Goal: Task Accomplishment & Management: Manage account settings

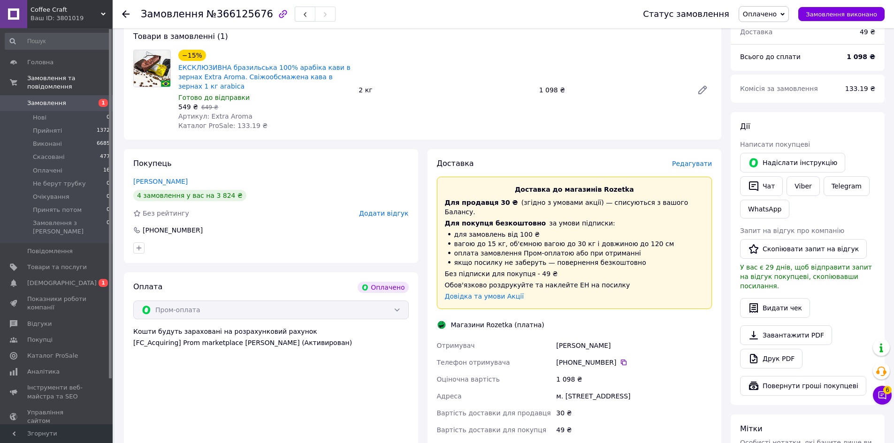
scroll to position [94, 0]
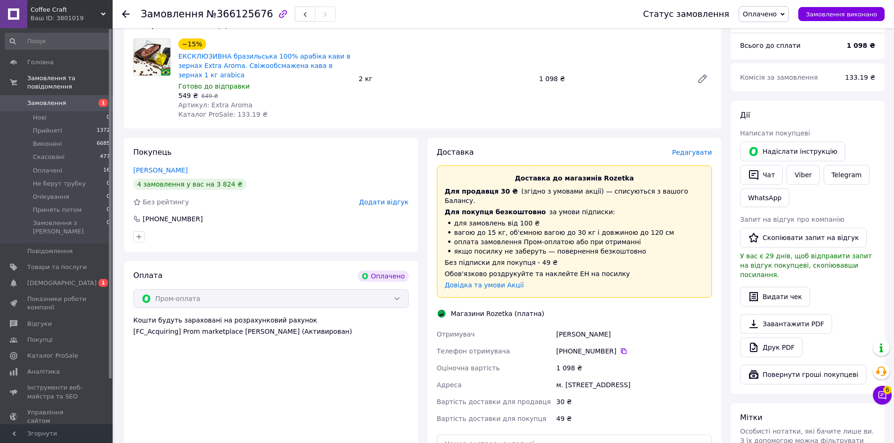
click at [619, 343] on div "+380 66 061 46 12" at bounding box center [634, 351] width 160 height 17
click at [621, 349] on icon at bounding box center [624, 352] width 6 height 6
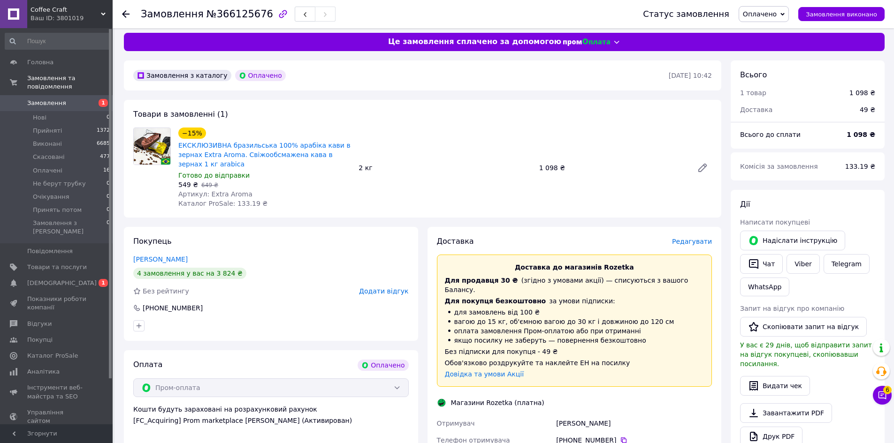
scroll to position [0, 0]
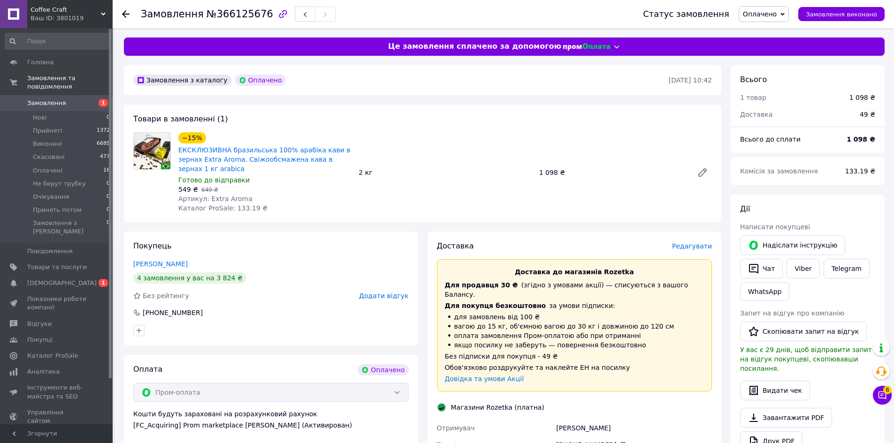
click at [231, 15] on span "№366125676" at bounding box center [239, 13] width 67 height 11
copy span "366125676"
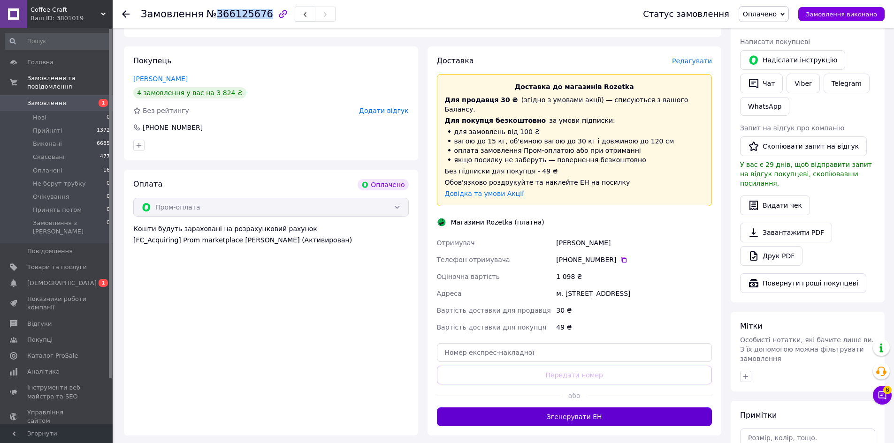
scroll to position [188, 0]
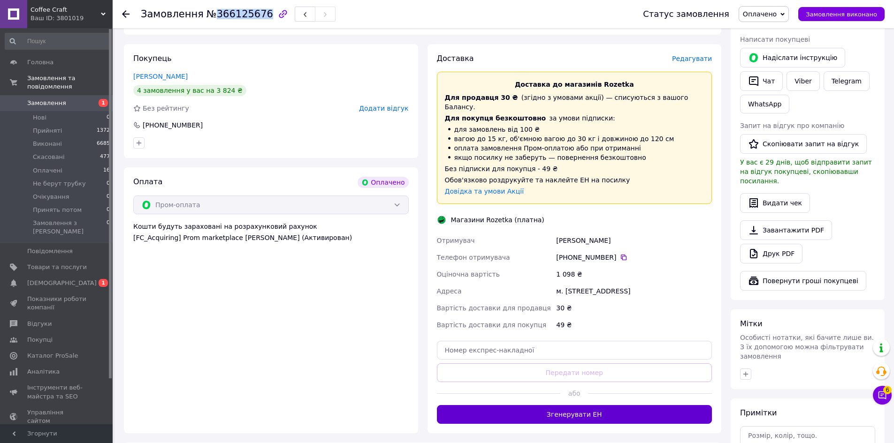
click at [569, 405] on button "Згенерувати ЕН" at bounding box center [574, 414] width 275 height 19
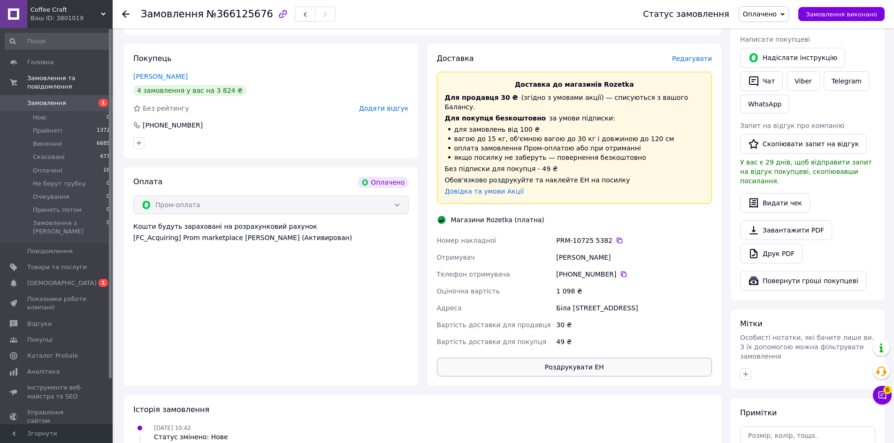
click at [580, 334] on div "49 ₴" at bounding box center [634, 342] width 160 height 17
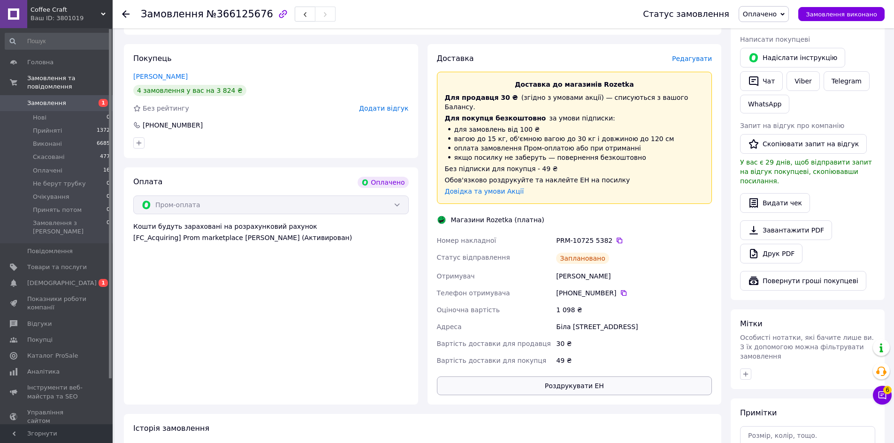
click at [575, 377] on button "Роздрукувати ЕН" at bounding box center [574, 386] width 275 height 19
click at [765, 16] on span "Оплачено" at bounding box center [760, 14] width 34 height 8
click at [763, 31] on li "Прийнято" at bounding box center [770, 33] width 62 height 14
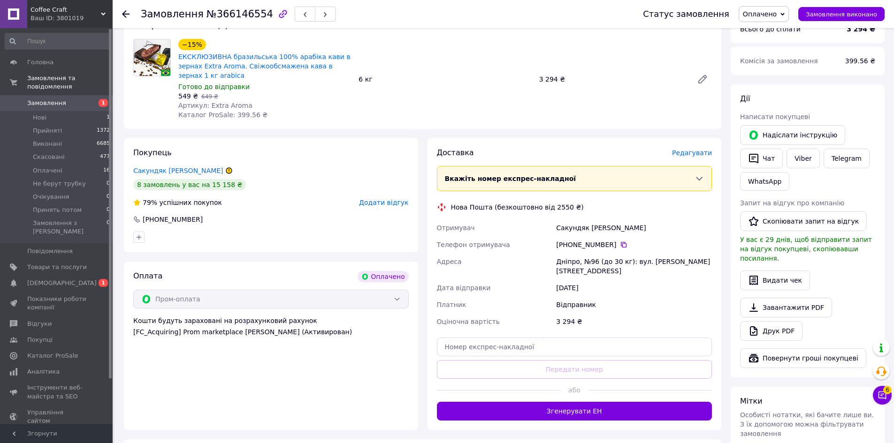
scroll to position [94, 0]
click at [621, 242] on icon at bounding box center [624, 245] width 6 height 6
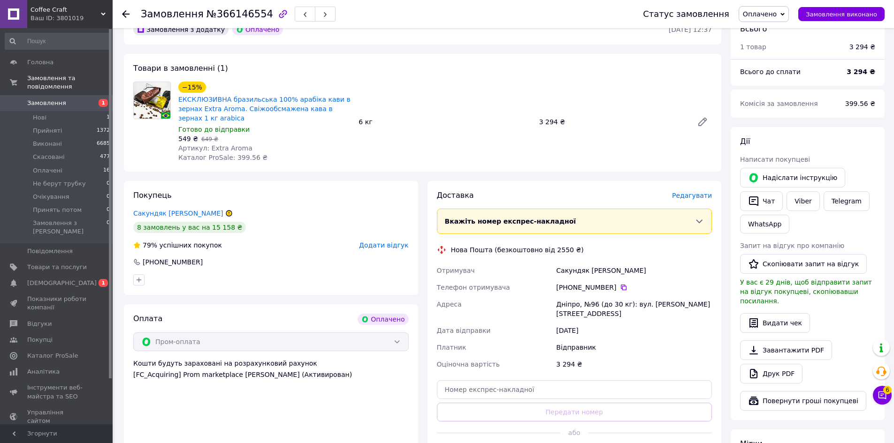
scroll to position [47, 0]
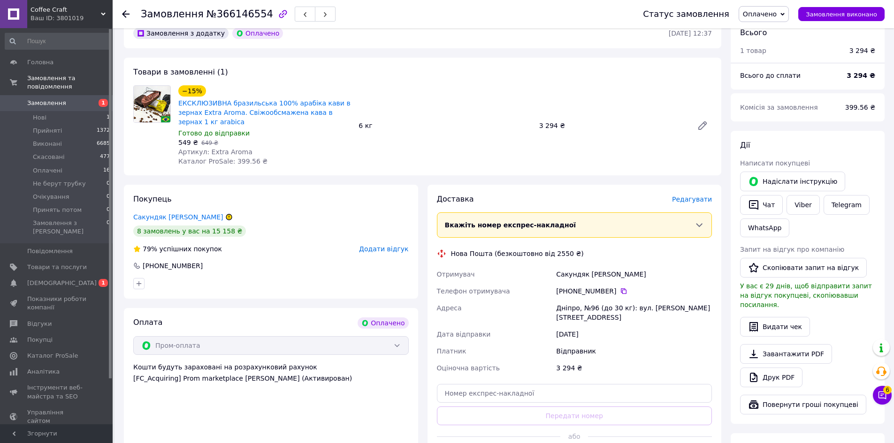
click at [229, 15] on span "№366146554" at bounding box center [239, 13] width 67 height 11
copy span "366146554"
click at [566, 300] on div "Дніпро, №96 (до 30 кг): вул. Калинова, 83а" at bounding box center [634, 313] width 160 height 26
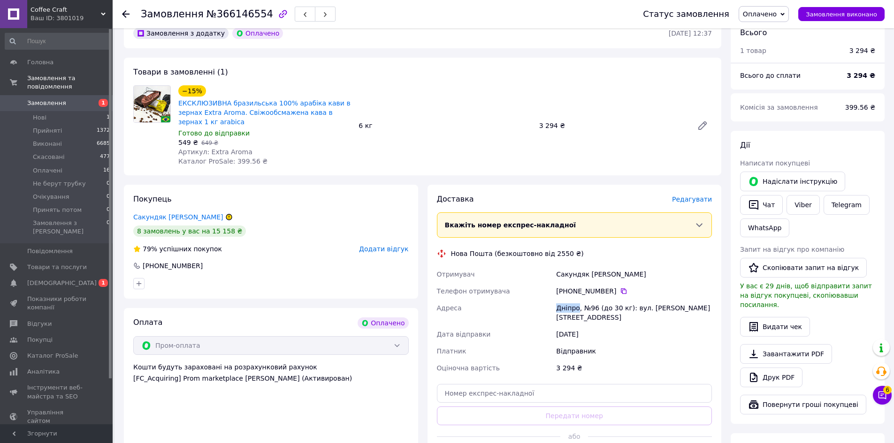
copy div "Дніпро"
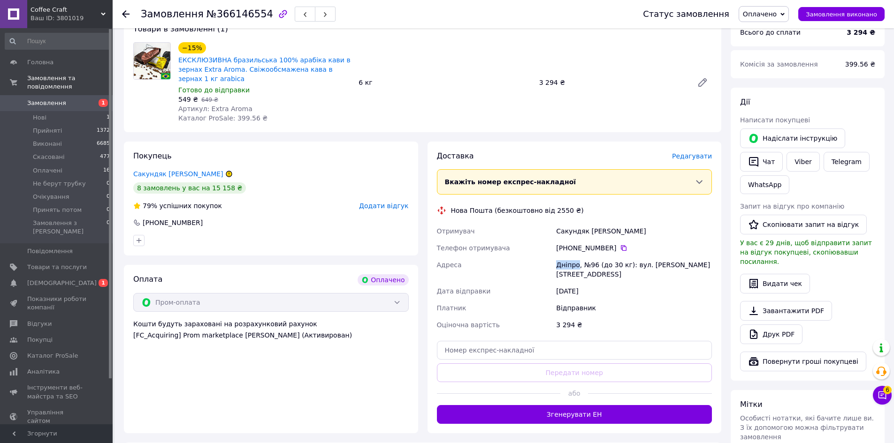
scroll to position [94, 0]
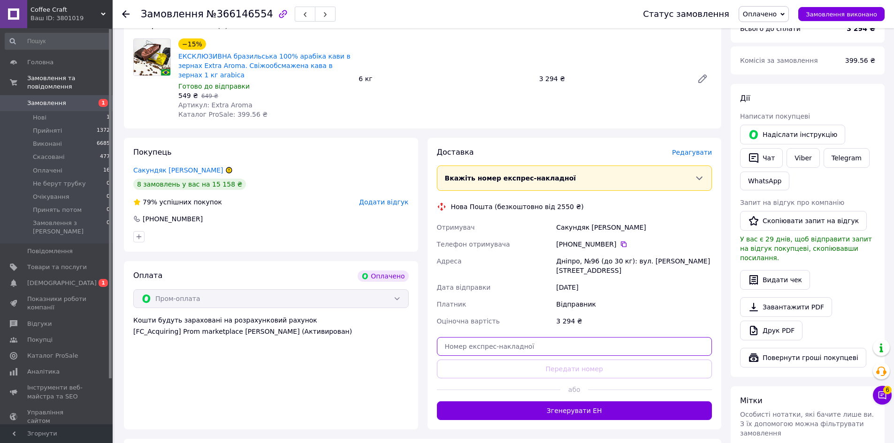
click at [593, 337] on input "text" at bounding box center [574, 346] width 275 height 19
paste input "20451269165663"
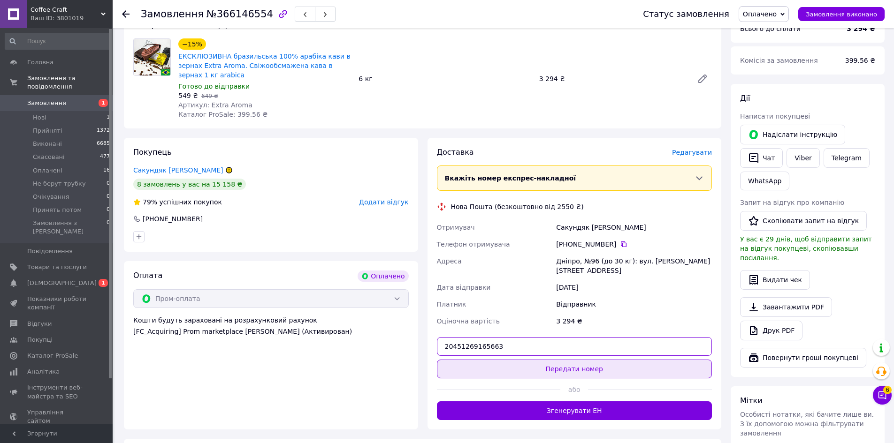
type input "20451269165663"
click at [589, 360] on button "Передати номер" at bounding box center [574, 369] width 275 height 19
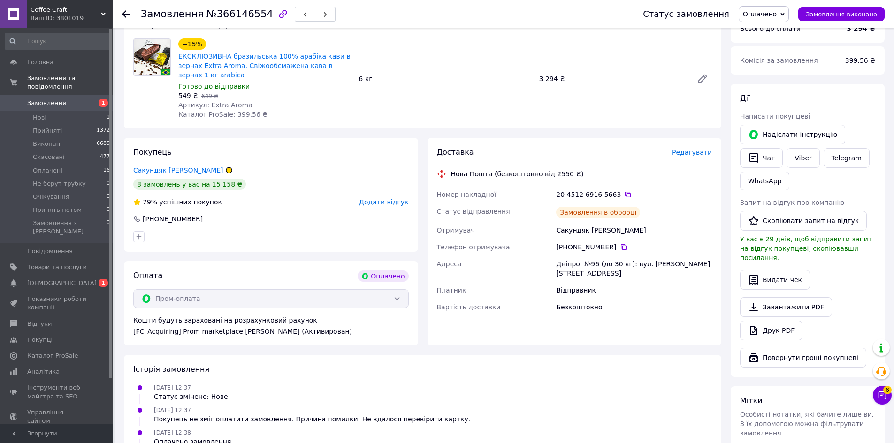
click at [771, 15] on span "Оплачено" at bounding box center [760, 14] width 34 height 8
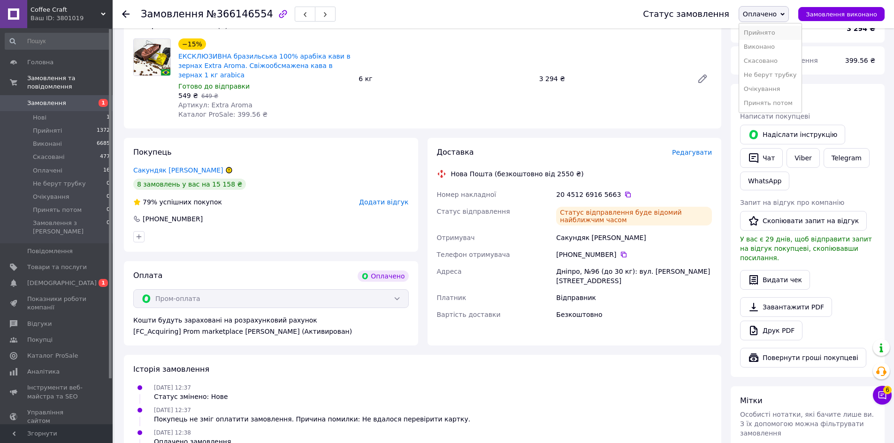
click at [767, 32] on li "Прийнято" at bounding box center [770, 33] width 62 height 14
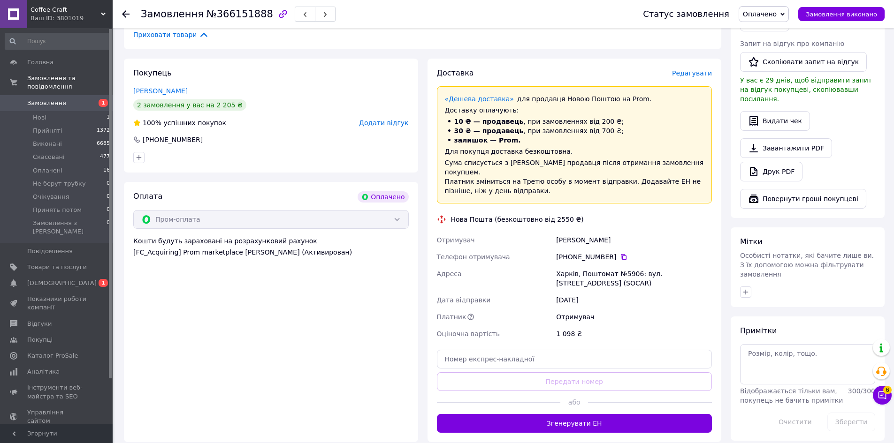
scroll to position [282, 0]
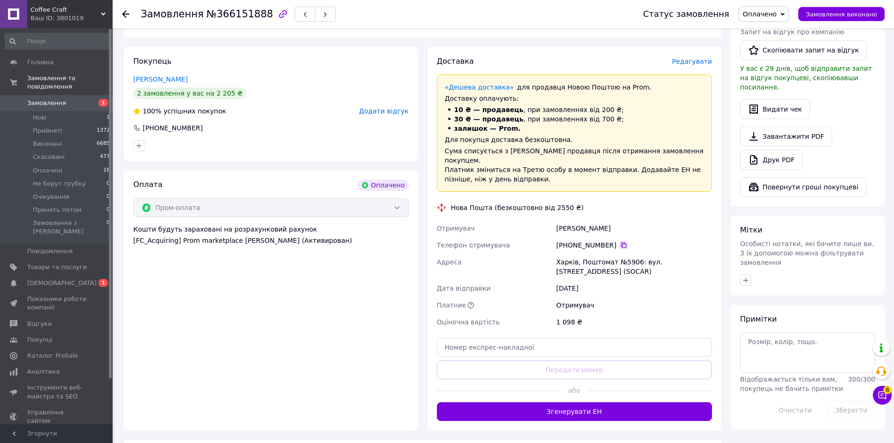
click at [620, 242] on icon at bounding box center [624, 246] width 8 height 8
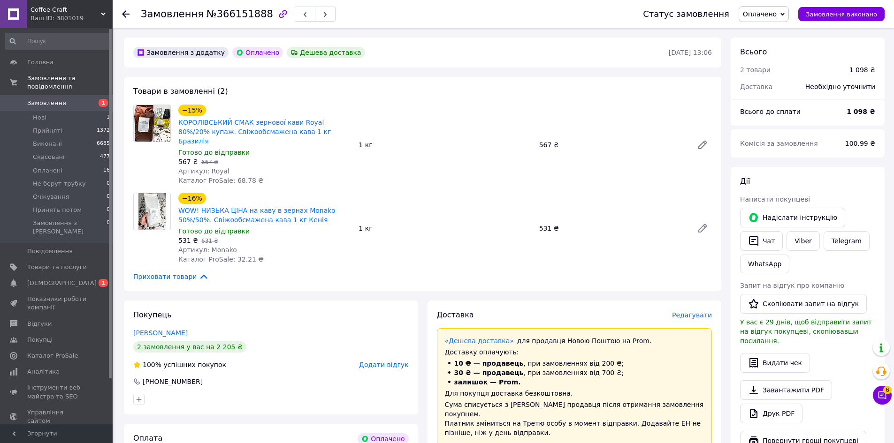
scroll to position [0, 0]
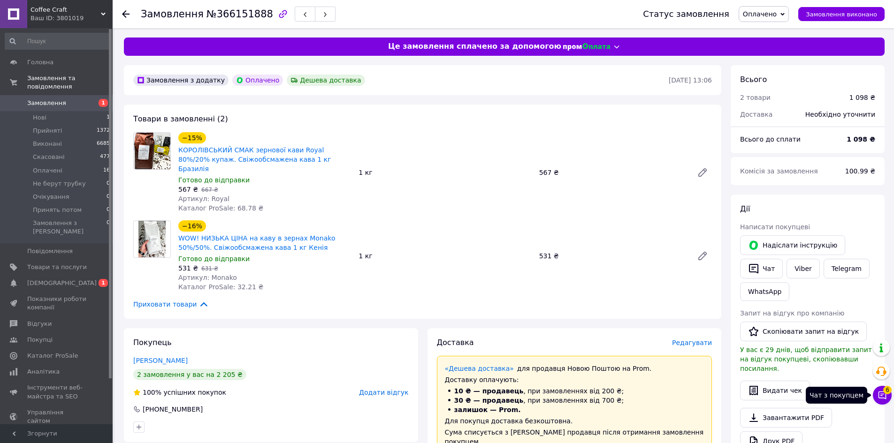
click at [882, 401] on button "Чат з покупцем 6" at bounding box center [882, 395] width 19 height 19
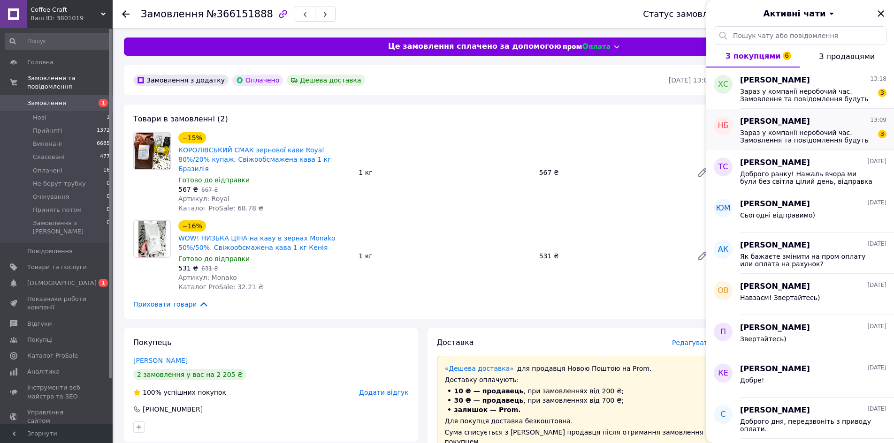
click at [839, 122] on div "Наталія Бородянська 13:09" at bounding box center [813, 121] width 146 height 11
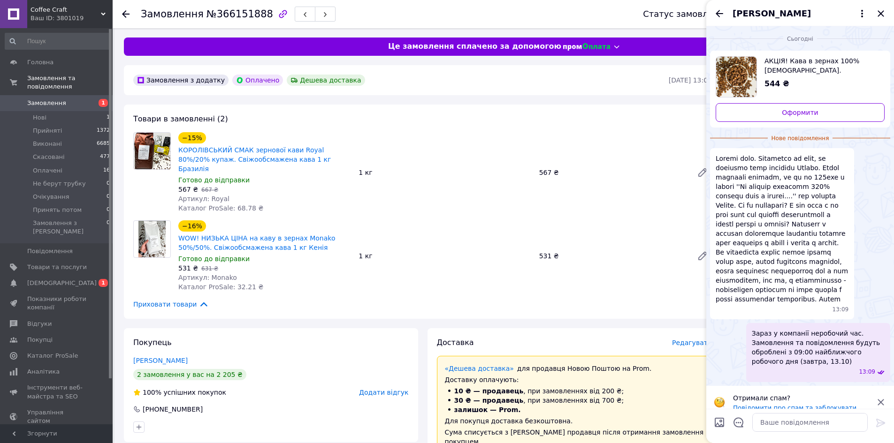
scroll to position [11, 0]
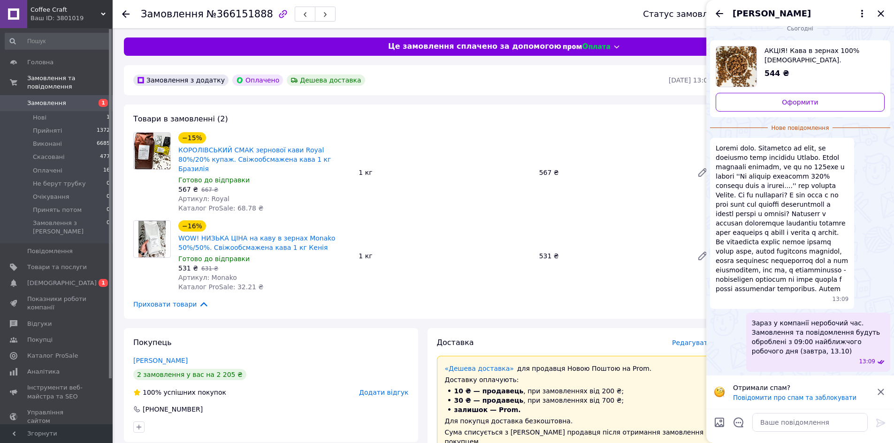
click at [880, 389] on icon at bounding box center [880, 392] width 11 height 11
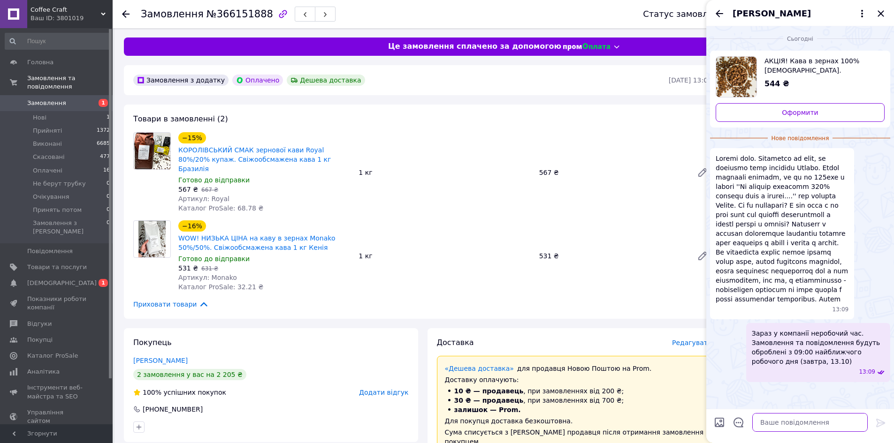
click at [806, 425] on textarea at bounding box center [809, 422] width 115 height 19
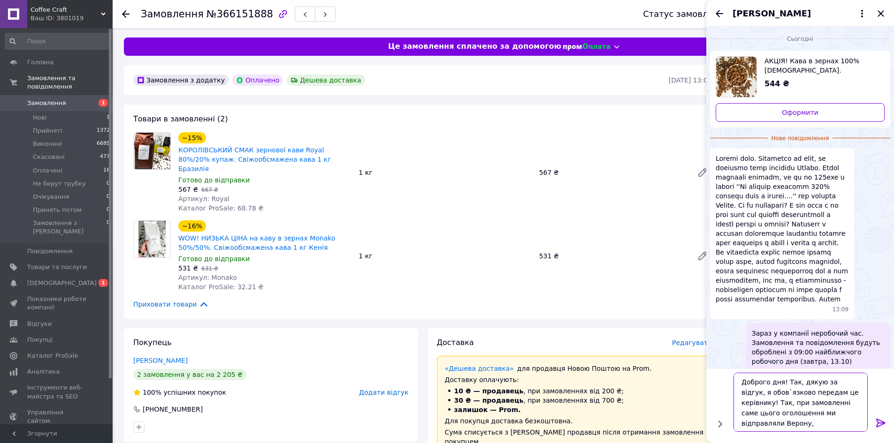
click at [757, 405] on textarea "Доброго дня! Так, дякую за відгук, я обов`язково передам це керівнику! Так, при…" at bounding box center [800, 402] width 134 height 59
type textarea "Доброго дня! Так, дякую за відгук, я обов`язково передам це керівнику! При замо…"
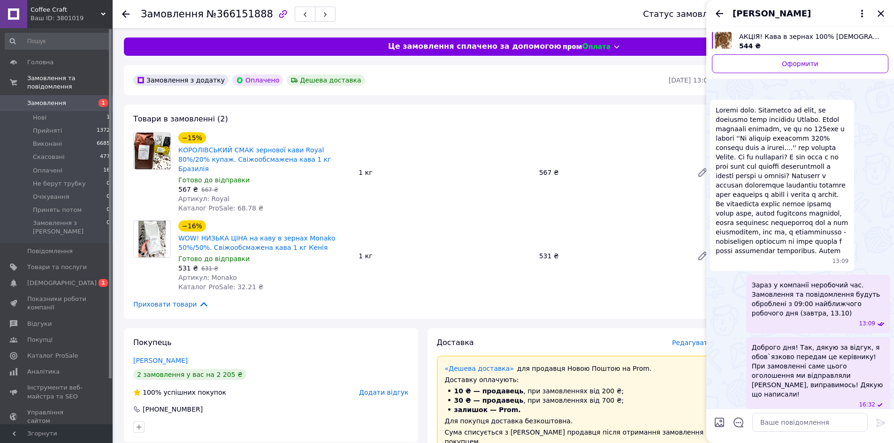
click at [784, 19] on span "Наталія Бородянська" at bounding box center [772, 14] width 78 height 12
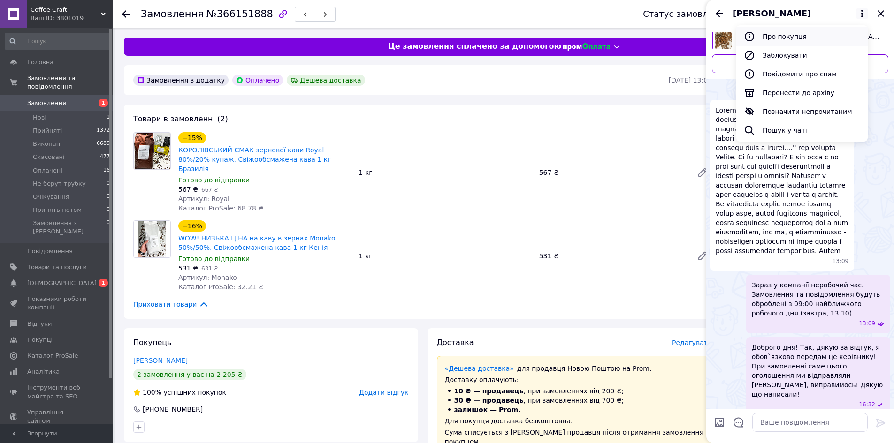
click at [779, 39] on button "Про покупця" at bounding box center [801, 36] width 131 height 19
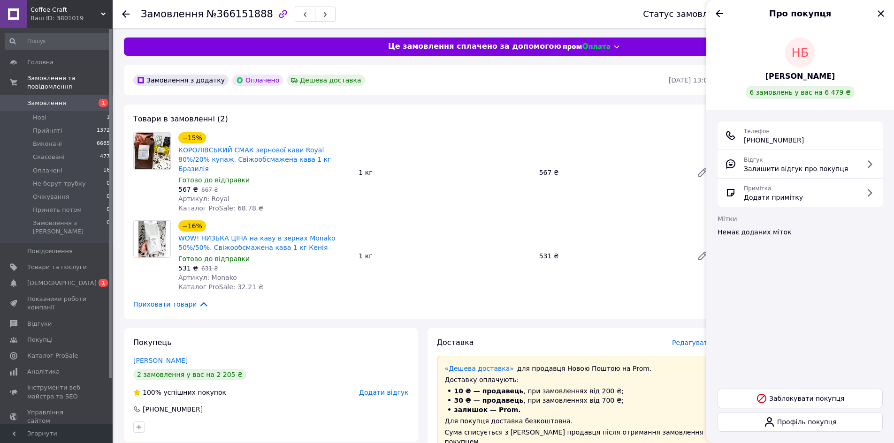
drag, startPoint x: 805, startPoint y: 139, endPoint x: 756, endPoint y: 139, distance: 49.7
click at [756, 139] on div "Телефон +380 (97) 812-52-01" at bounding box center [800, 135] width 150 height 19
copy span "0 (97) 812-52-01"
click at [879, 16] on icon "Закрити" at bounding box center [881, 13] width 6 height 6
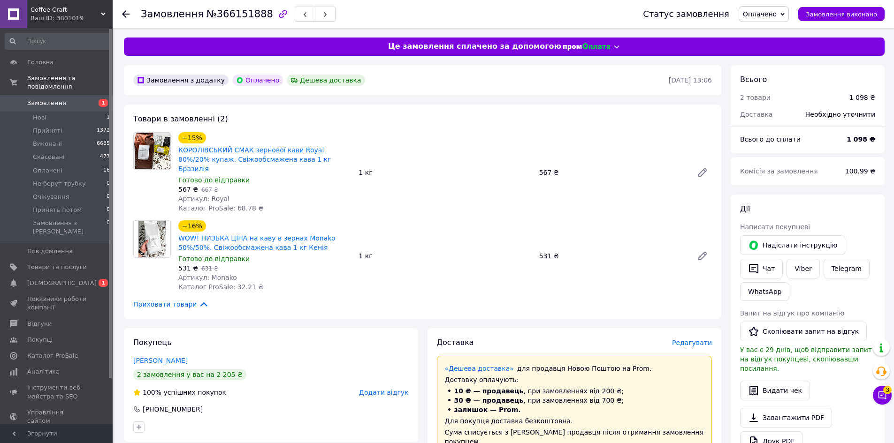
click at [893, 397] on div "Замовлення №366151888 Статус замовлення Оплачено Прийнято Виконано Скасовано Не…" at bounding box center [504, 430] width 779 height 804
click at [882, 397] on icon at bounding box center [882, 395] width 9 height 9
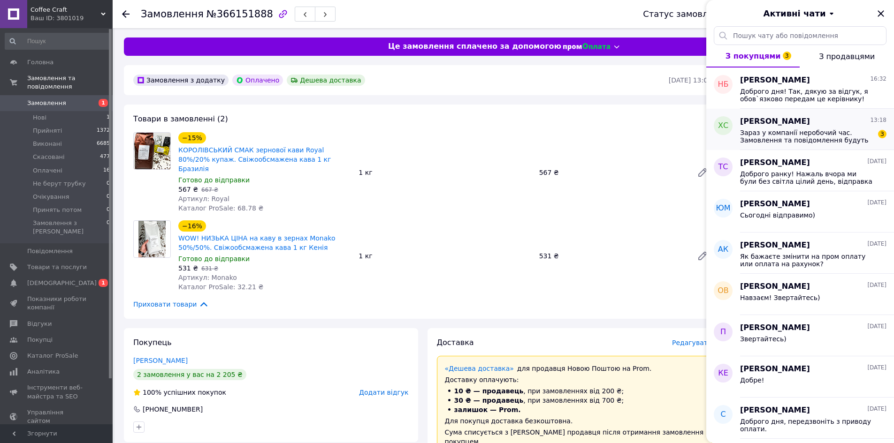
click at [807, 139] on span "Зараз у компанії неробочий час. Замовлення та повідомлення будуть оброблені з 0…" at bounding box center [806, 136] width 133 height 15
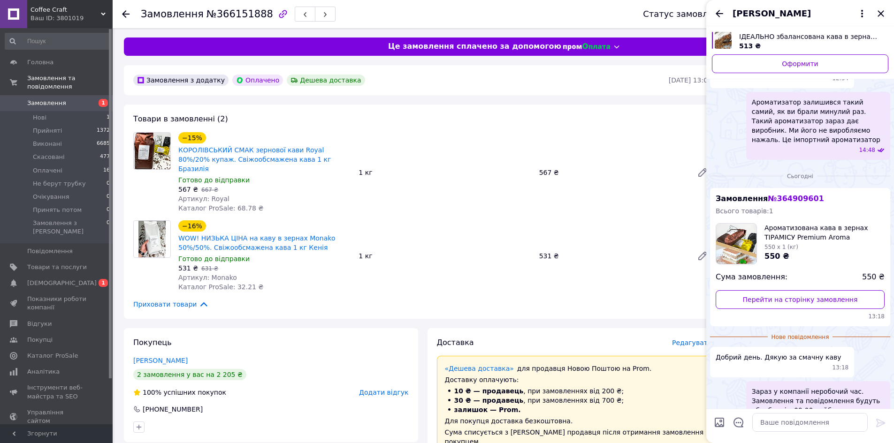
scroll to position [382, 0]
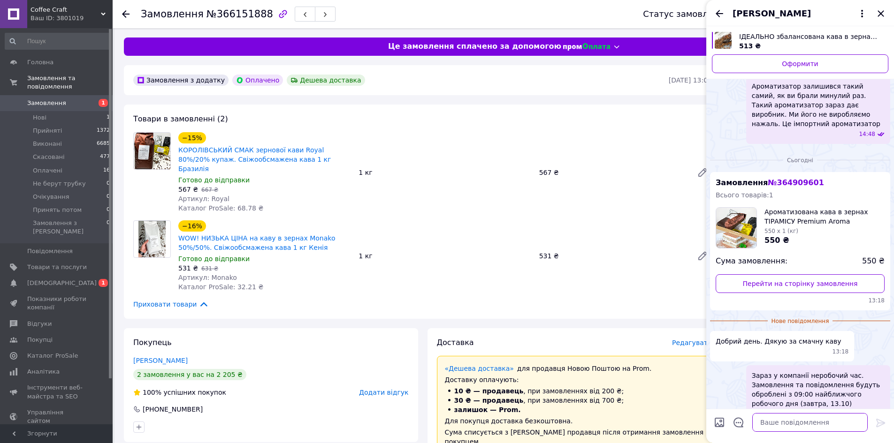
click at [817, 426] on textarea at bounding box center [809, 422] width 115 height 19
type textarea "Доброго дня! Дякую за відгук!"
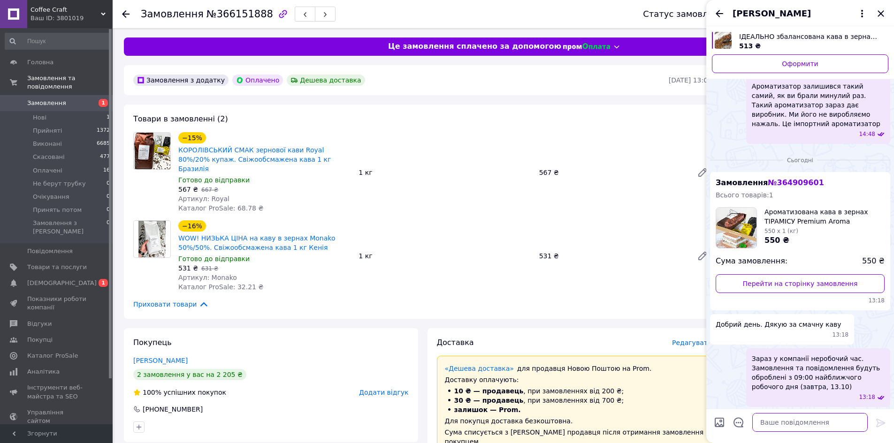
scroll to position [390, 0]
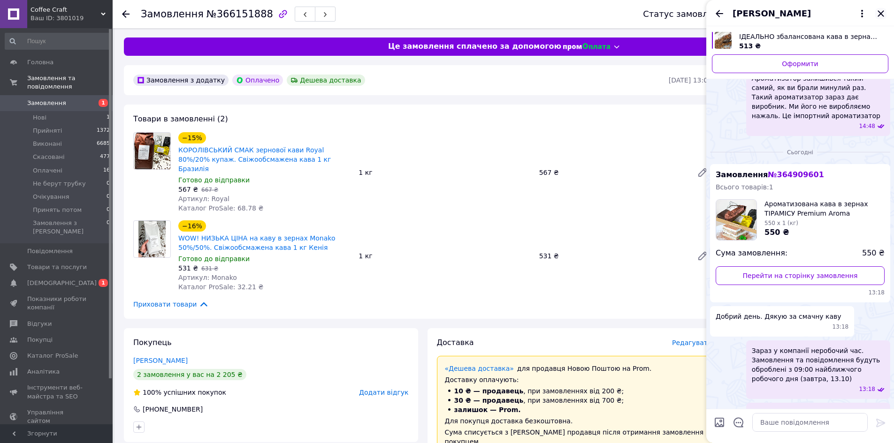
click at [880, 10] on icon "Закрити" at bounding box center [880, 13] width 11 height 11
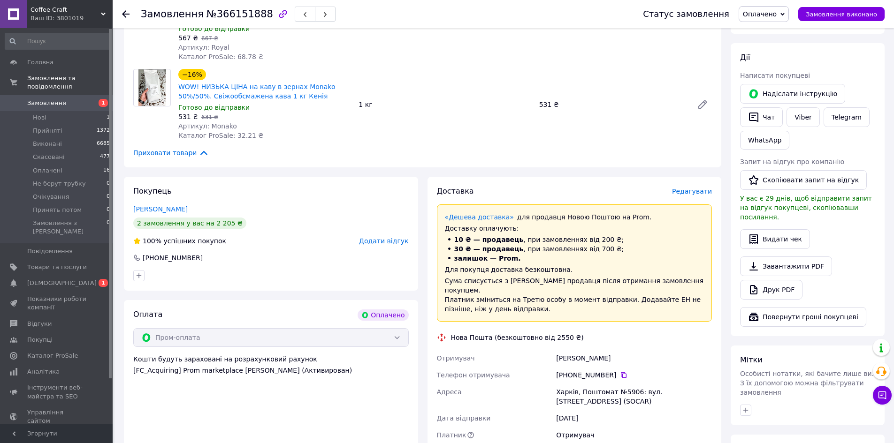
scroll to position [188, 0]
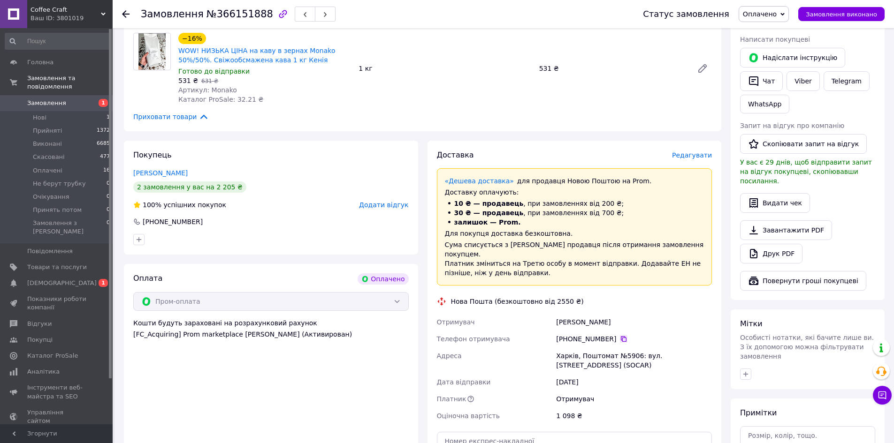
click at [621, 336] on icon at bounding box center [624, 339] width 6 height 6
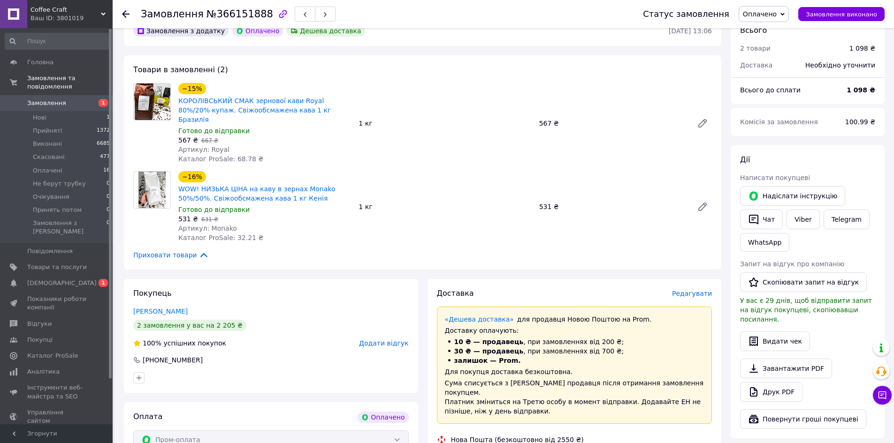
scroll to position [47, 0]
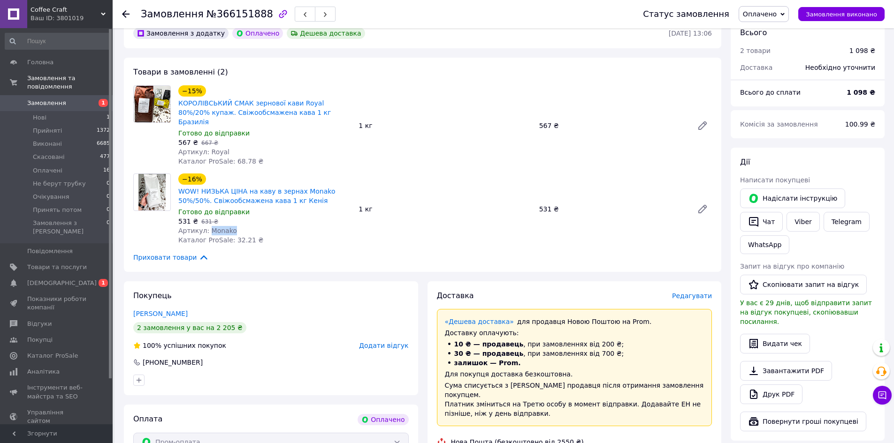
drag, startPoint x: 236, startPoint y: 224, endPoint x: 208, endPoint y: 223, distance: 27.7
click at [208, 226] on div "Артикул: Monako" at bounding box center [264, 230] width 173 height 9
copy span "Monako"
click at [217, 14] on span "№366151888" at bounding box center [239, 13] width 67 height 11
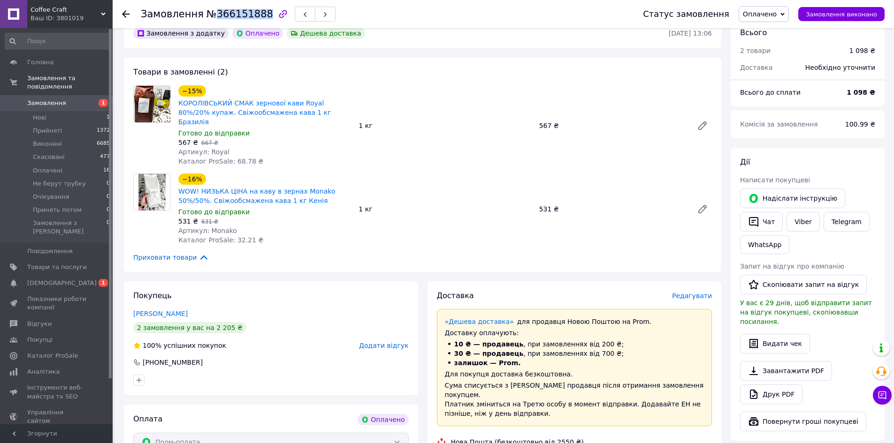
copy span "366151888"
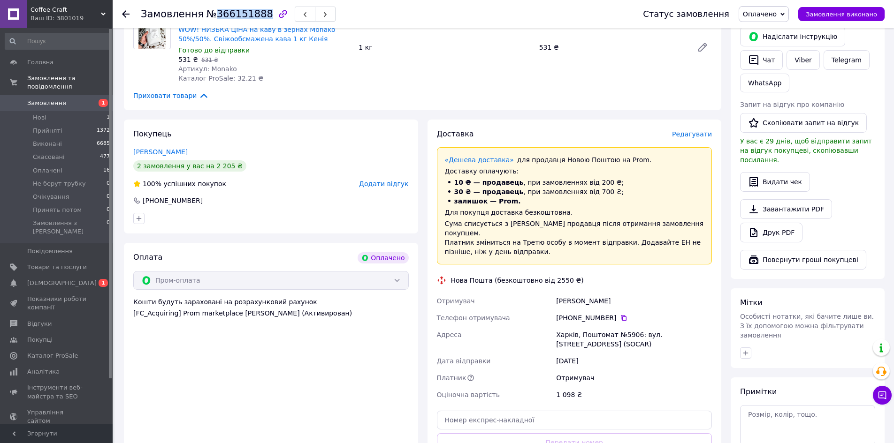
scroll to position [235, 0]
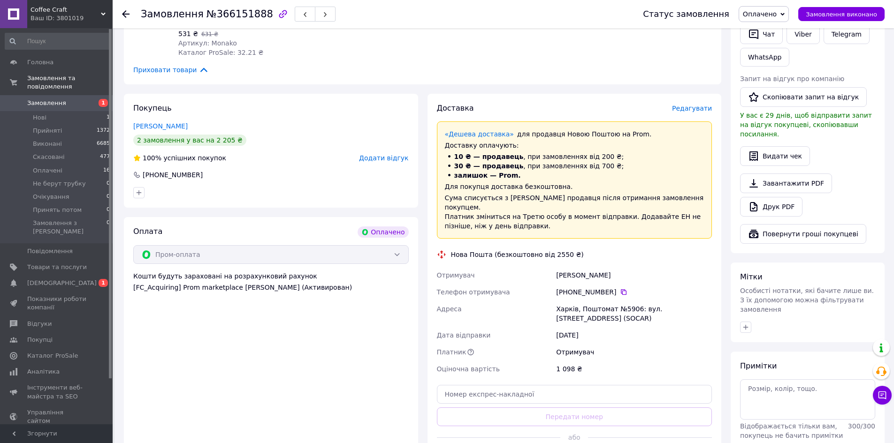
click at [565, 301] on div "Харків, Поштомат №5906: вул. Москалівська, 131а (SOCAR)" at bounding box center [634, 314] width 160 height 26
copy div "Харків"
click at [636, 301] on div "Харків, Поштомат №5906: вул. Москалівська, 131а (SOCAR)" at bounding box center [634, 314] width 160 height 26
click at [625, 301] on div "Харків, Поштомат №5906: вул. Москалівська, 131а (SOCAR)" at bounding box center [634, 314] width 160 height 26
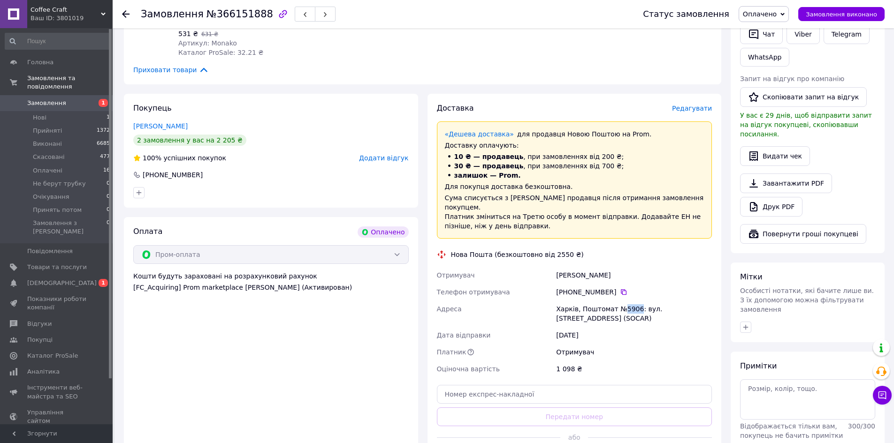
click at [625, 301] on div "Харків, Поштомат №5906: вул. Москалівська, 131а (SOCAR)" at bounding box center [634, 314] width 160 height 26
copy div "5906"
click at [569, 385] on input "text" at bounding box center [574, 394] width 275 height 19
paste input "20451269170644"
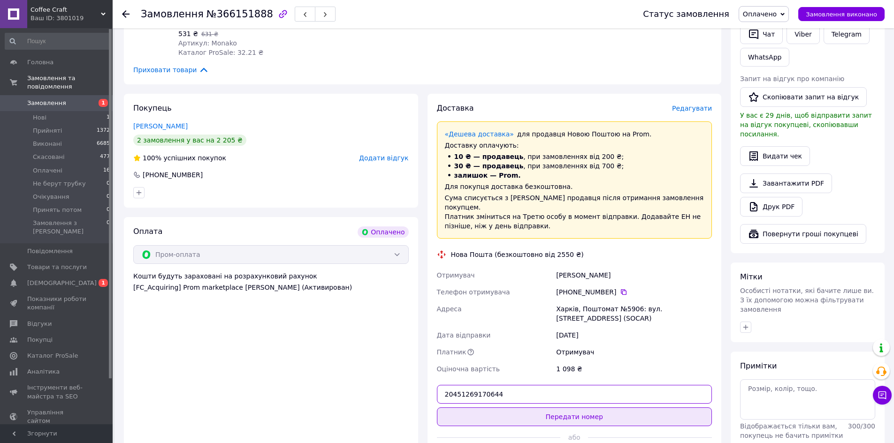
type input "20451269170644"
click at [560, 408] on button "Передати номер" at bounding box center [574, 417] width 275 height 19
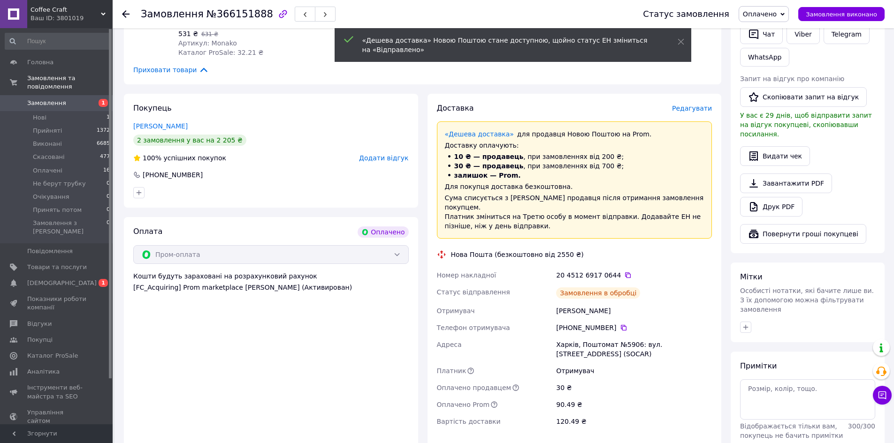
click at [771, 13] on span "Оплачено" at bounding box center [760, 14] width 34 height 8
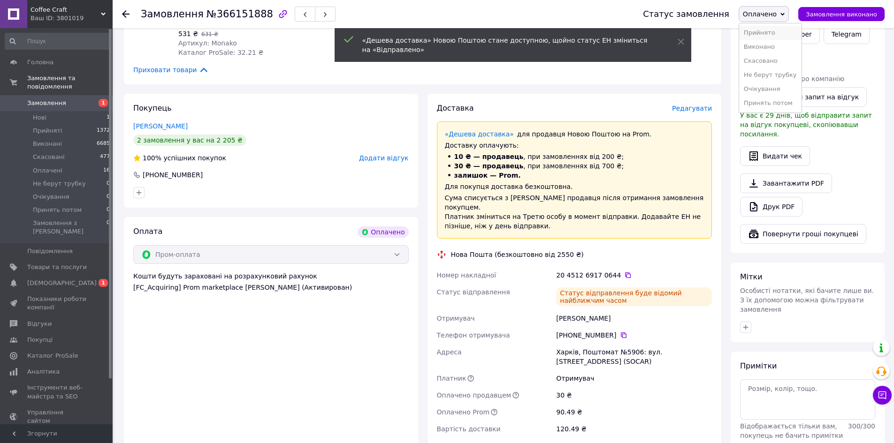
click at [774, 29] on li "Прийнято" at bounding box center [770, 33] width 62 height 14
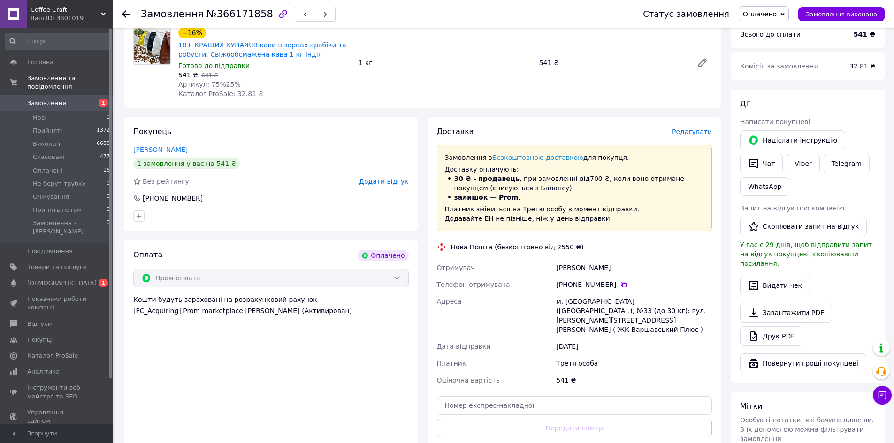
scroll to position [141, 0]
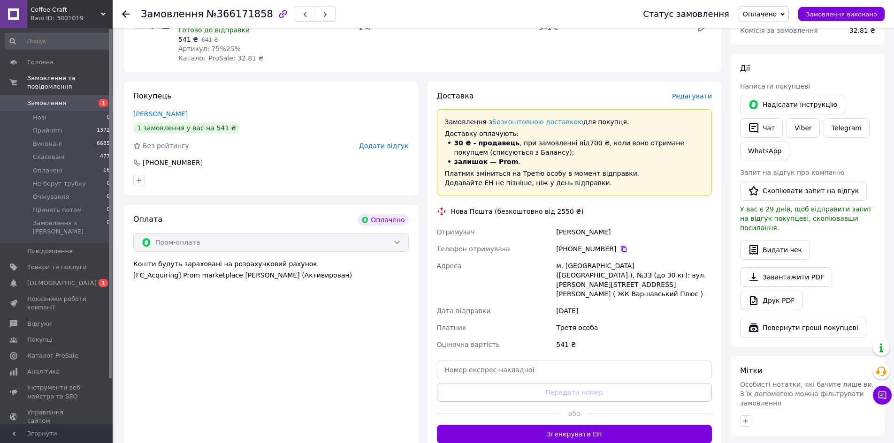
click at [621, 252] on icon at bounding box center [624, 249] width 6 height 6
click at [620, 251] on icon at bounding box center [624, 249] width 8 height 8
drag, startPoint x: 612, startPoint y: 234, endPoint x: 548, endPoint y: 232, distance: 64.8
click at [548, 232] on div "Отримувач Каленик Тетяна Телефон отримувача +380 66 051 51 62   Адреса м. Київ …" at bounding box center [574, 289] width 279 height 130
copy div "Отримувач Каленик Тетяна"
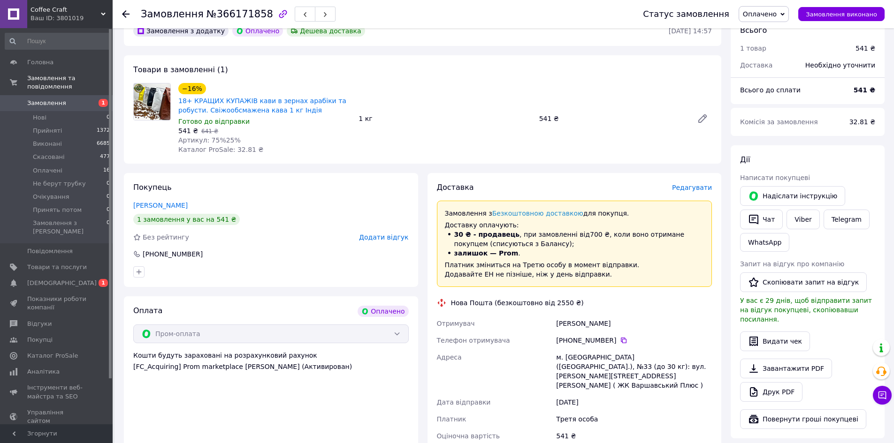
scroll to position [47, 0]
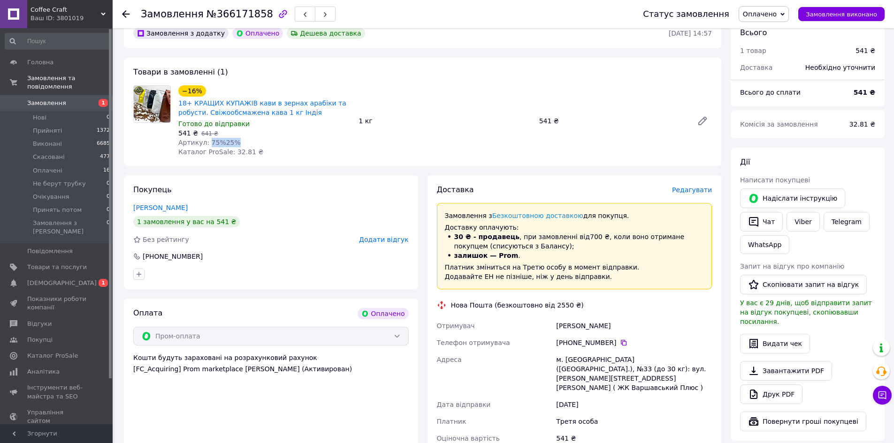
drag, startPoint x: 236, startPoint y: 144, endPoint x: 206, endPoint y: 144, distance: 30.0
click at [206, 144] on div "Артикул: 75%25%" at bounding box center [264, 142] width 173 height 9
copy span "75%25%"
click at [224, 14] on span "№366171858" at bounding box center [239, 13] width 67 height 11
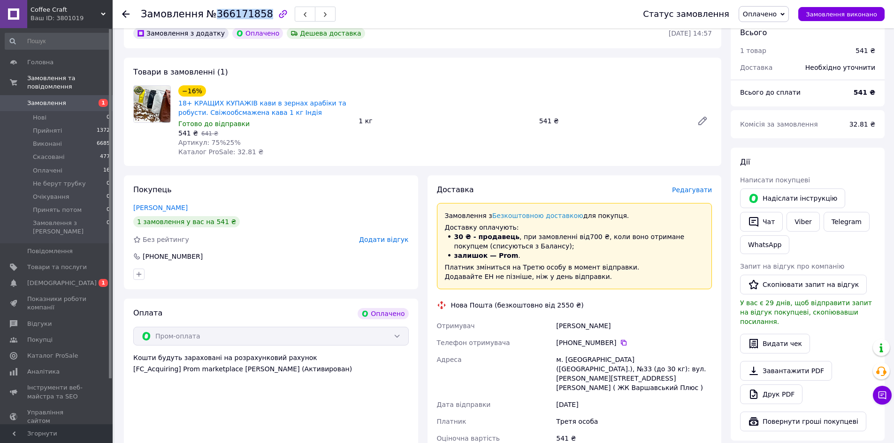
copy span "366171858"
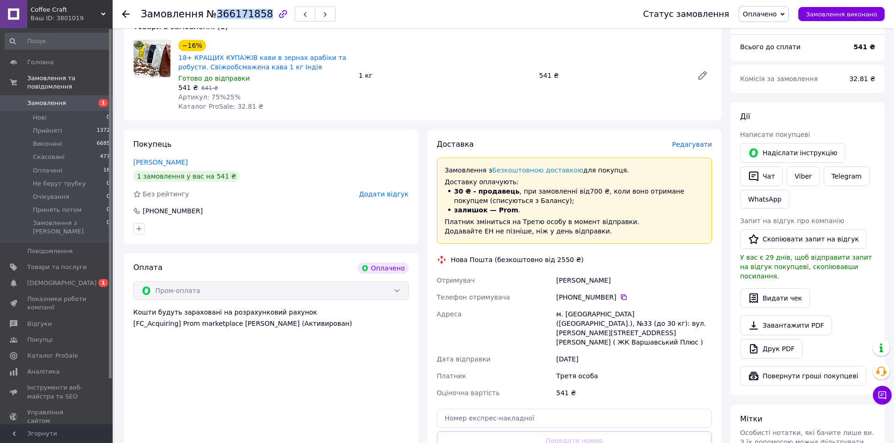
scroll to position [94, 0]
click at [573, 317] on div "м. Київ (Київська обл.), №33 (до 30 кг): вул. Олександра Олеся, 10А ( ЖК Варшав…" at bounding box center [634, 327] width 160 height 45
copy div "Київ"
click at [539, 408] on input "text" at bounding box center [574, 417] width 275 height 19
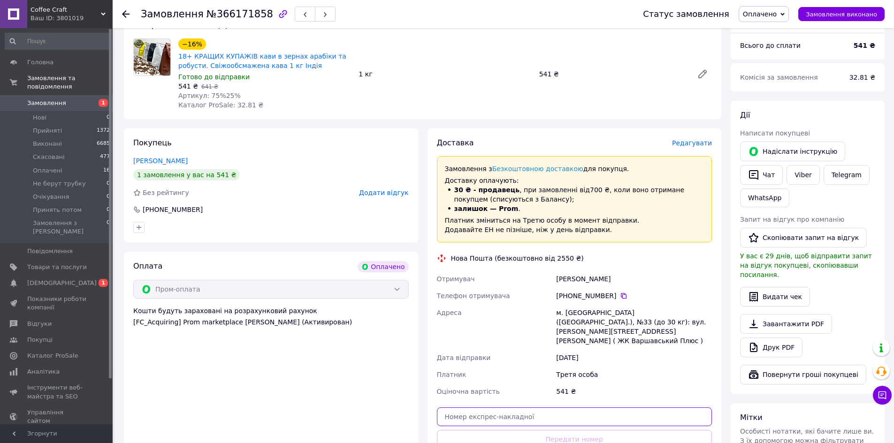
paste input "20451269171503"
type input "20451269171503"
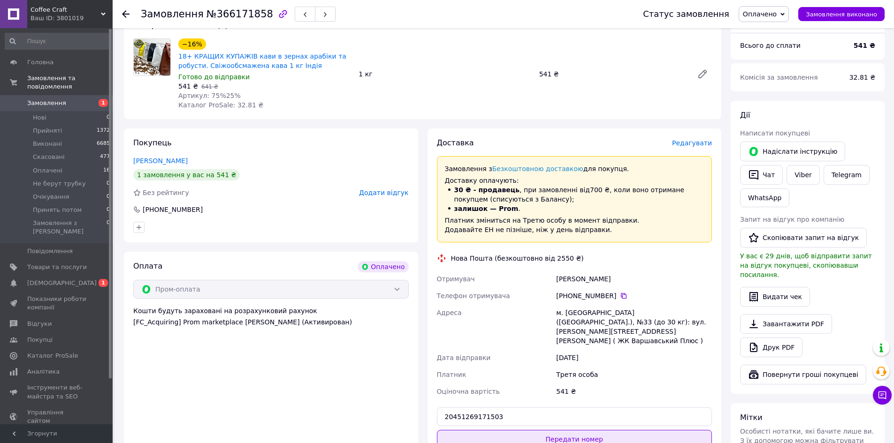
click at [535, 430] on button "Передати номер" at bounding box center [574, 439] width 275 height 19
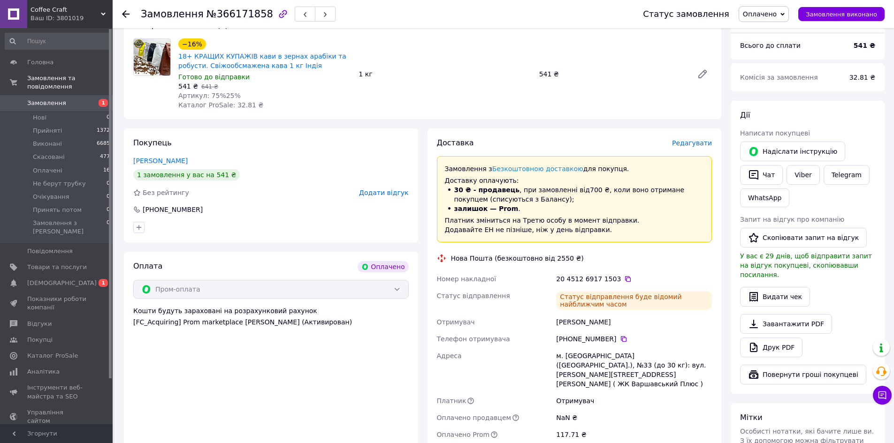
click at [770, 12] on span "Оплачено" at bounding box center [760, 14] width 34 height 8
click at [771, 32] on li "Прийнято" at bounding box center [770, 33] width 62 height 14
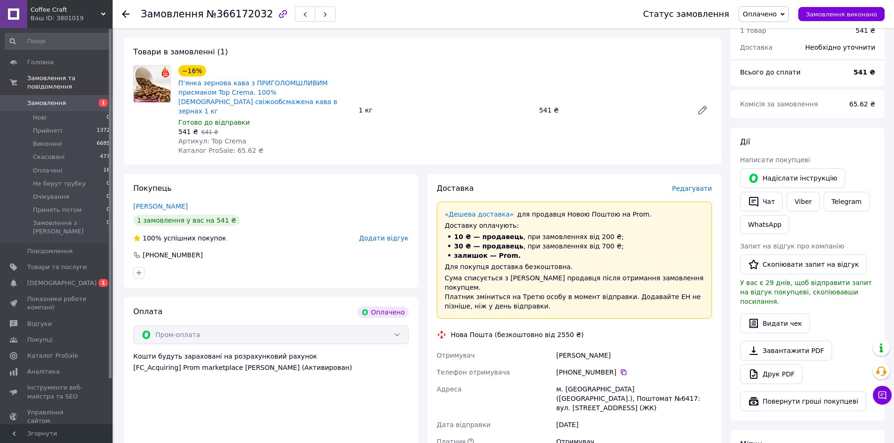
scroll to position [94, 0]
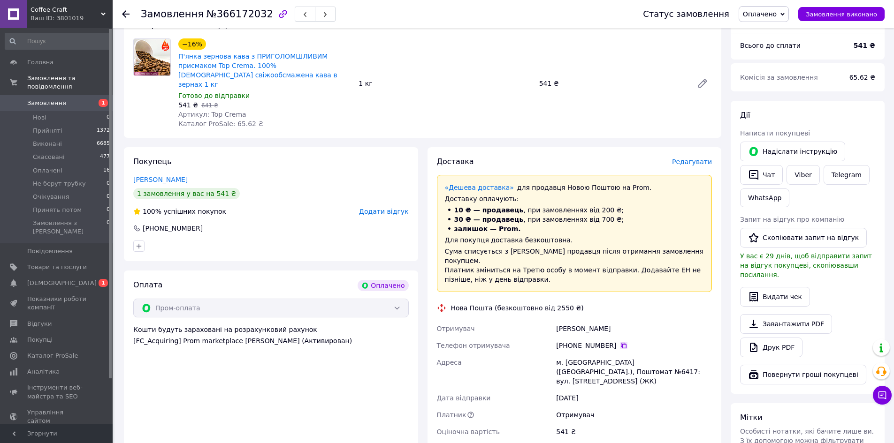
click at [620, 342] on icon at bounding box center [624, 346] width 8 height 8
drag, startPoint x: 618, startPoint y: 309, endPoint x: 556, endPoint y: 316, distance: 62.3
click at [556, 321] on div "[PERSON_NAME]" at bounding box center [634, 329] width 160 height 17
copy div "[PERSON_NAME]"
drag, startPoint x: 244, startPoint y: 103, endPoint x: 207, endPoint y: 101, distance: 36.7
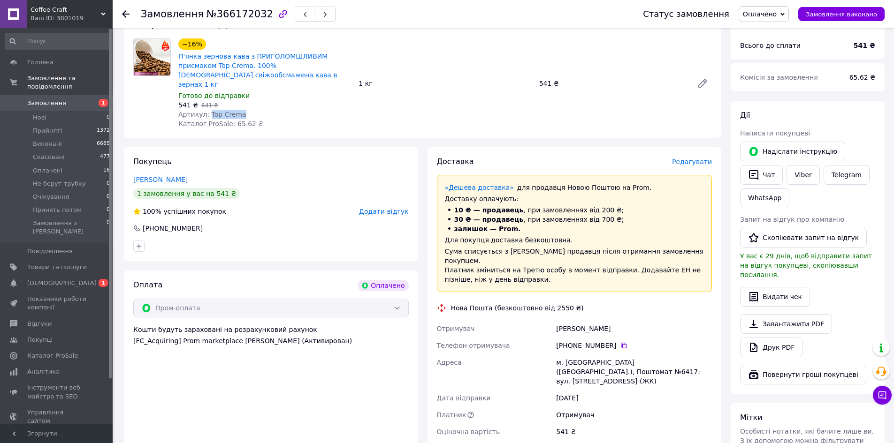
click at [207, 110] on div "Артикул: Top Crema" at bounding box center [264, 114] width 173 height 9
copy span "Top Crema"
click at [235, 18] on span "№366172032" at bounding box center [239, 13] width 67 height 11
copy span "366172032"
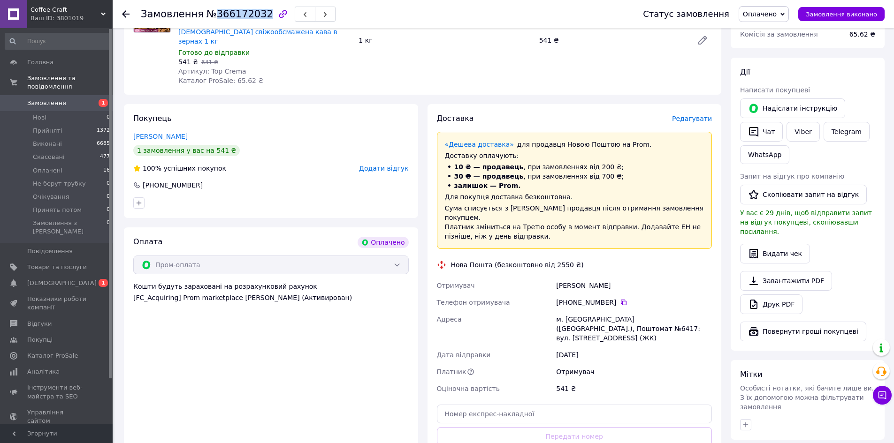
scroll to position [141, 0]
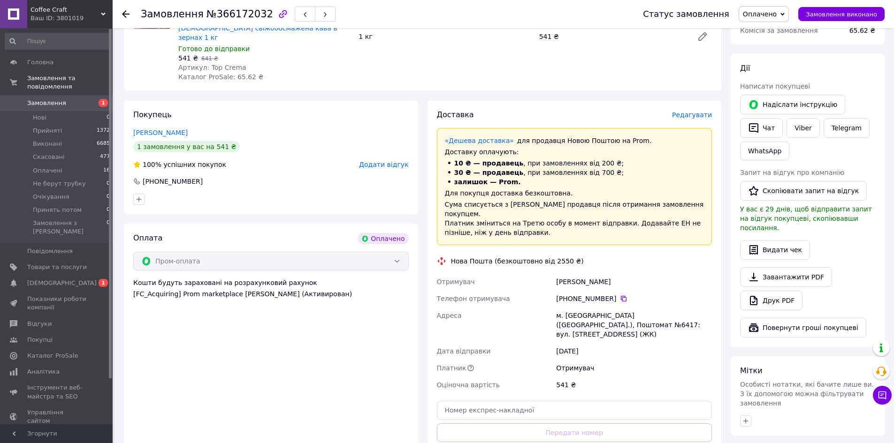
click at [671, 307] on div "м. [GEOGRAPHIC_DATA] ([GEOGRAPHIC_DATA].), Поштомат №6417: вул. [STREET_ADDRESS…" at bounding box center [634, 325] width 160 height 36
copy div "6417"
click at [520, 401] on input "text" at bounding box center [574, 410] width 275 height 19
paste input "20451269172810"
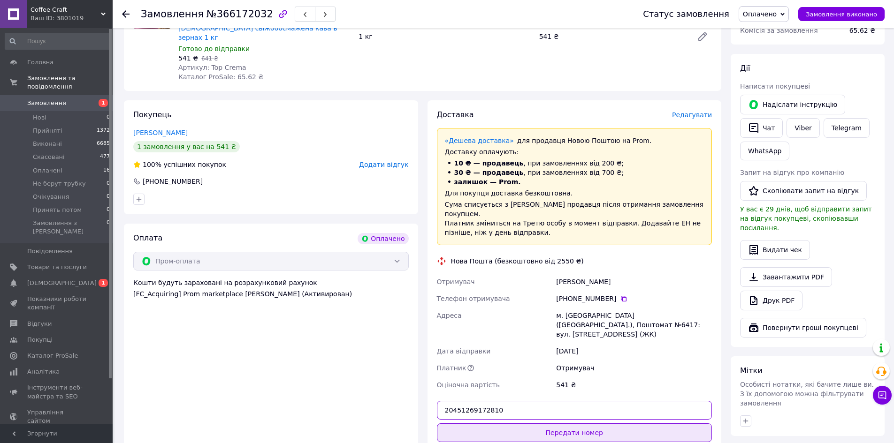
type input "20451269172810"
click at [643, 424] on button "Передати номер" at bounding box center [574, 433] width 275 height 19
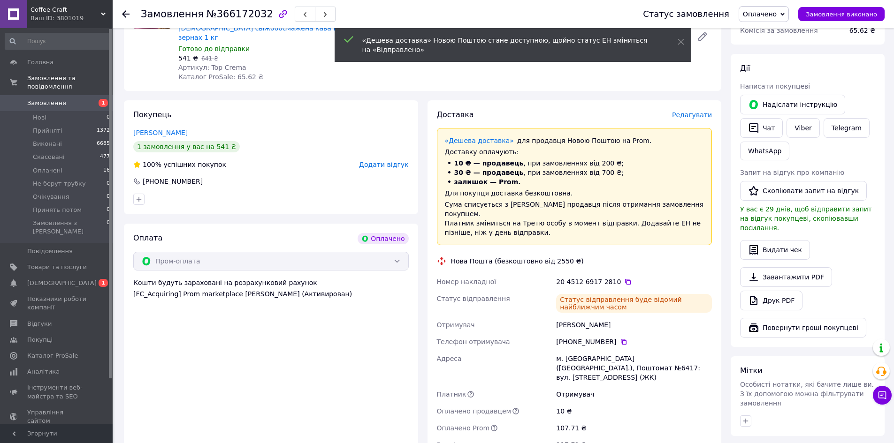
click at [765, 20] on span "Оплачено" at bounding box center [764, 14] width 50 height 16
click at [767, 27] on li "Прийнято" at bounding box center [770, 33] width 62 height 14
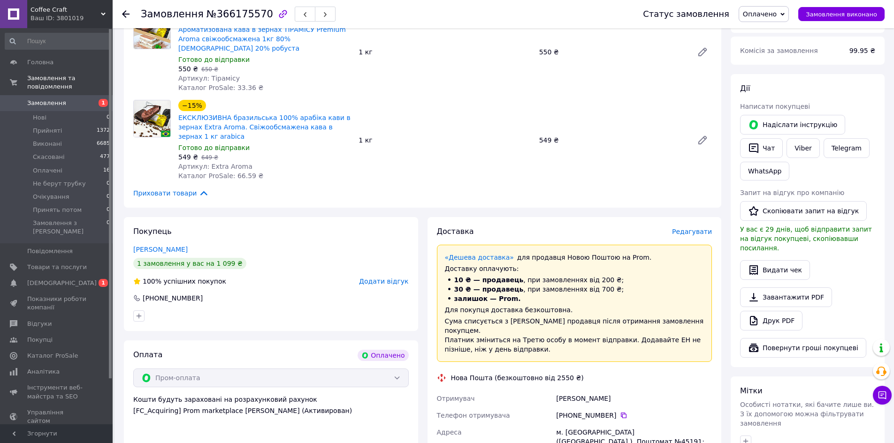
scroll to position [188, 0]
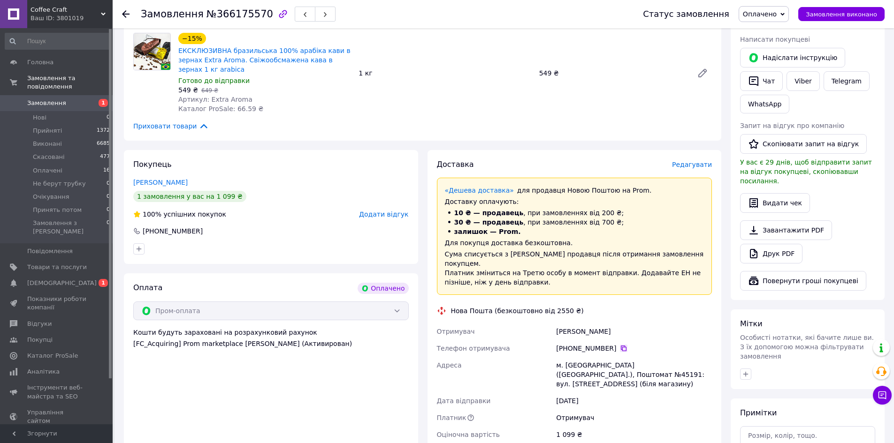
click at [620, 345] on icon at bounding box center [624, 349] width 8 height 8
drag, startPoint x: 598, startPoint y: 299, endPoint x: 553, endPoint y: 298, distance: 45.1
click at [553, 323] on div "Отримувач Семікіна Олена Телефон отримувача +380 95 761 38 01   Адреса м. Київ …" at bounding box center [574, 383] width 279 height 120
copy div "Отримувач Семікіна Олена"
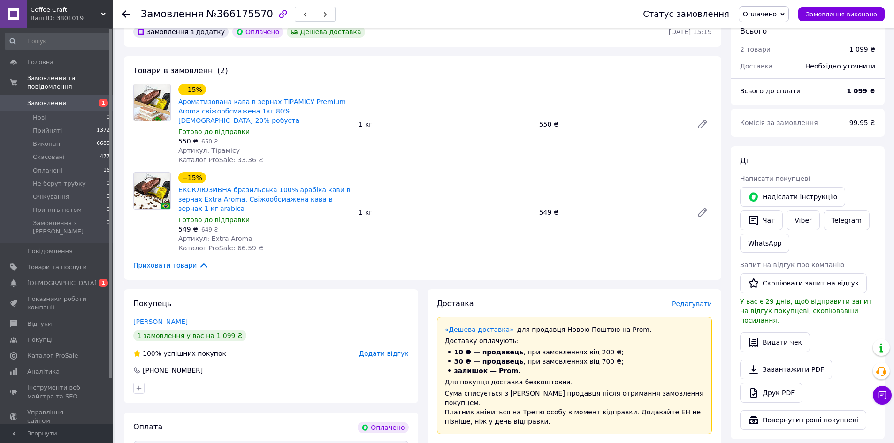
scroll to position [47, 0]
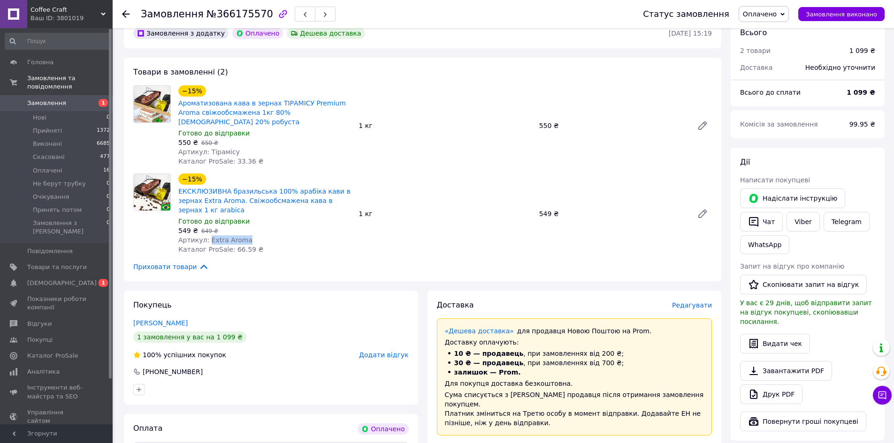
drag, startPoint x: 244, startPoint y: 224, endPoint x: 206, endPoint y: 220, distance: 38.3
click at [206, 236] on div "Артикул: Extra Aroma" at bounding box center [264, 240] width 173 height 9
click at [237, 147] on div "Артикул: Тірамісу" at bounding box center [264, 151] width 173 height 9
drag, startPoint x: 237, startPoint y: 142, endPoint x: 216, endPoint y: 143, distance: 21.1
click at [216, 147] on div "Артикул: Тірамісу" at bounding box center [264, 151] width 173 height 9
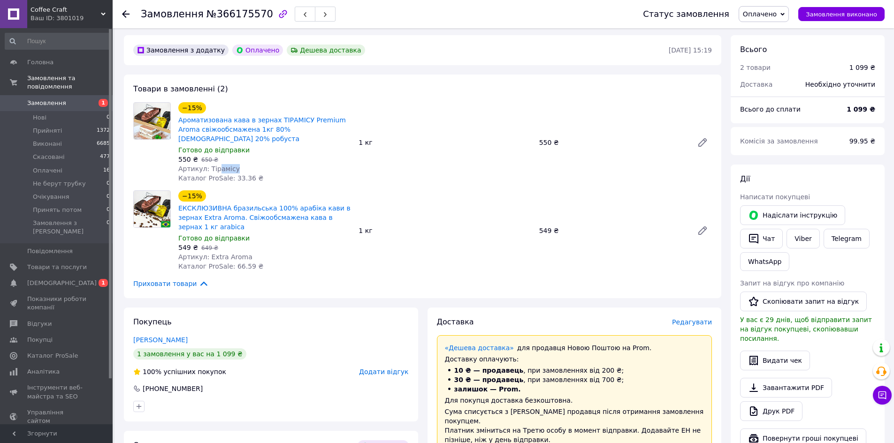
scroll to position [0, 0]
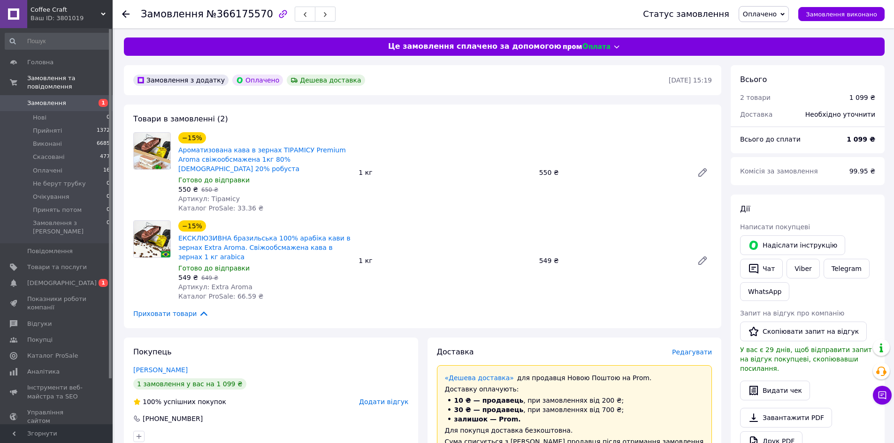
click at [243, 15] on span "№366175570" at bounding box center [239, 13] width 67 height 11
copy span "366175570"
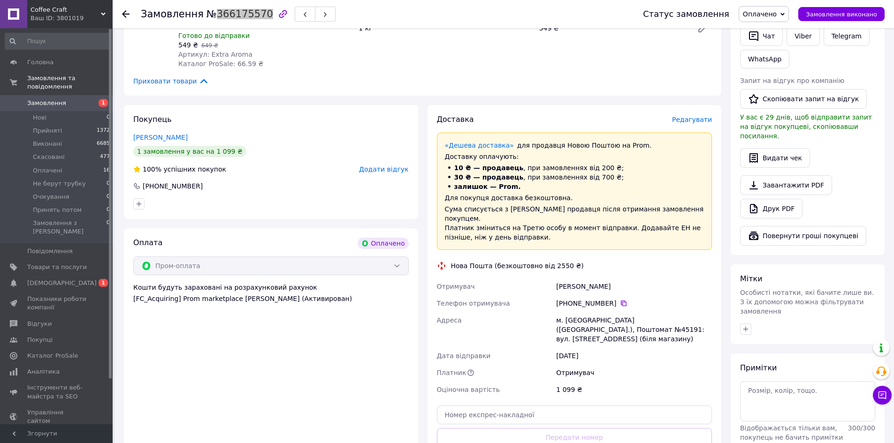
scroll to position [235, 0]
click at [675, 310] on div "м. Київ (Київська обл.), Поштомат №45191: вул. Харченка, 65 (біля магазину)" at bounding box center [634, 328] width 160 height 36
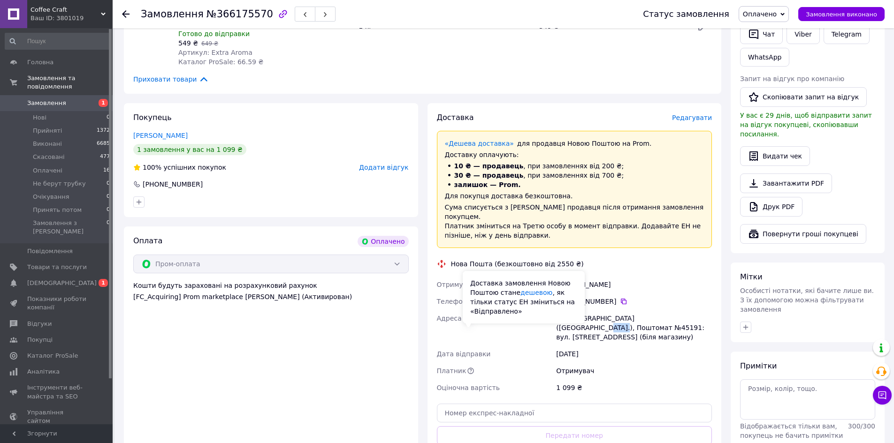
copy div "45191"
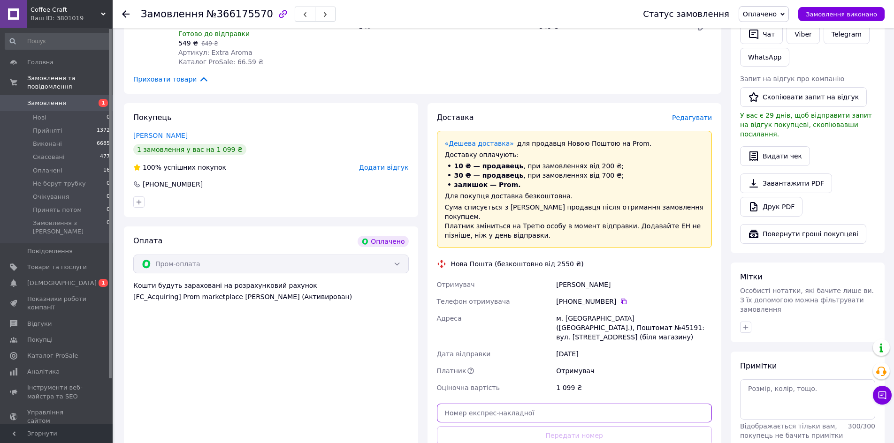
click at [523, 404] on input "text" at bounding box center [574, 413] width 275 height 19
paste input "20451269173938"
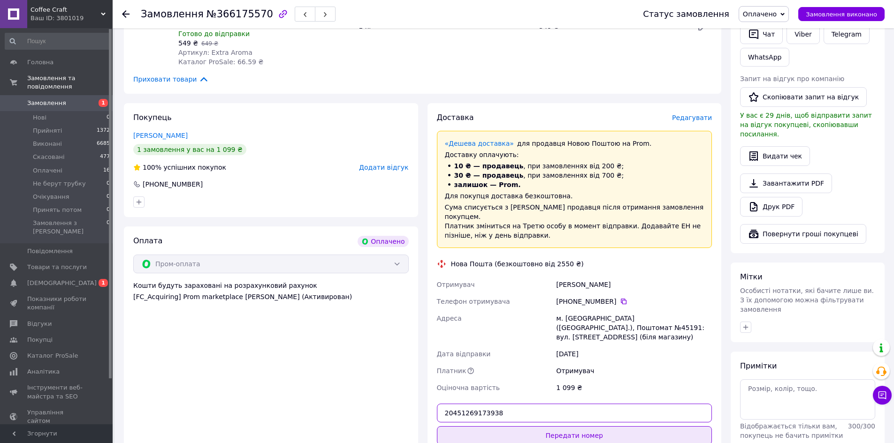
type input "20451269173938"
click at [536, 427] on button "Передати номер" at bounding box center [574, 436] width 275 height 19
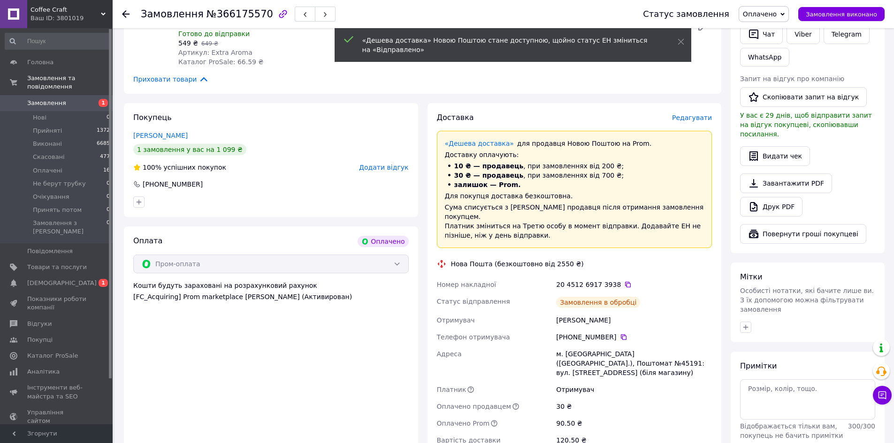
click at [775, 16] on span "Оплачено" at bounding box center [760, 14] width 34 height 8
click at [762, 35] on li "Прийнято" at bounding box center [770, 33] width 62 height 14
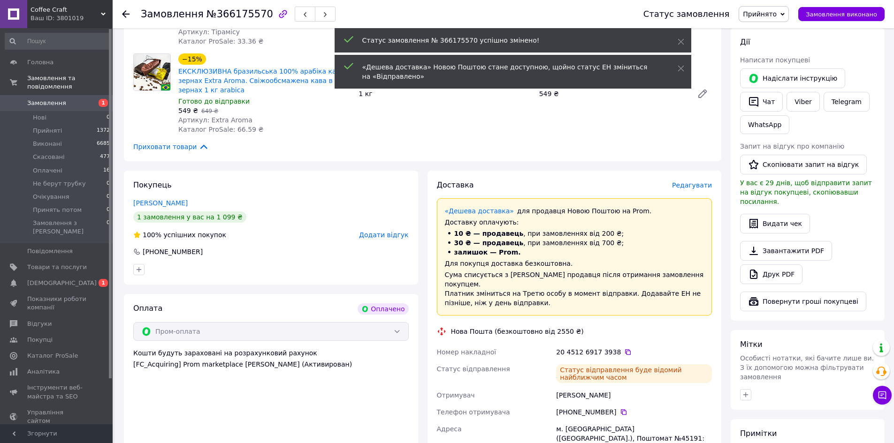
scroll to position [94, 0]
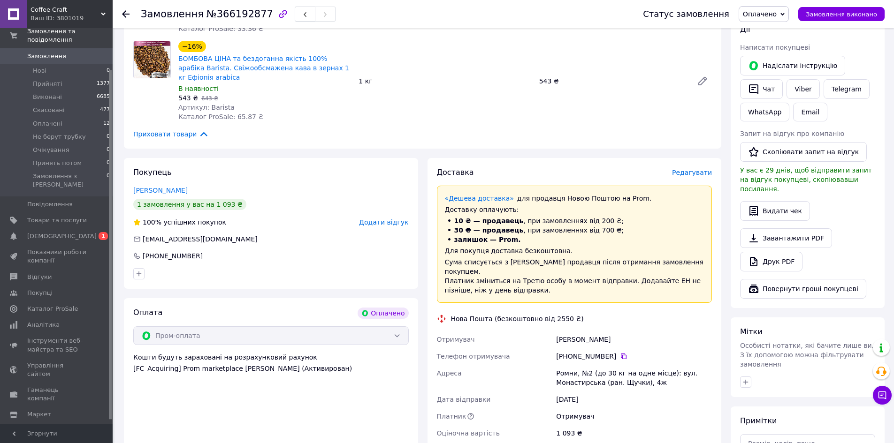
scroll to position [188, 0]
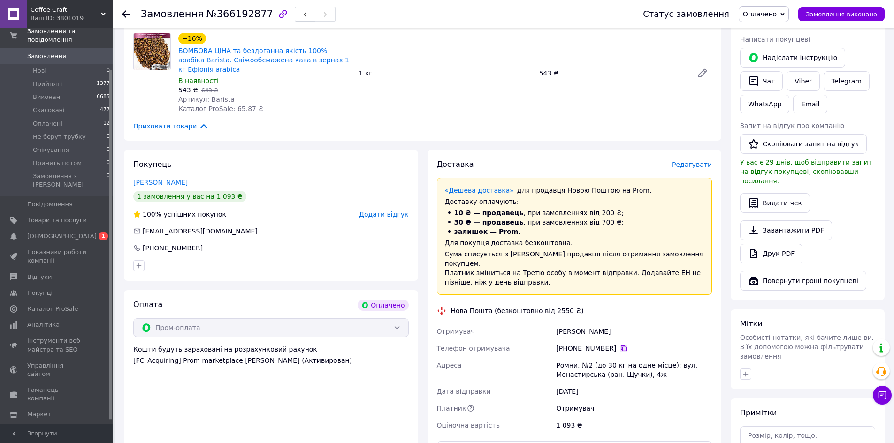
click at [620, 345] on icon at bounding box center [624, 349] width 8 height 8
drag, startPoint x: 613, startPoint y: 324, endPoint x: 539, endPoint y: 324, distance: 74.6
click at [539, 324] on div "Отримувач бадин александр Телефон отримувача +380 97 272 69 42   Адреса Ромни, …" at bounding box center [574, 378] width 279 height 111
copy div "Отримувач бадин александр"
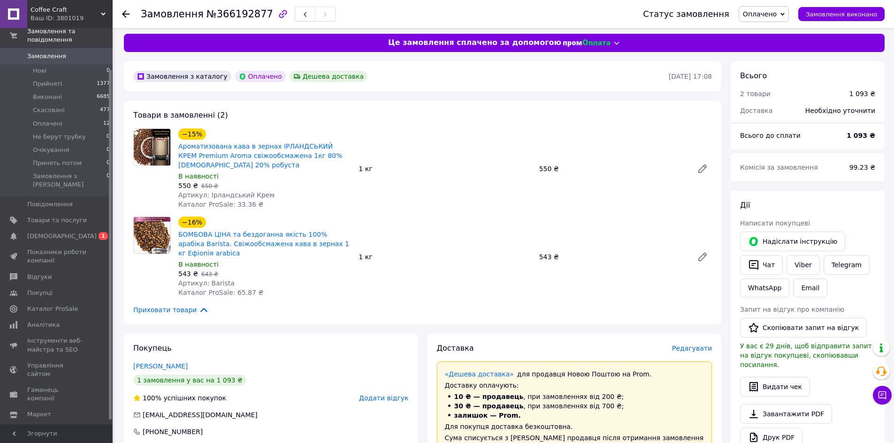
scroll to position [0, 0]
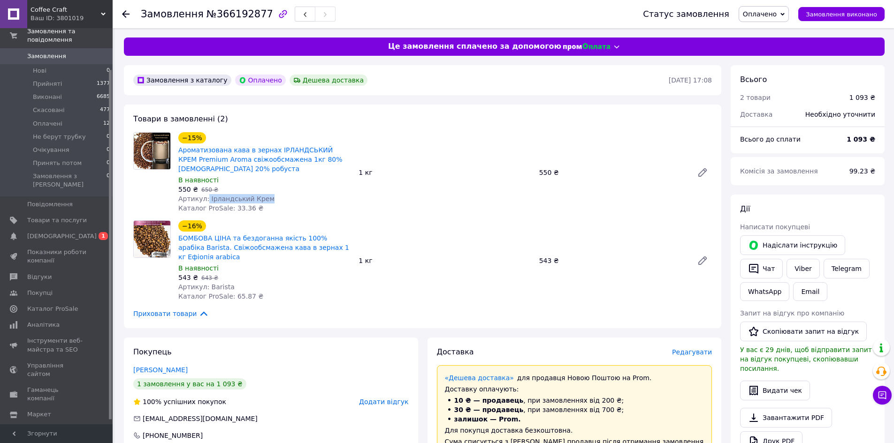
drag, startPoint x: 270, startPoint y: 199, endPoint x: 205, endPoint y: 198, distance: 65.2
click at [205, 198] on div "Артикул: Ірландський Крем" at bounding box center [264, 198] width 173 height 9
copy span "Ірландський Крем"
click at [233, 19] on span "№366192877" at bounding box center [239, 13] width 67 height 11
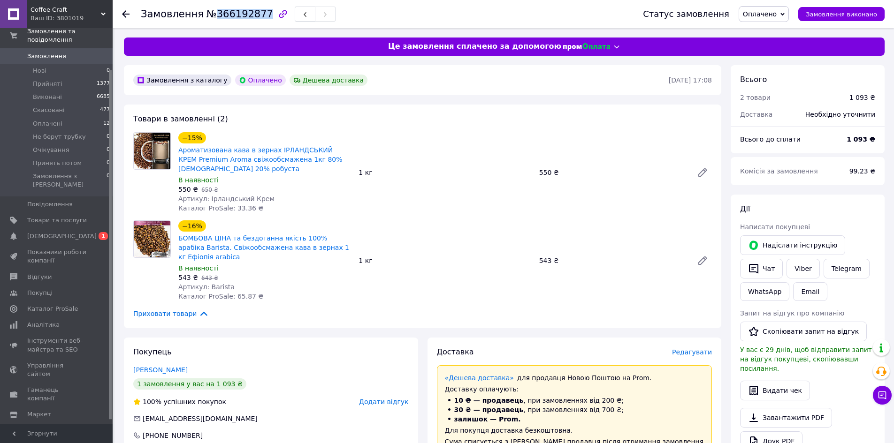
copy span "366192877"
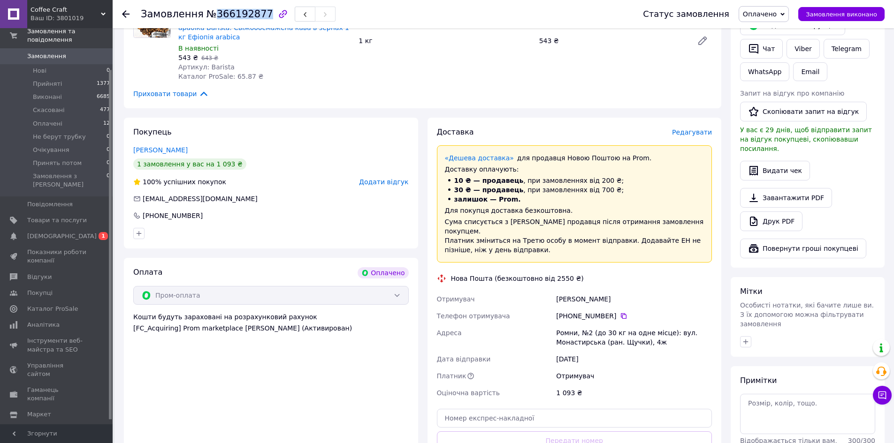
scroll to position [235, 0]
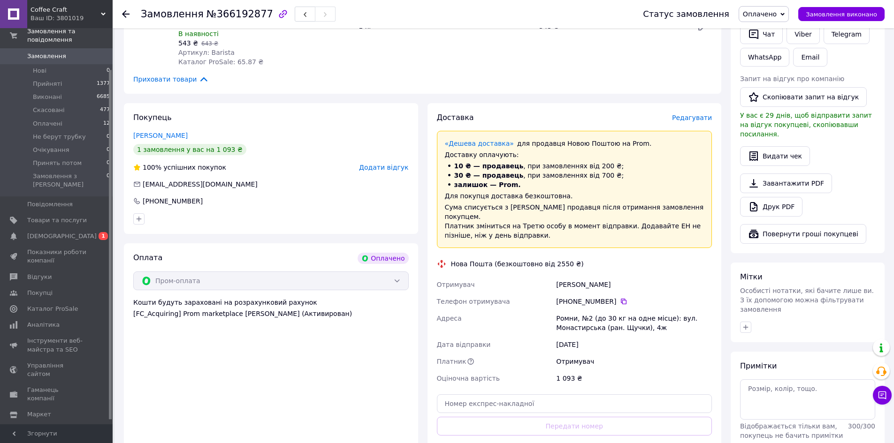
click at [565, 310] on div "Ромни, №2 (до 30 кг на одне місце): вул. Монастирська (ран. Щучки), 4ж" at bounding box center [634, 323] width 160 height 26
copy div "Ромни"
click at [515, 404] on div "Доставка Редагувати «Дешева доставка»   для продавця Новою Поштою на Prom. Дост…" at bounding box center [574, 295] width 275 height 365
click at [515, 401] on input "text" at bounding box center [574, 404] width 275 height 19
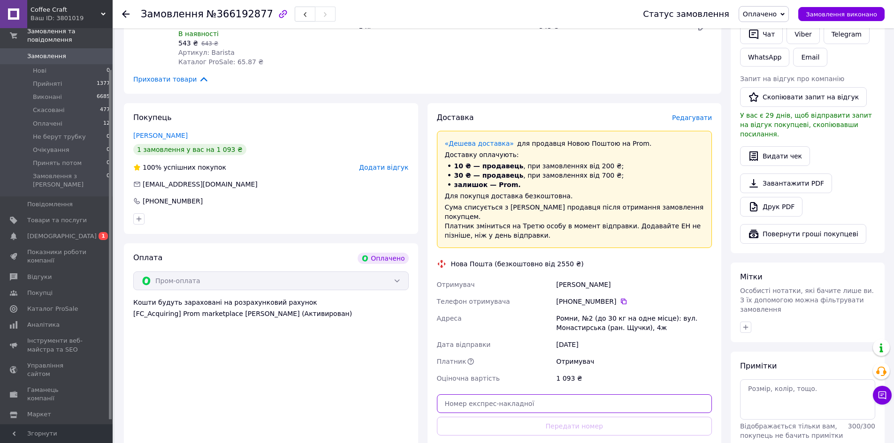
paste input "20451269177986"
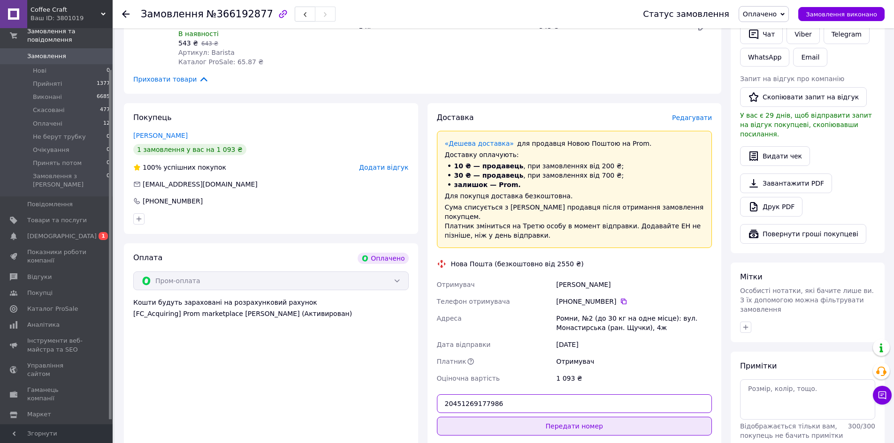
type input "20451269177986"
click at [505, 422] on button "Передати номер" at bounding box center [574, 426] width 275 height 19
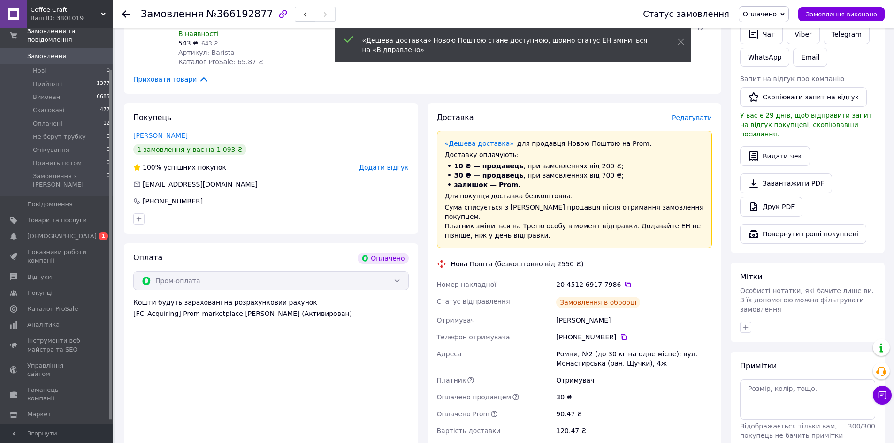
click at [774, 14] on span "Оплачено" at bounding box center [760, 14] width 34 height 8
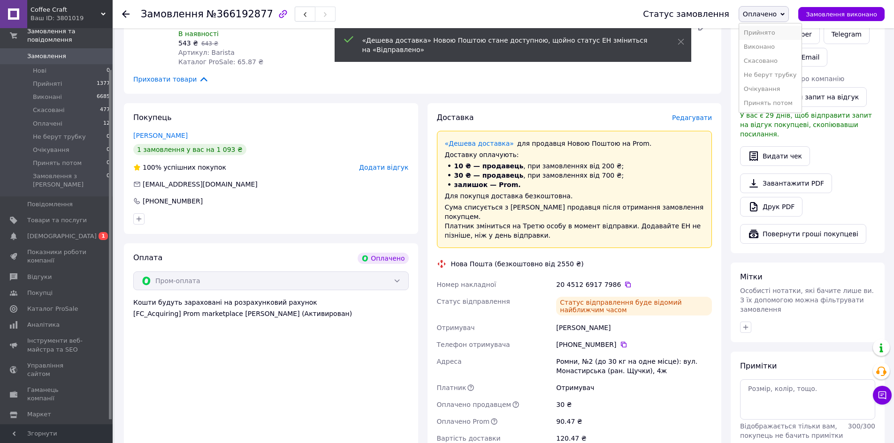
click at [765, 32] on li "Прийнято" at bounding box center [770, 33] width 62 height 14
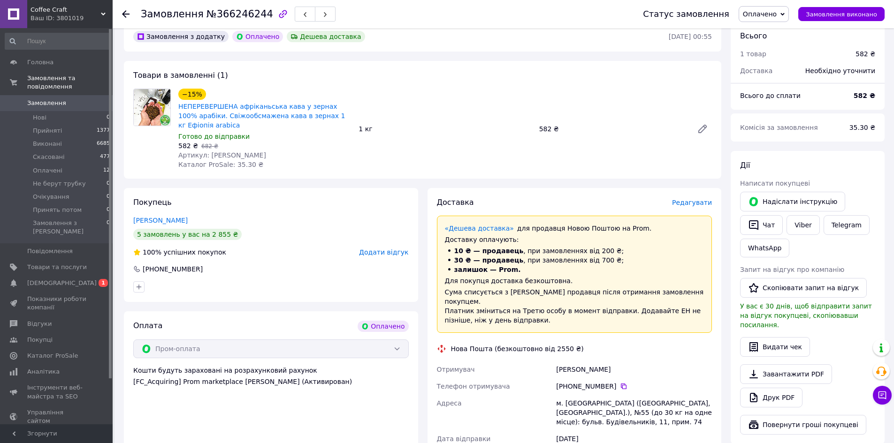
scroll to position [47, 0]
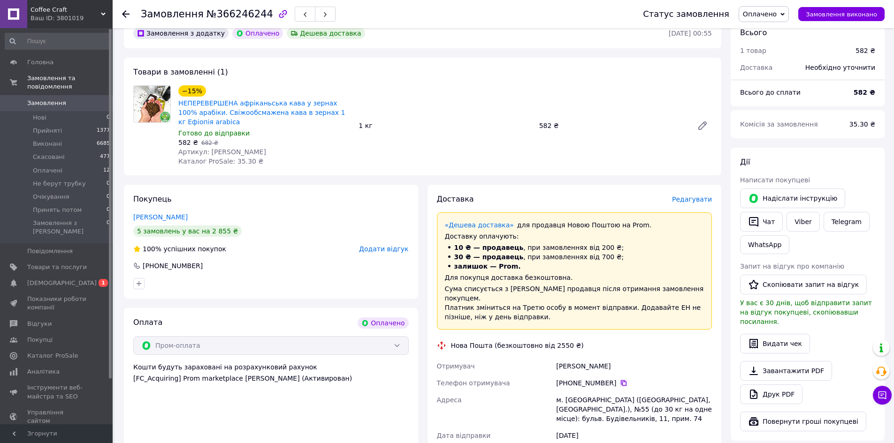
click at [621, 381] on icon at bounding box center [624, 384] width 6 height 6
click at [237, 6] on div "Замовлення №366246244" at bounding box center [382, 14] width 483 height 28
click at [237, 15] on span "№366246244" at bounding box center [239, 13] width 67 height 11
copy span "366246244"
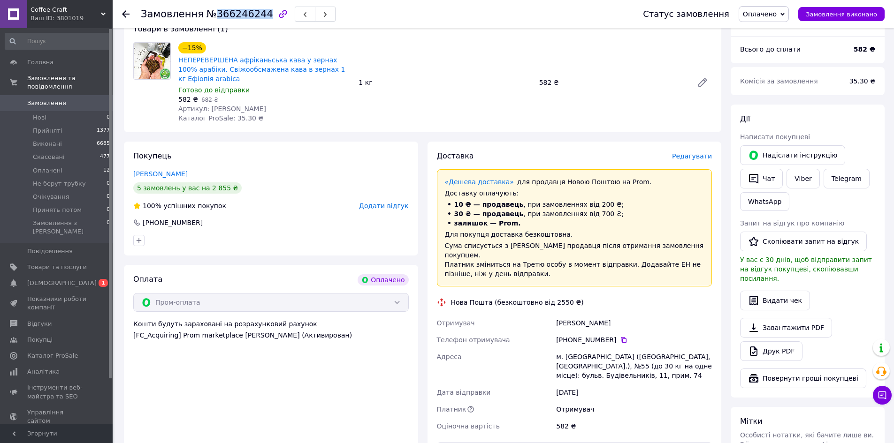
scroll to position [94, 0]
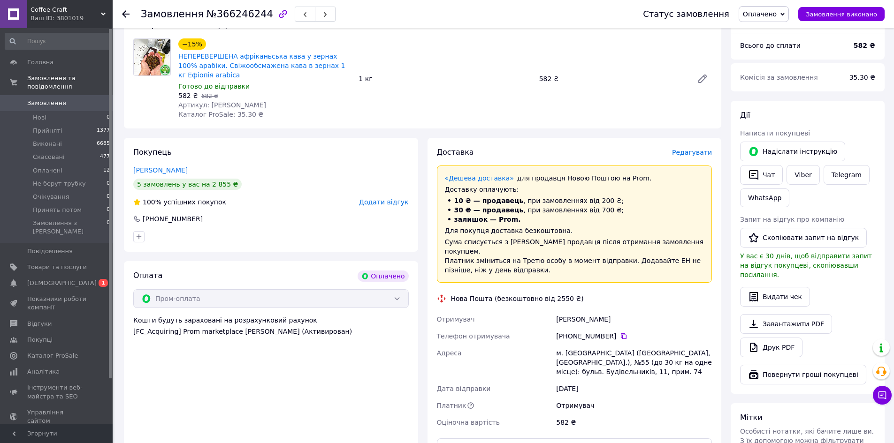
click at [576, 349] on div "м. Запоріжжя (Запорізька обл., Запорізький р-н.), №55 (до 30 кг на одне місце):…" at bounding box center [634, 363] width 160 height 36
click at [574, 345] on div "м. Запоріжжя (Запорізька обл., Запорізький р-н.), №55 (до 30 кг на одне місце):…" at bounding box center [634, 363] width 160 height 36
copy div "Запоріжжя"
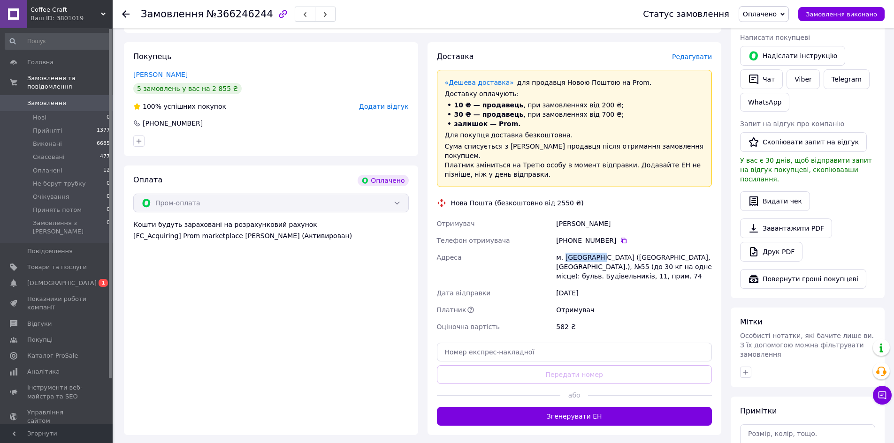
scroll to position [235, 0]
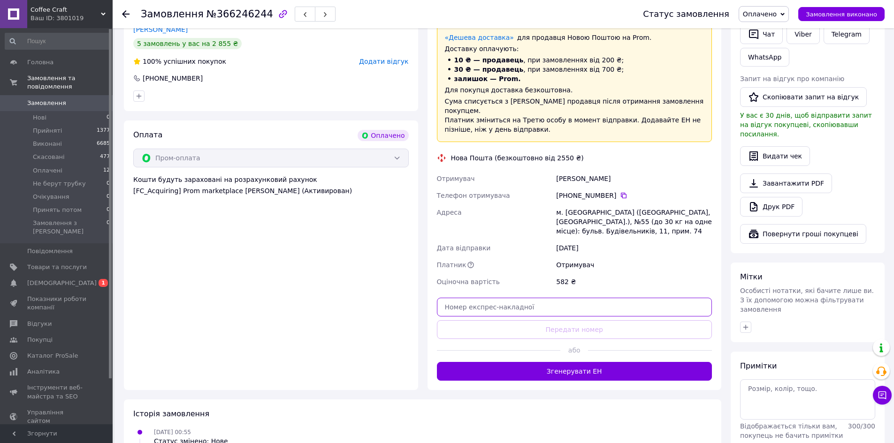
click at [564, 298] on input "text" at bounding box center [574, 307] width 275 height 19
paste input "20451269178606"
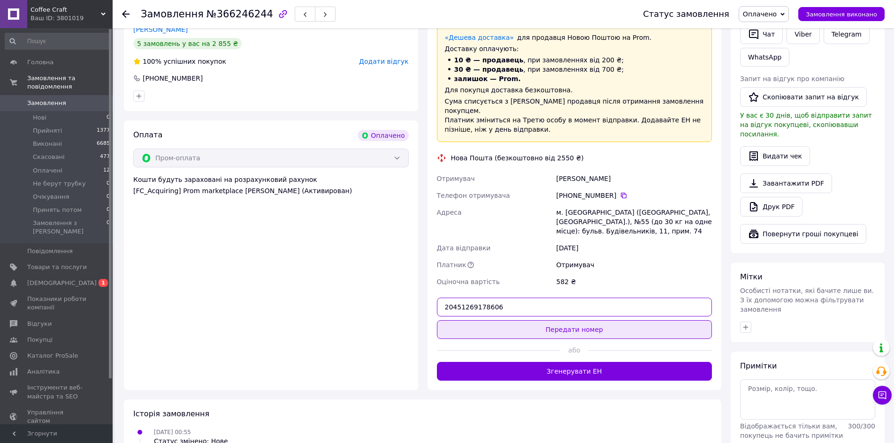
type input "20451269178606"
click at [566, 321] on button "Передати номер" at bounding box center [574, 330] width 275 height 19
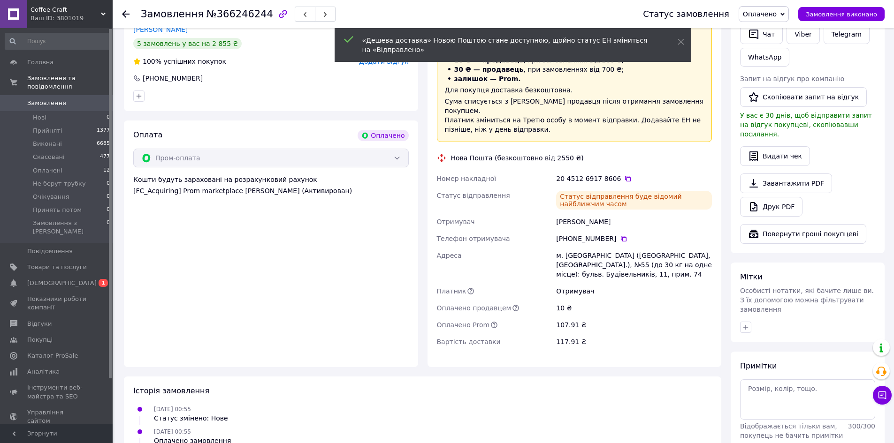
click at [777, 10] on span "Оплачено" at bounding box center [760, 14] width 34 height 8
click at [775, 33] on li "Прийнято" at bounding box center [770, 33] width 62 height 14
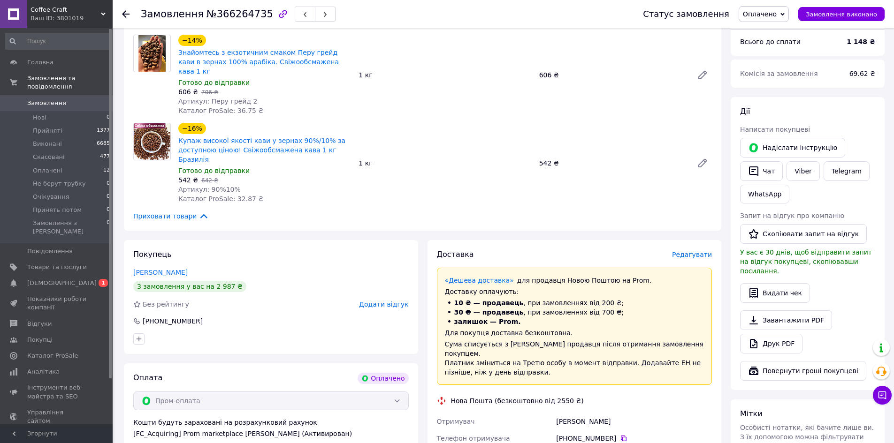
scroll to position [141, 0]
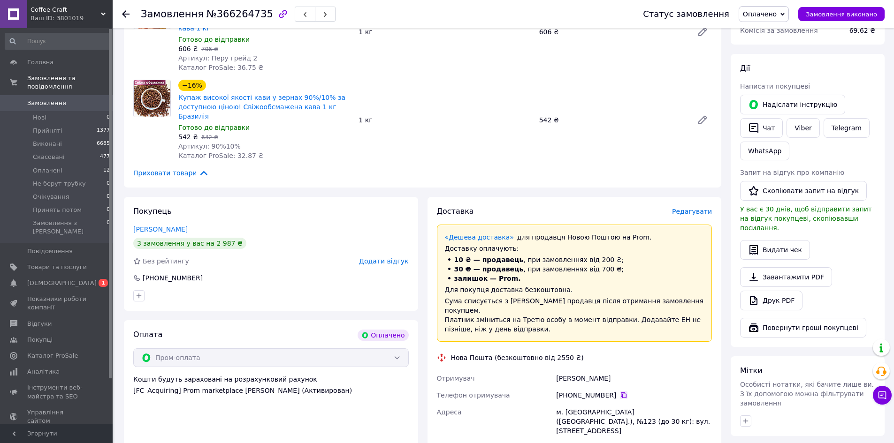
click at [620, 392] on icon at bounding box center [624, 396] width 8 height 8
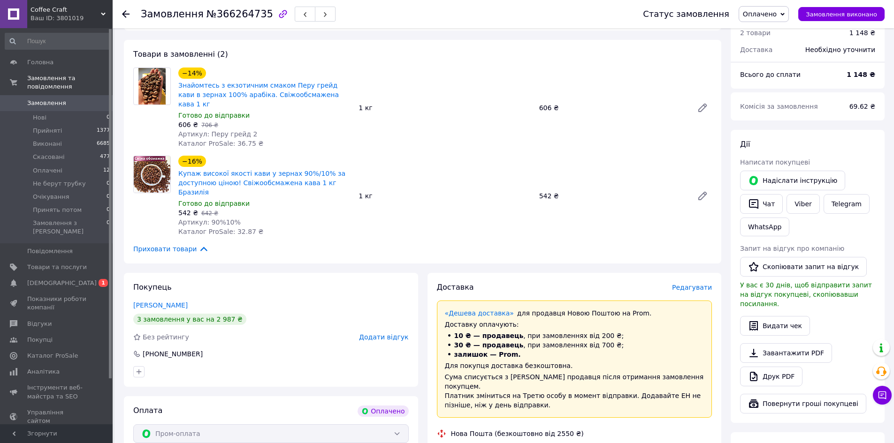
scroll to position [47, 0]
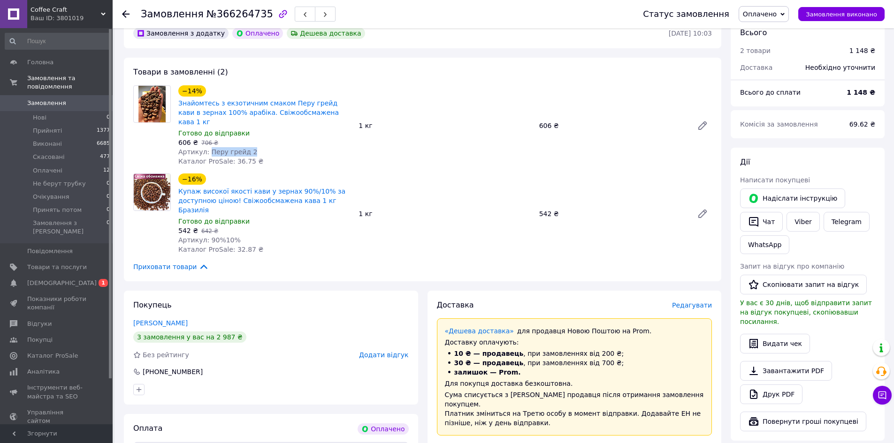
drag, startPoint x: 248, startPoint y: 141, endPoint x: 208, endPoint y: 141, distance: 40.4
click at [208, 147] on div "Артикул: Перу грейд 2" at bounding box center [264, 151] width 173 height 9
copy span "Перу грейд 2"
click at [228, 16] on span "№366264735" at bounding box center [239, 13] width 67 height 11
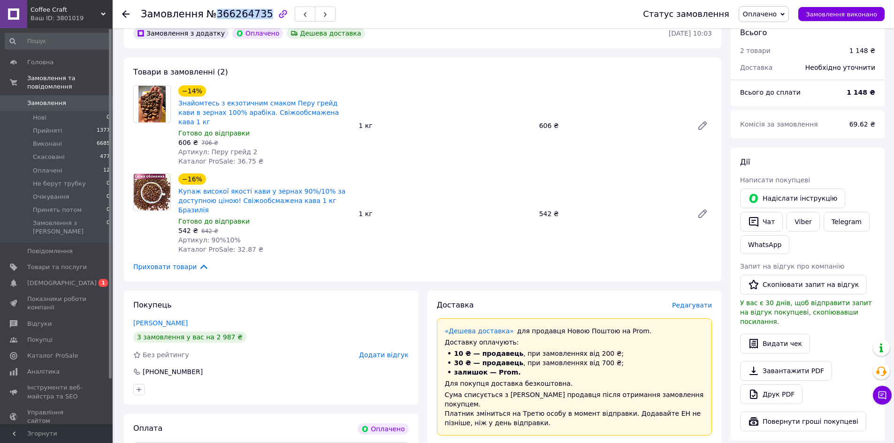
copy span "366264735"
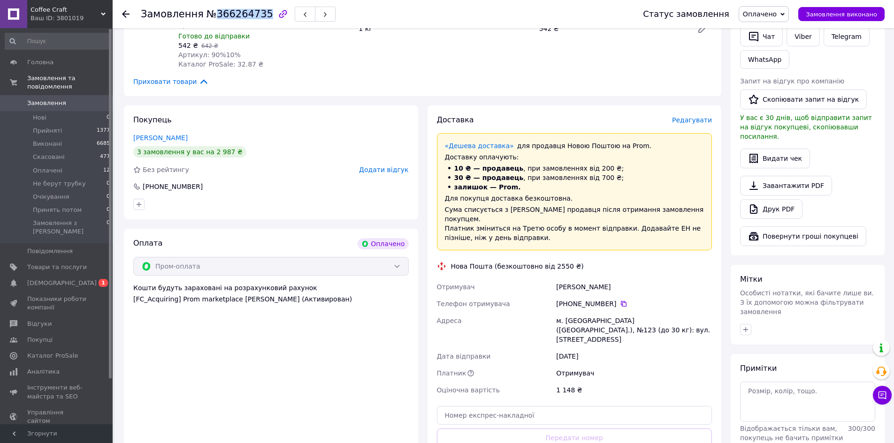
scroll to position [235, 0]
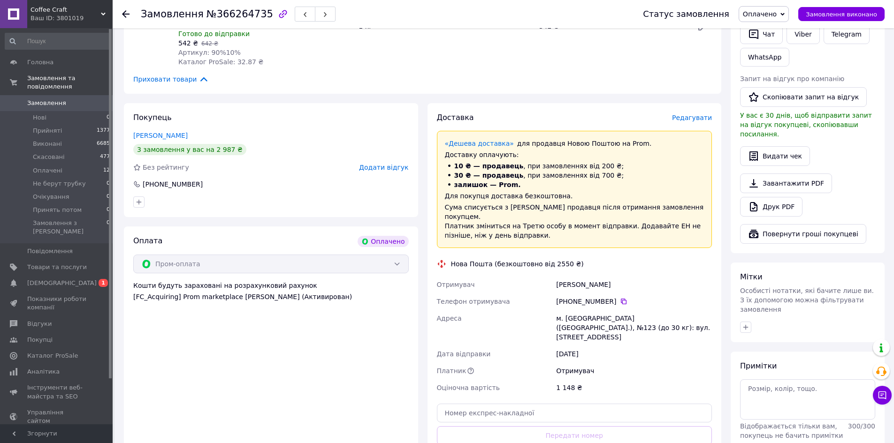
click at [570, 310] on div "м. [GEOGRAPHIC_DATA] ([GEOGRAPHIC_DATA].), №123 (до 30 кг): вул. [STREET_ADDRES…" at bounding box center [634, 328] width 160 height 36
copy div "[GEOGRAPHIC_DATA]"
click at [535, 404] on input "text" at bounding box center [574, 413] width 275 height 19
paste input "20451269179609"
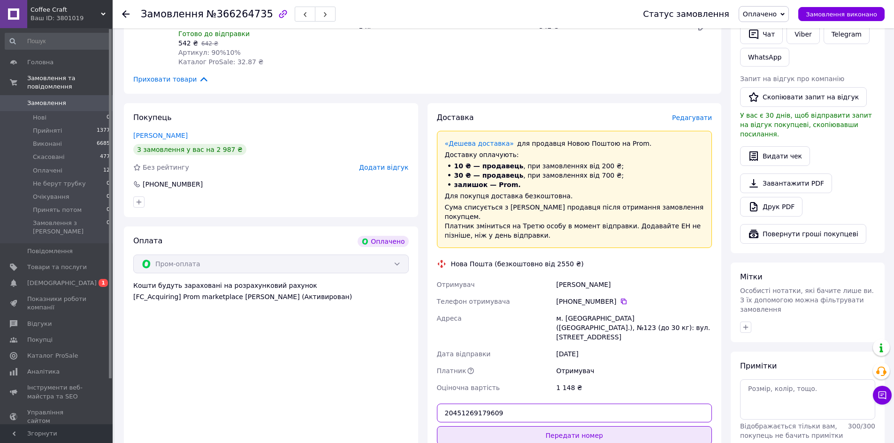
type input "20451269179609"
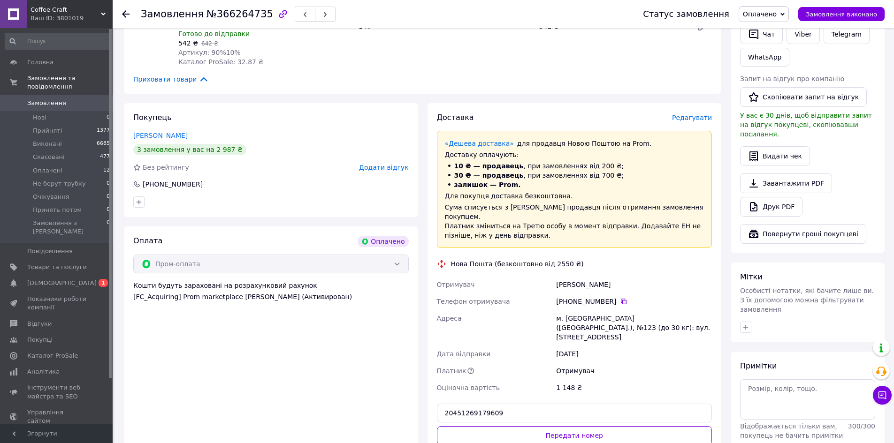
drag, startPoint x: 528, startPoint y: 393, endPoint x: 546, endPoint y: 331, distance: 64.1
click at [528, 427] on button "Передати номер" at bounding box center [574, 436] width 275 height 19
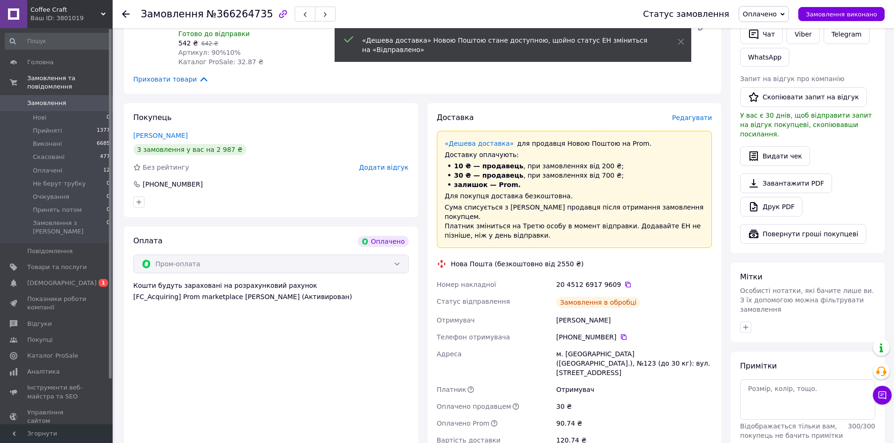
click at [768, 13] on span "Оплачено" at bounding box center [760, 14] width 34 height 8
click at [766, 24] on ul "Прийнято Виконано Скасовано Не берут трубку Очікування Принять потом" at bounding box center [770, 68] width 63 height 90
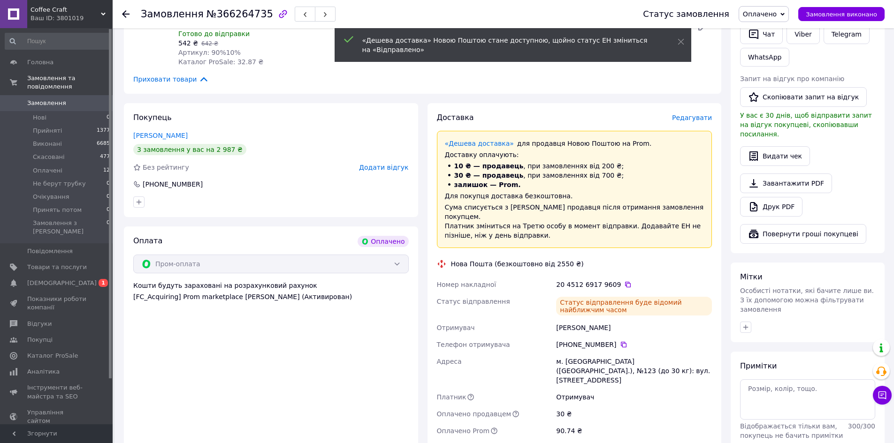
click at [766, 17] on span "Оплачено" at bounding box center [760, 14] width 34 height 8
click at [766, 34] on li "Прийнято" at bounding box center [770, 33] width 62 height 14
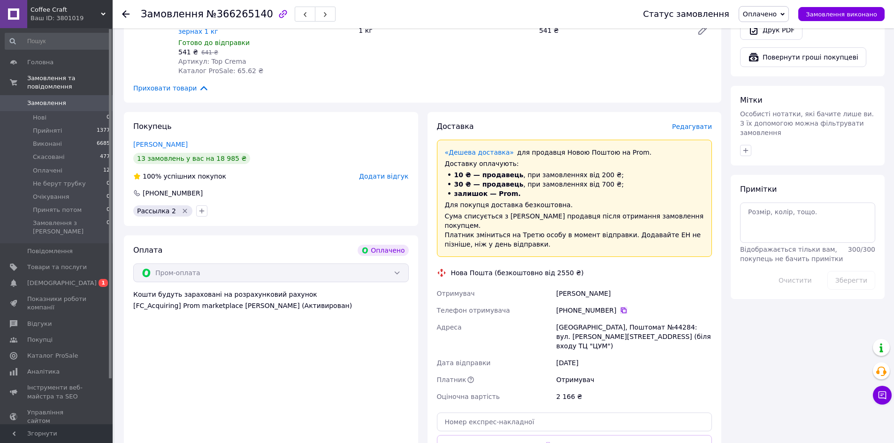
scroll to position [422, 0]
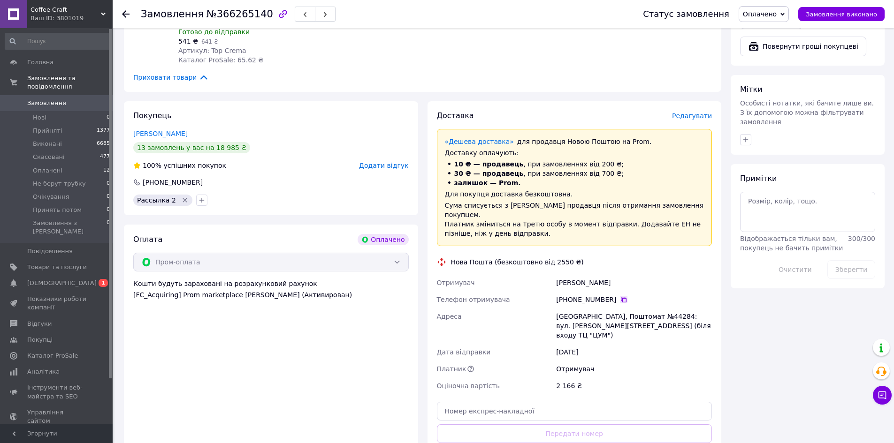
click at [620, 296] on icon at bounding box center [624, 300] width 8 height 8
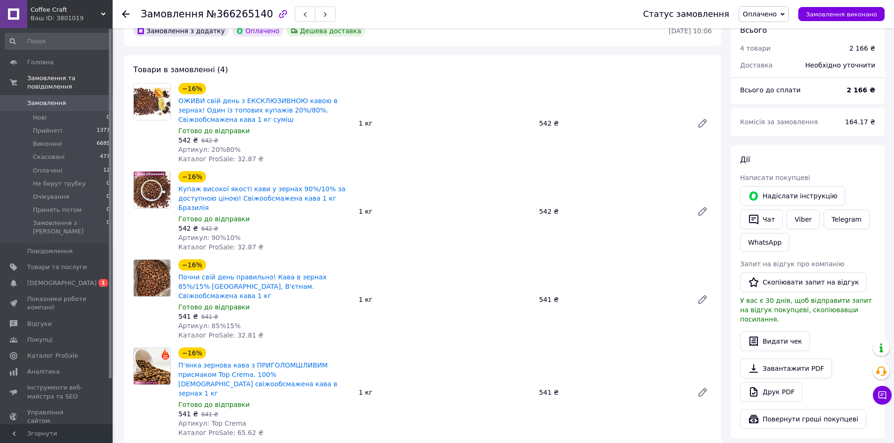
scroll to position [47, 0]
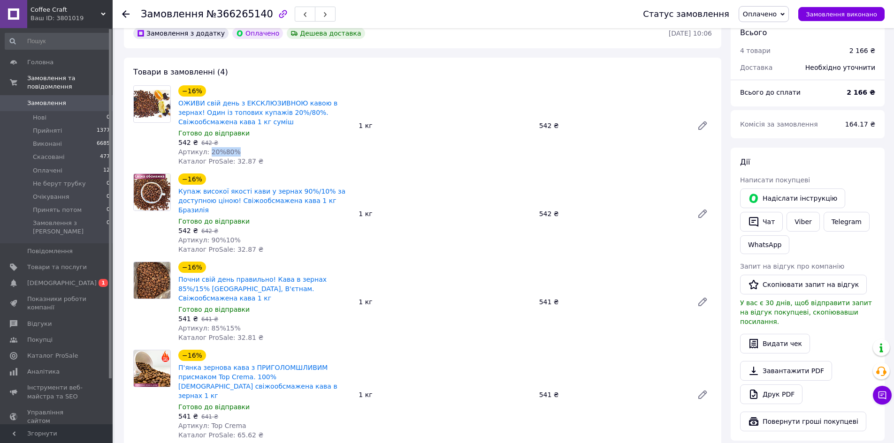
drag, startPoint x: 232, startPoint y: 149, endPoint x: 207, endPoint y: 148, distance: 25.4
click at [207, 148] on div "Артикул: 20%80%" at bounding box center [264, 151] width 173 height 9
copy span "20%80%"
drag, startPoint x: 238, startPoint y: 229, endPoint x: 205, endPoint y: 230, distance: 33.3
click at [205, 236] on div "Артикул: 90%10%" at bounding box center [264, 240] width 173 height 9
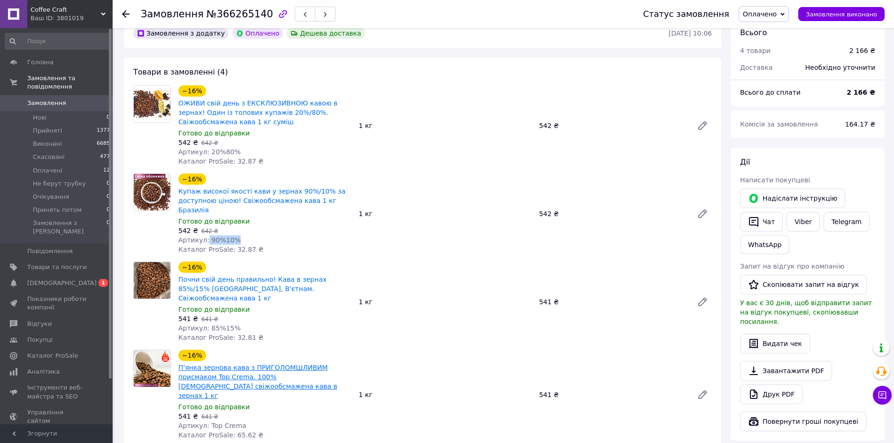
copy span "90%10%"
drag, startPoint x: 231, startPoint y: 308, endPoint x: 207, endPoint y: 310, distance: 23.5
click at [207, 324] on div "Артикул: 85%15%" at bounding box center [264, 328] width 173 height 9
copy span "85%15%"
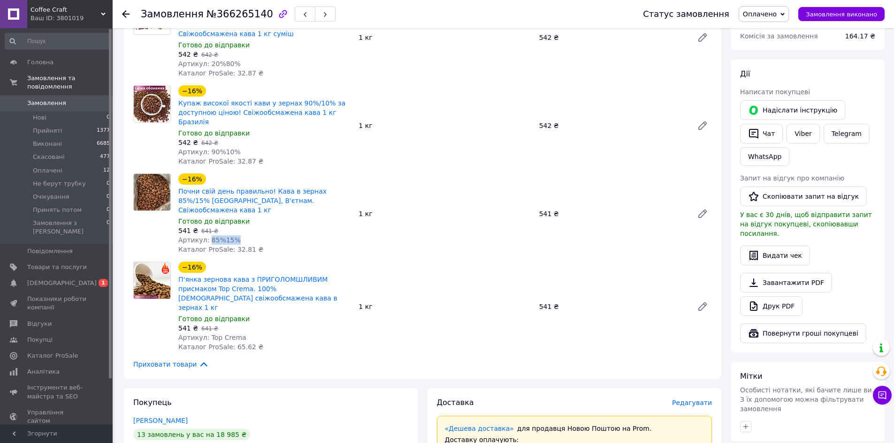
scroll to position [141, 0]
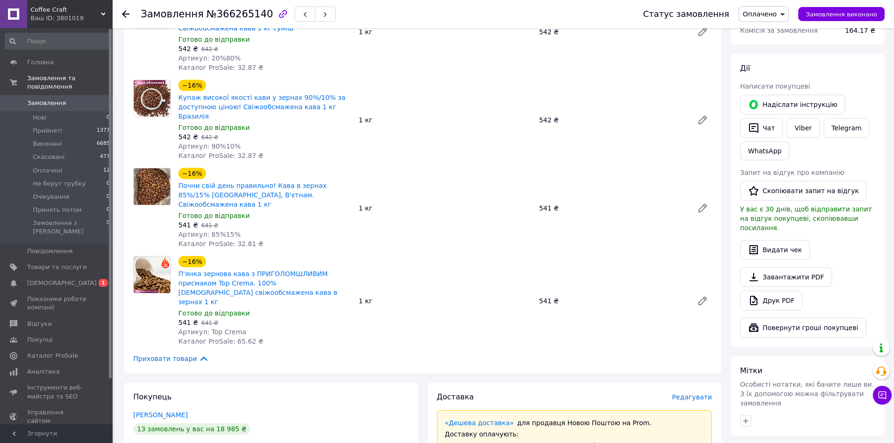
click at [233, 12] on span "№366265140" at bounding box center [239, 13] width 67 height 11
copy span "366265140"
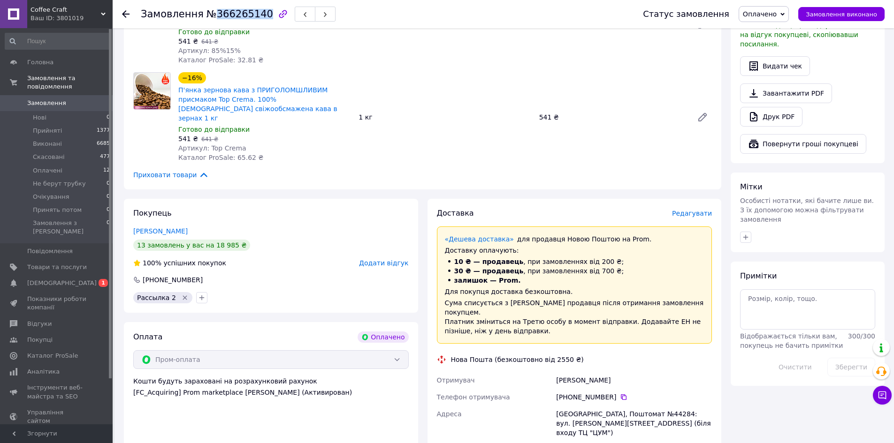
scroll to position [328, 0]
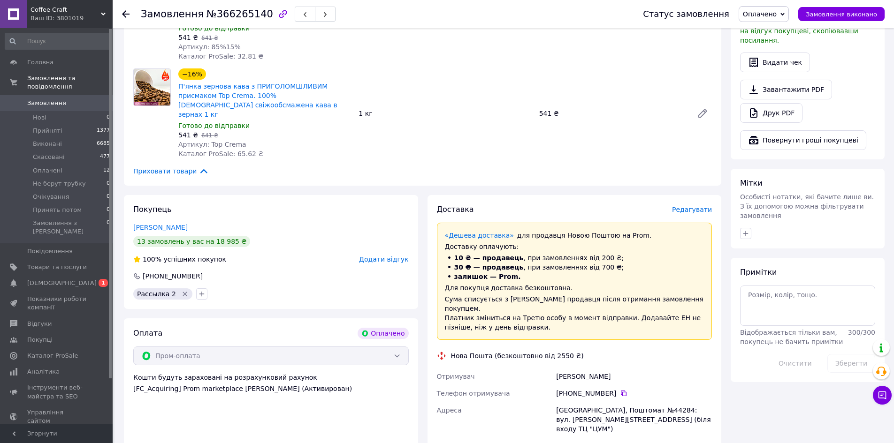
click at [629, 402] on div "Херсон, Поштомат №44284: вул. Ушакова, 49 (біля входу ТЦ "ЦУМ")" at bounding box center [634, 420] width 160 height 36
copy div "44284"
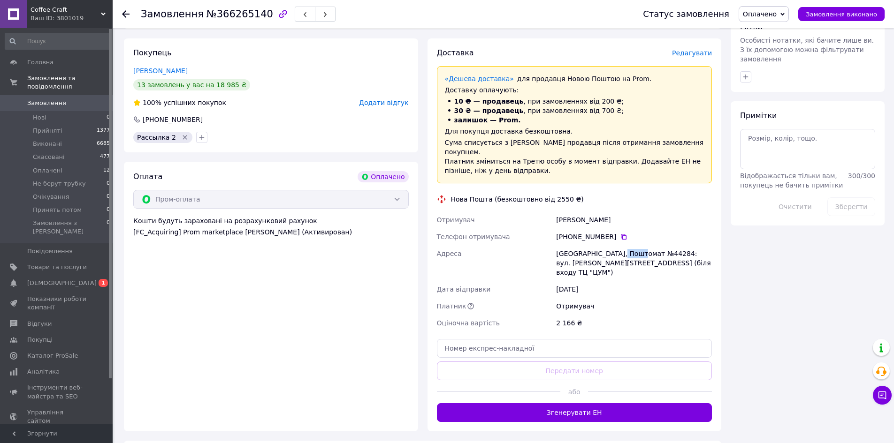
scroll to position [516, 0]
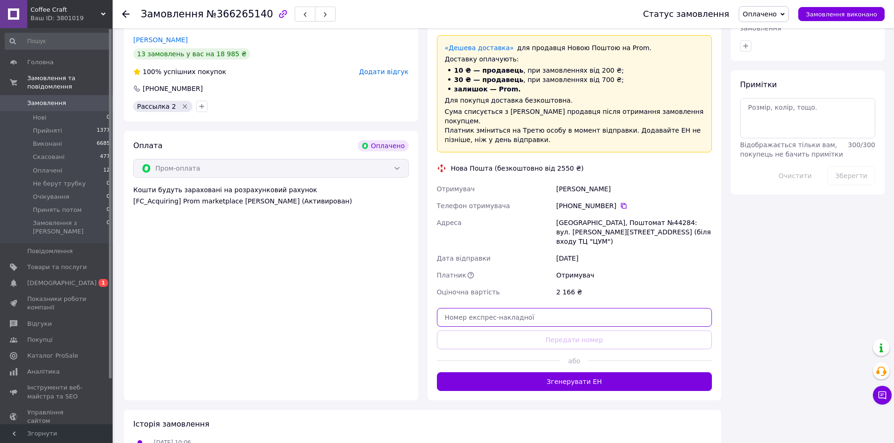
click at [541, 308] on input "text" at bounding box center [574, 317] width 275 height 19
paste input "20451269180942"
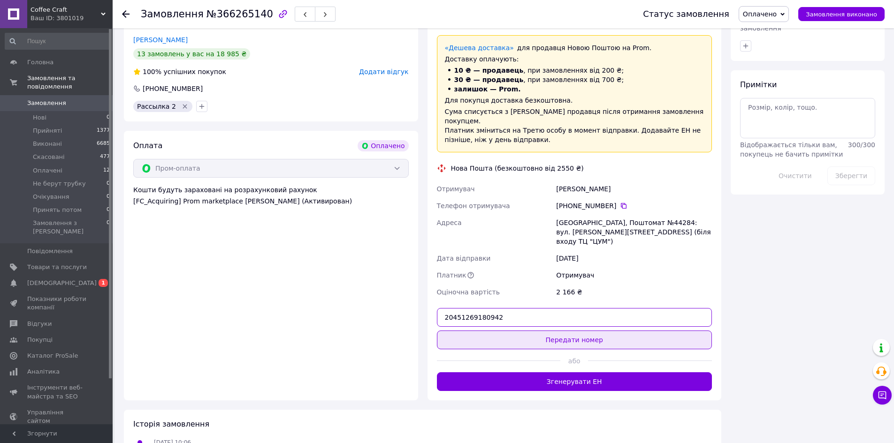
type input "20451269180942"
click at [542, 331] on button "Передати номер" at bounding box center [574, 340] width 275 height 19
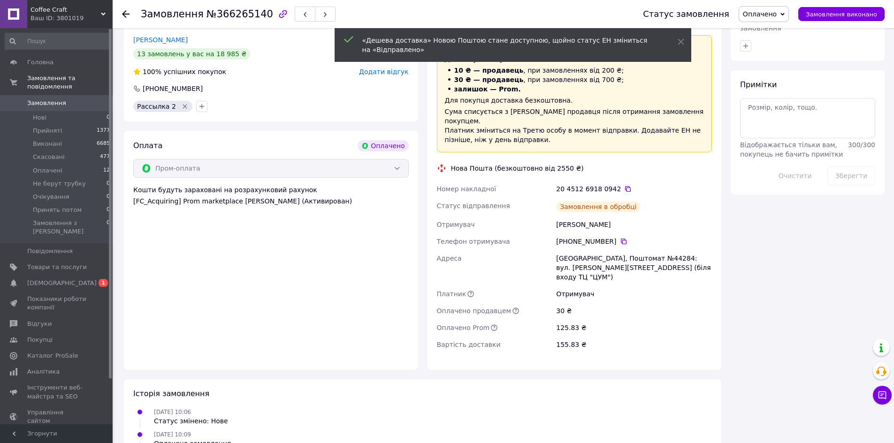
click at [774, 11] on span "Оплачено" at bounding box center [760, 14] width 34 height 8
click at [771, 27] on li "Прийнято" at bounding box center [770, 33] width 62 height 14
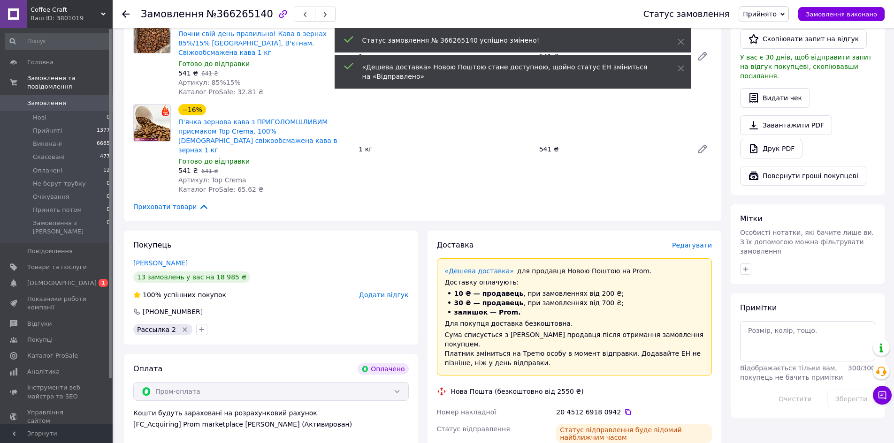
scroll to position [282, 0]
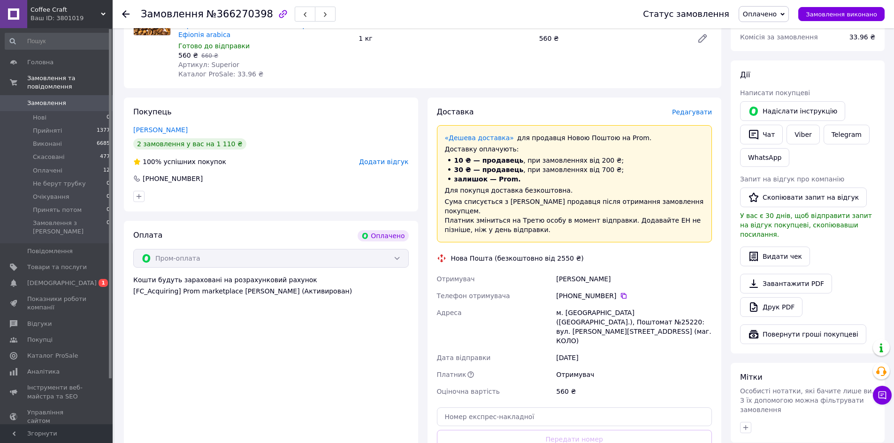
scroll to position [141, 0]
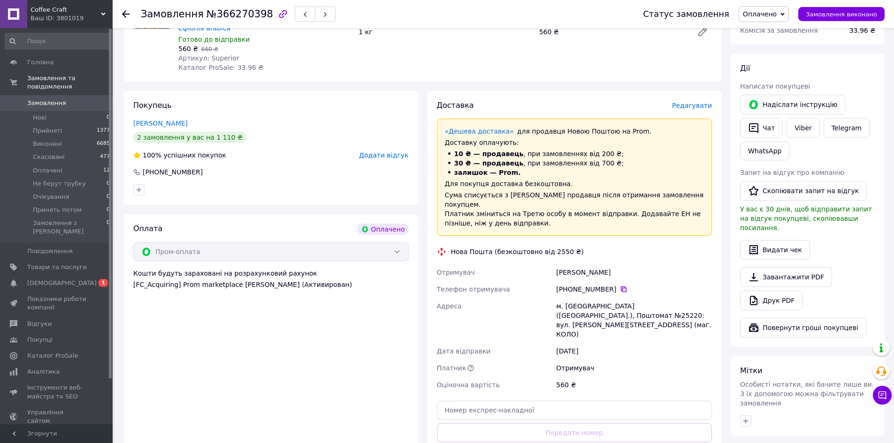
click at [621, 287] on icon at bounding box center [624, 290] width 6 height 6
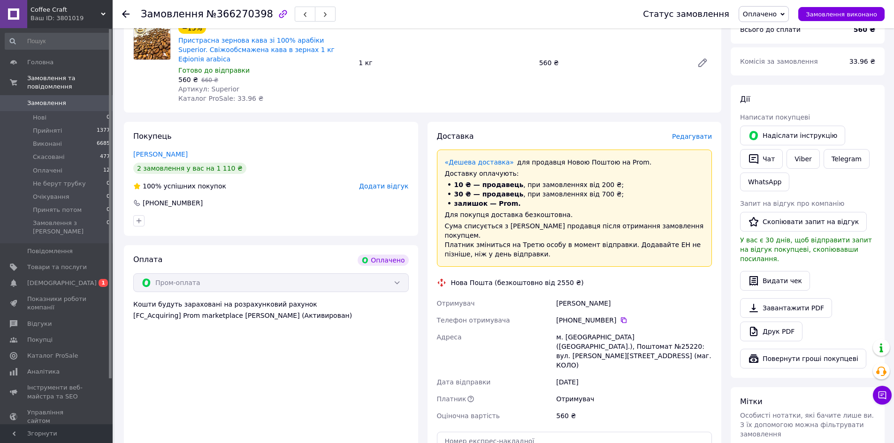
scroll to position [0, 0]
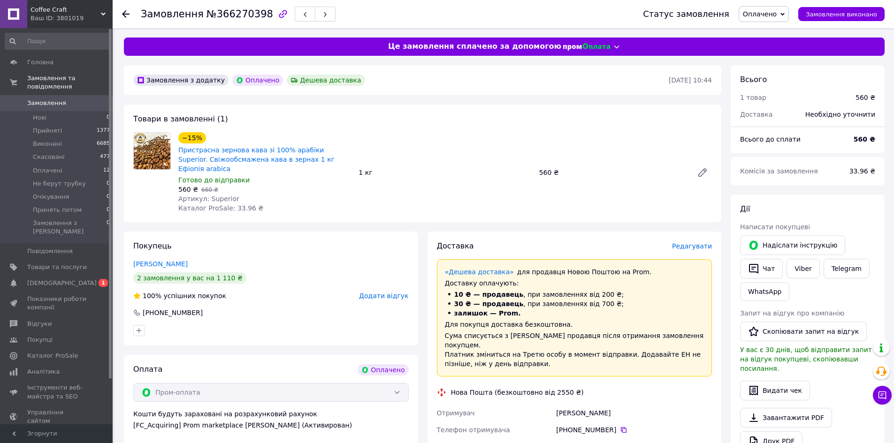
click at [222, 7] on div "Замовлення №366270398" at bounding box center [238, 14] width 195 height 16
click at [222, 8] on div "Замовлення №366270398" at bounding box center [238, 14] width 195 height 16
copy span "366270398"
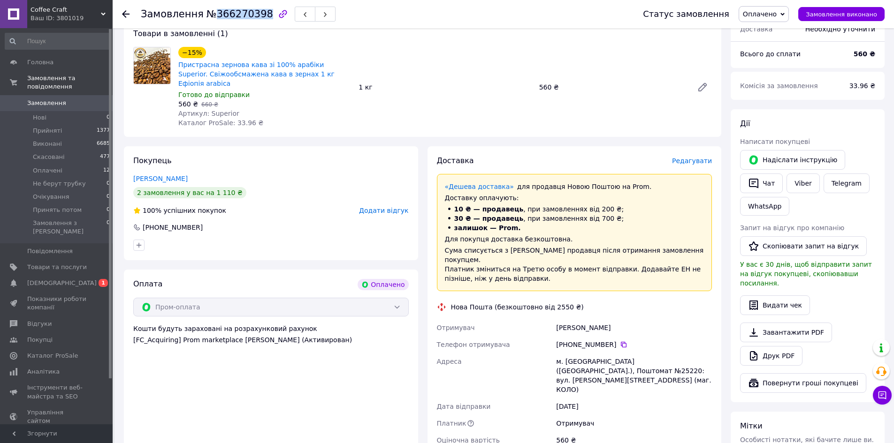
scroll to position [94, 0]
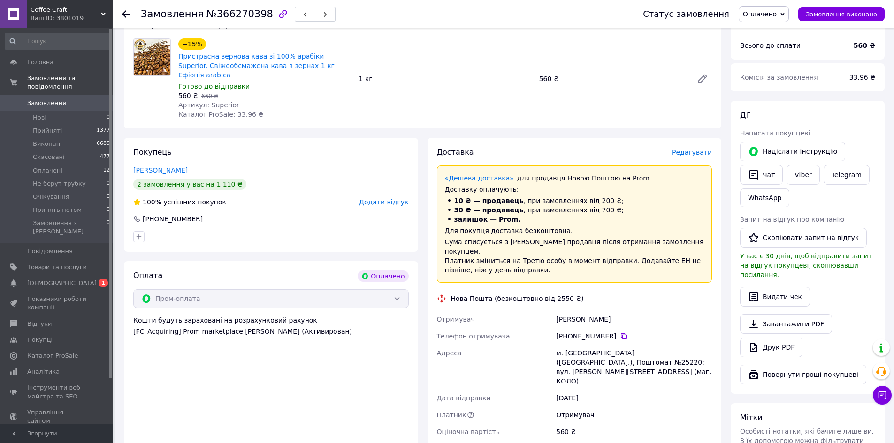
click at [672, 345] on div "м. Київ (Київська обл.), Поштомат №25220: вул. Юлії Здановської, 34а (маг. КОЛО)" at bounding box center [634, 367] width 160 height 45
copy div "25220"
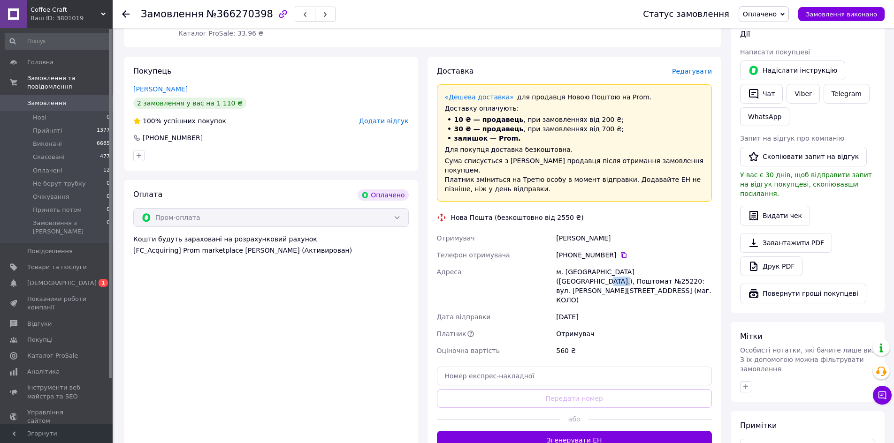
scroll to position [188, 0]
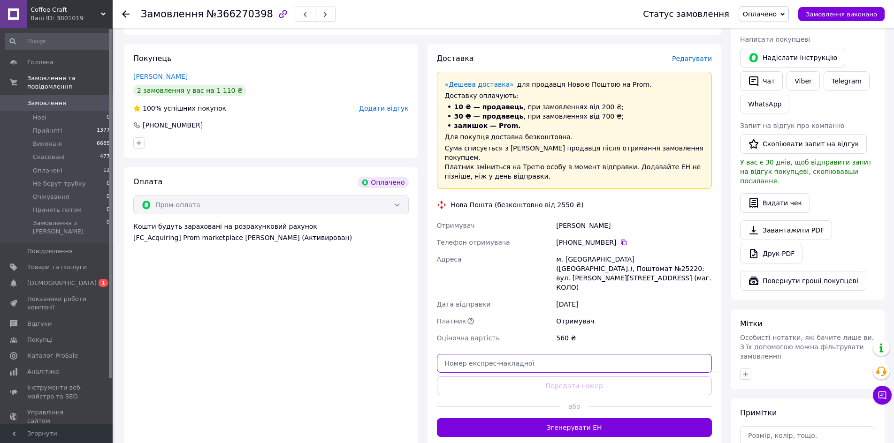
click at [537, 354] on input "text" at bounding box center [574, 363] width 275 height 19
paste input "20451269181478"
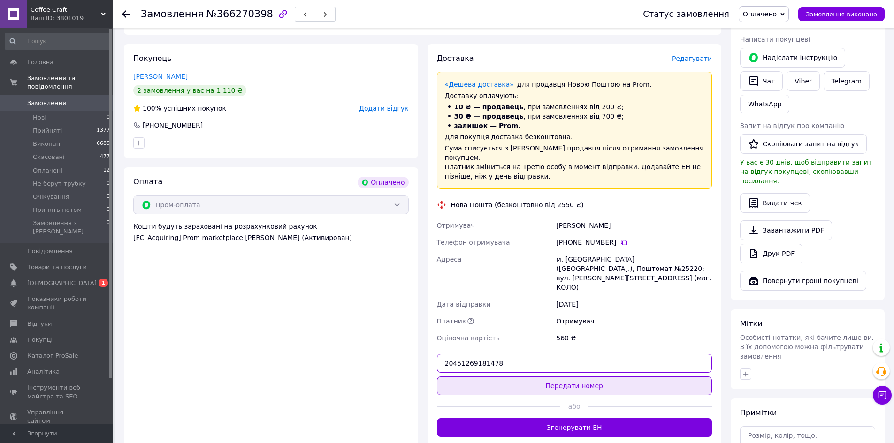
type input "20451269181478"
click at [563, 377] on button "Передати номер" at bounding box center [574, 386] width 275 height 19
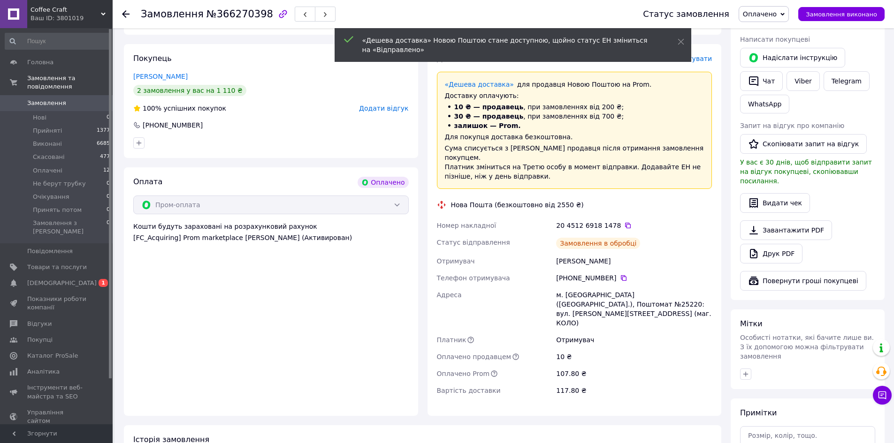
click at [772, 14] on span "Оплачено" at bounding box center [760, 14] width 34 height 8
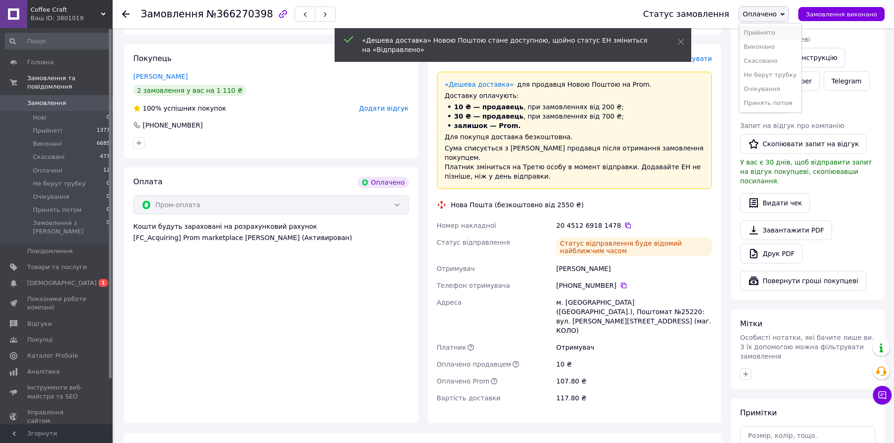
click at [768, 29] on li "Прийнято" at bounding box center [770, 33] width 62 height 14
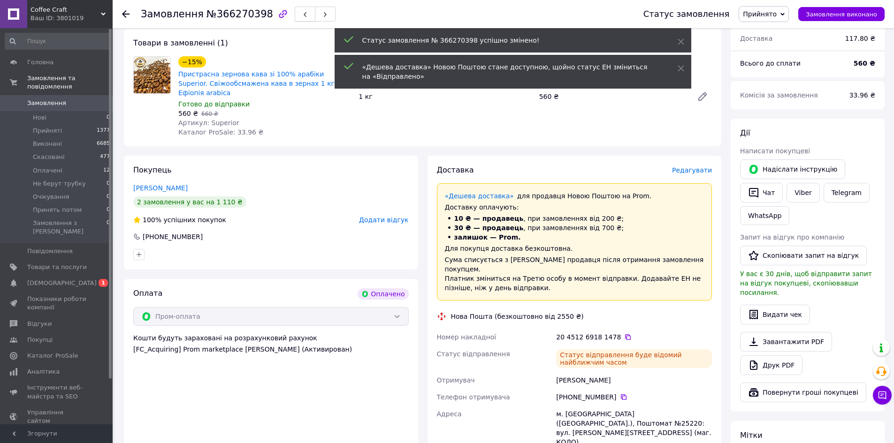
scroll to position [94, 0]
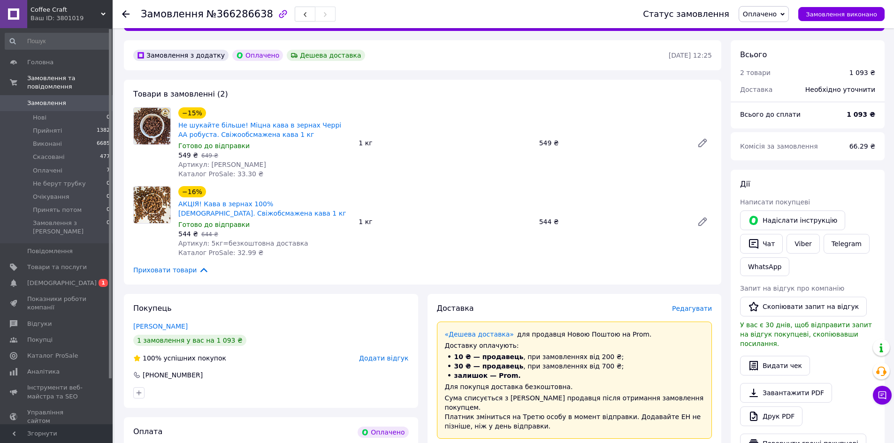
scroll to position [141, 0]
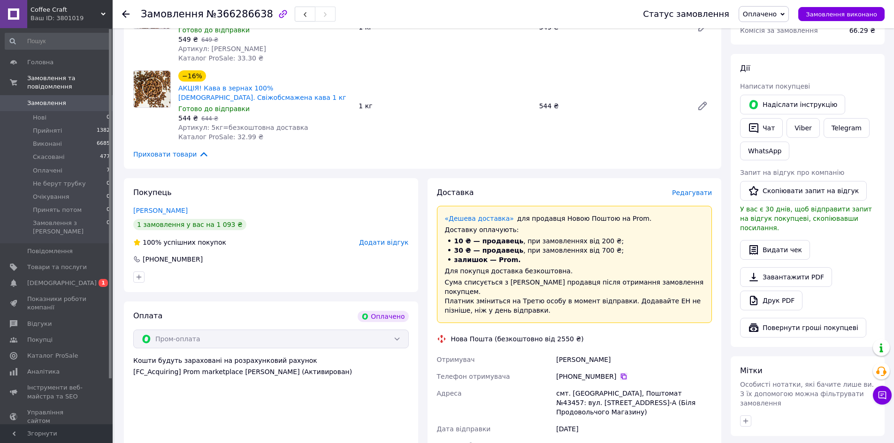
click at [620, 373] on icon at bounding box center [624, 377] width 8 height 8
drag, startPoint x: 572, startPoint y: 349, endPoint x: 522, endPoint y: 338, distance: 50.9
click at [541, 351] on div "Отримувач Олейник Яков Телефон отримувача +380 97 441 33 06   Адреса смт. Мала …" at bounding box center [574, 411] width 279 height 120
copy div "Отримувач Олейник Яков"
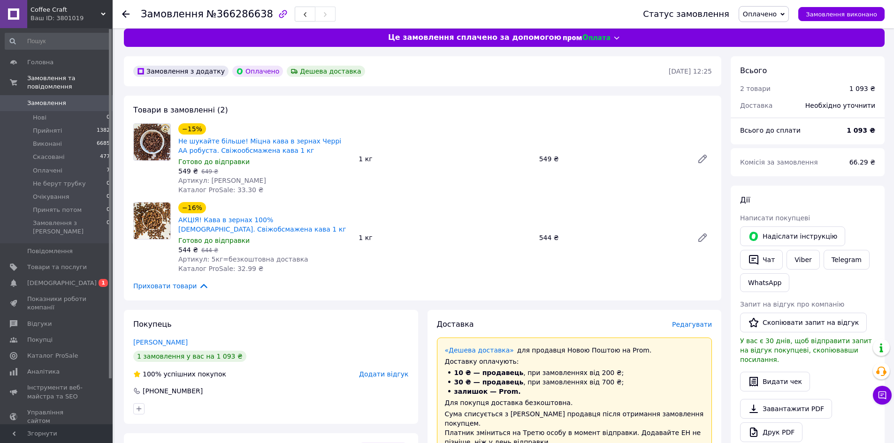
scroll to position [0, 0]
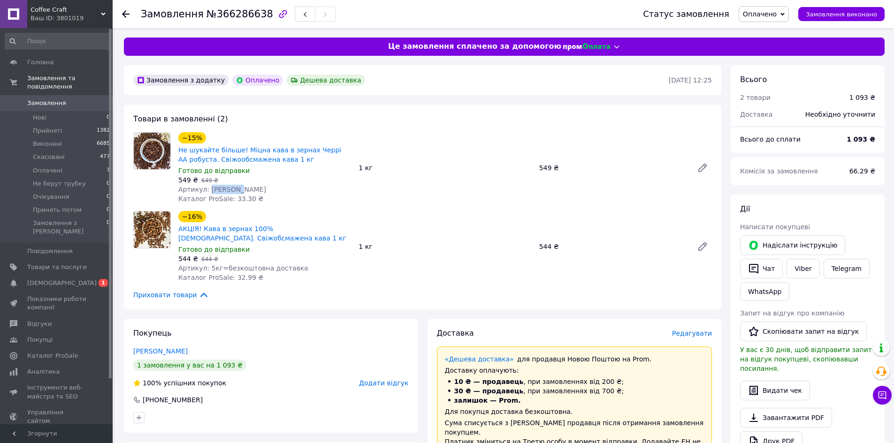
drag, startPoint x: 238, startPoint y: 188, endPoint x: 206, endPoint y: 188, distance: 32.9
click at [206, 188] on div "Артикул: Черрі АА" at bounding box center [264, 189] width 173 height 9
copy span "Черрі АА"
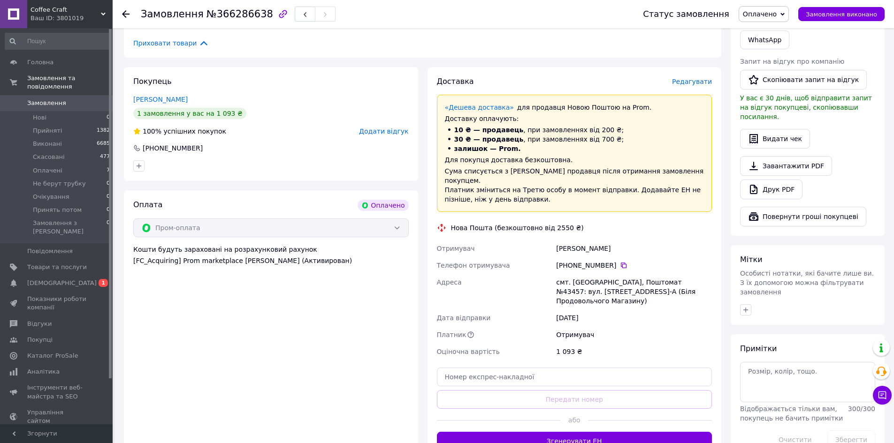
scroll to position [141, 0]
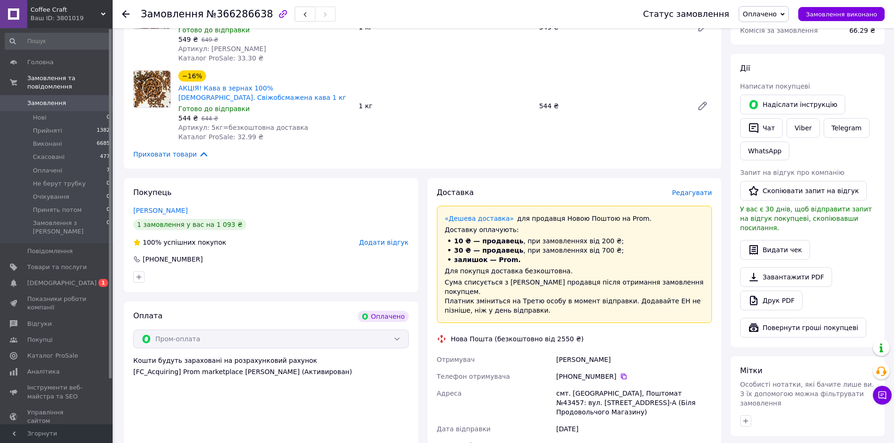
click at [241, 18] on span "№366286638" at bounding box center [239, 13] width 67 height 11
copy span "366286638"
drag, startPoint x: 618, startPoint y: 384, endPoint x: 573, endPoint y: 380, distance: 45.7
click at [573, 385] on div "смт. Мала Данилівка, Поштомат №43457: вул. Центральна, 43-А (Біля Продовольчого…" at bounding box center [634, 403] width 160 height 36
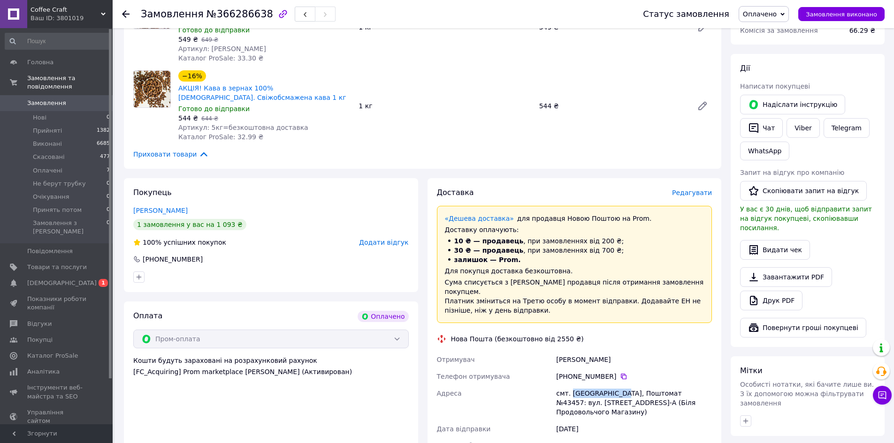
copy div "Мала Данилівка"
click at [672, 385] on div "смт. Мала Данилівка, Поштомат №43457: вул. Центральна, 43-А (Біля Продовольчого…" at bounding box center [634, 403] width 160 height 36
copy div "43457"
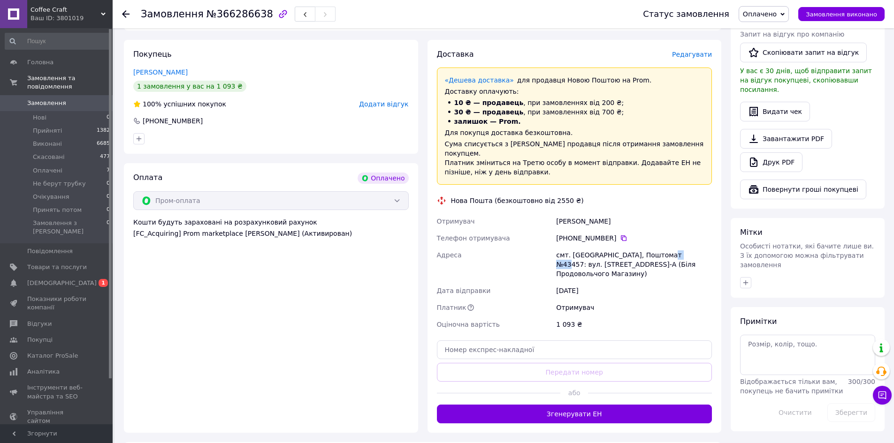
scroll to position [282, 0]
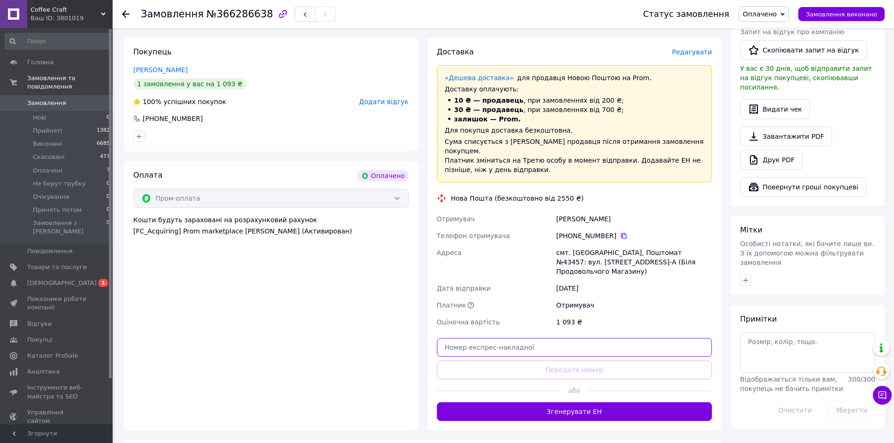
click at [555, 338] on input "text" at bounding box center [574, 347] width 275 height 19
paste input "20451269183985"
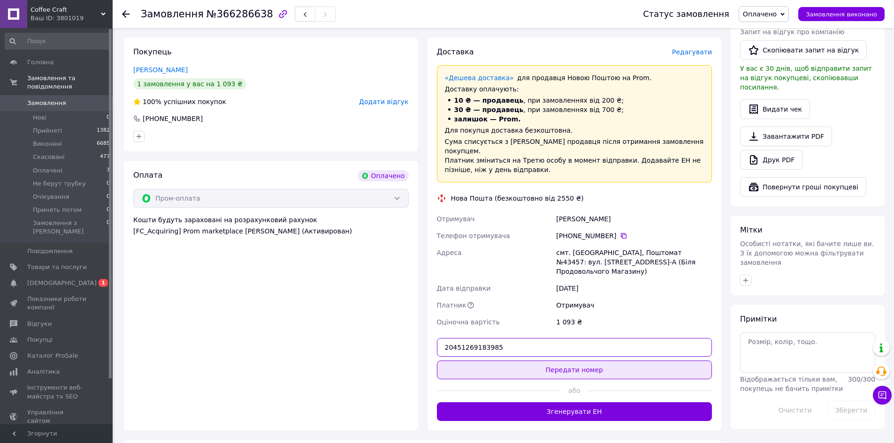
type input "20451269183985"
click at [555, 361] on button "Передати номер" at bounding box center [574, 370] width 275 height 19
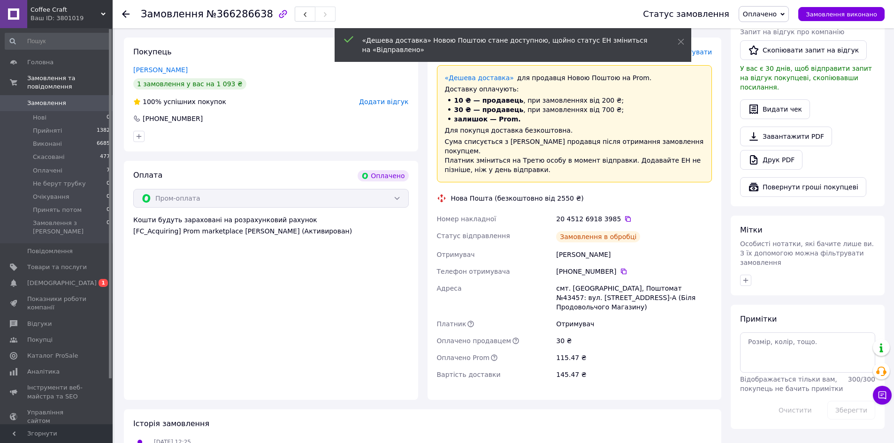
click at [769, 14] on span "Оплачено" at bounding box center [760, 14] width 34 height 8
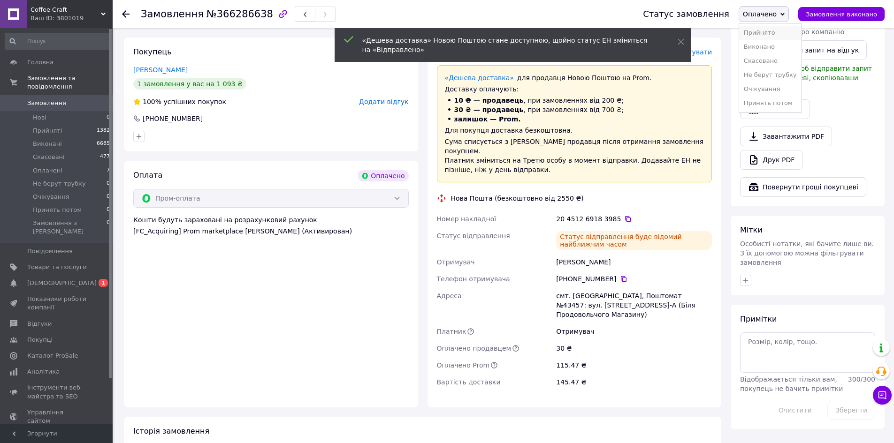
click at [763, 30] on li "Прийнято" at bounding box center [770, 33] width 62 height 14
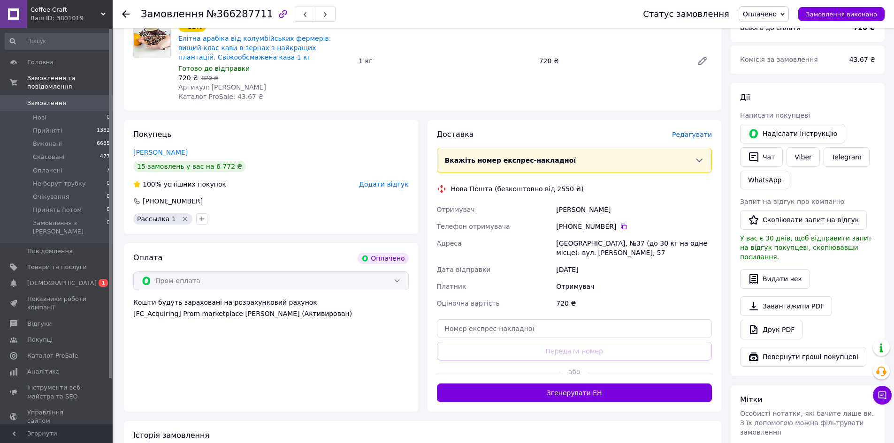
scroll to position [141, 0]
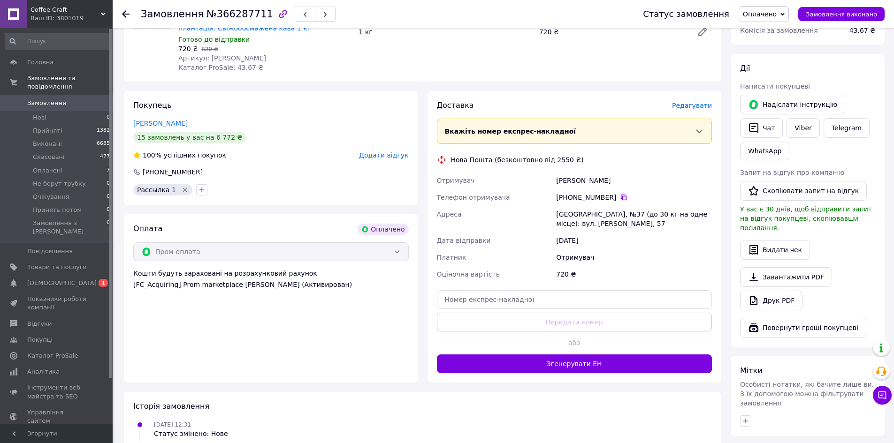
click at [620, 197] on icon at bounding box center [624, 198] width 8 height 8
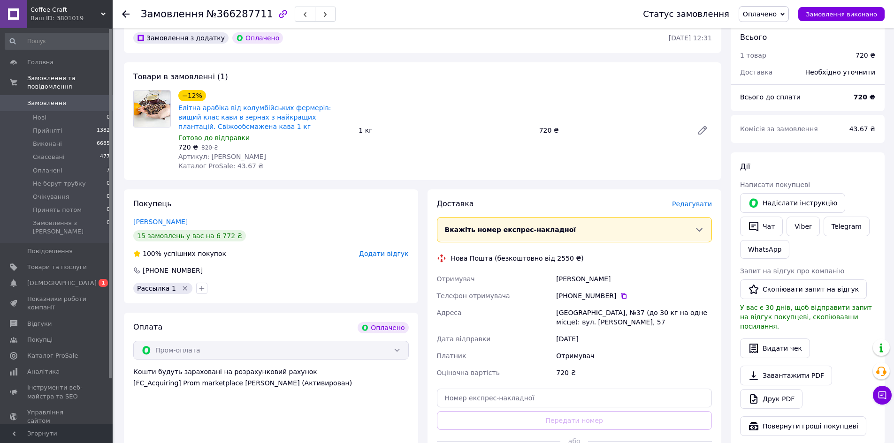
scroll to position [0, 0]
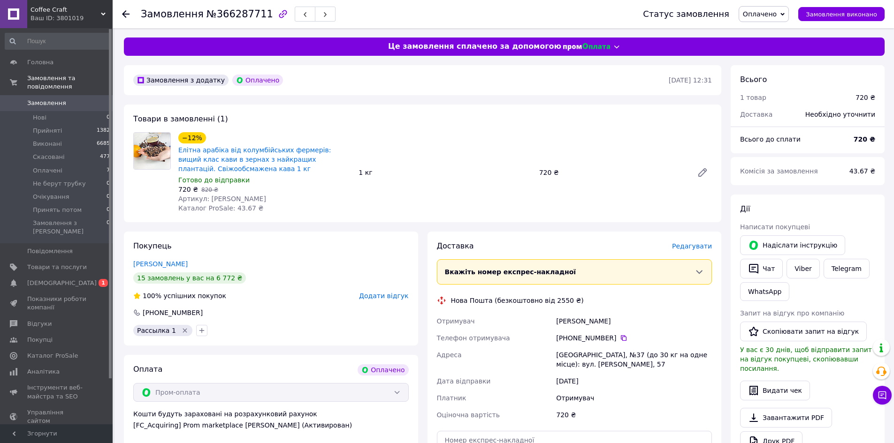
drag, startPoint x: 255, startPoint y: 202, endPoint x: 204, endPoint y: 196, distance: 51.5
click at [204, 195] on div "Артикул: Nelson Hurtado" at bounding box center [264, 198] width 173 height 9
copy span "Nelson Hurtado"
click at [229, 17] on span "№366287711" at bounding box center [239, 13] width 67 height 11
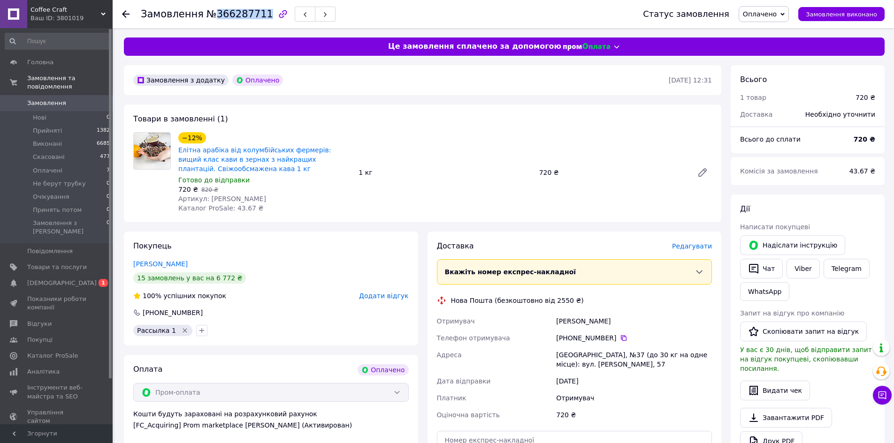
copy span "366287711"
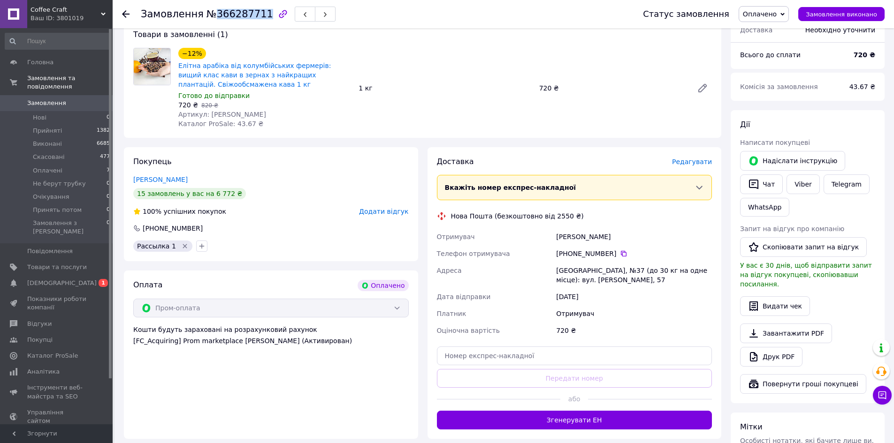
scroll to position [94, 0]
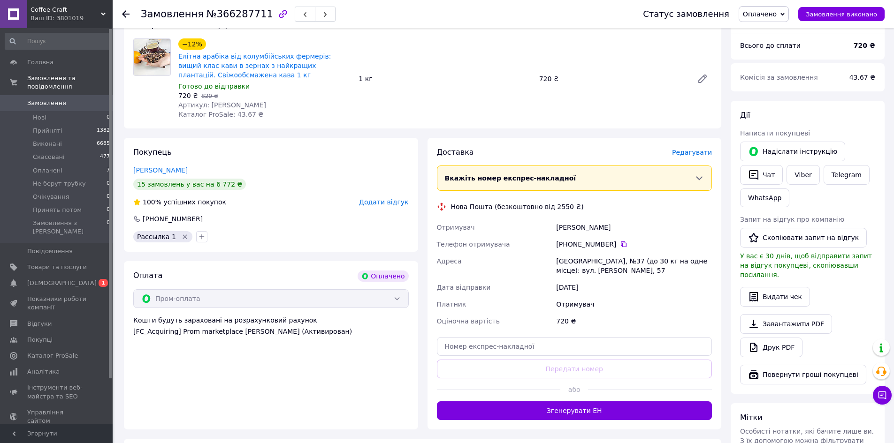
click at [568, 265] on div "Одеса, №37 (до 30 кг на одне місце): вул. Сергія Шелухіна, 57" at bounding box center [634, 266] width 160 height 26
copy div "Одеса"
click at [537, 352] on input "text" at bounding box center [574, 346] width 275 height 19
paste input "20451269184841"
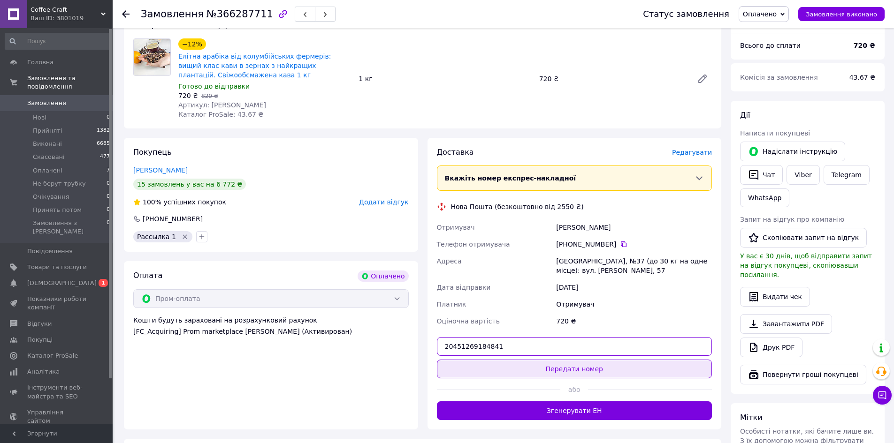
type input "20451269184841"
click at [541, 365] on button "Передати номер" at bounding box center [574, 369] width 275 height 19
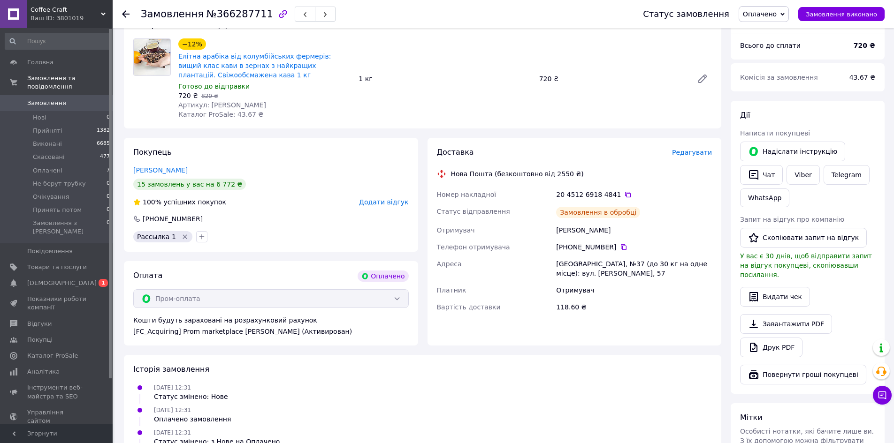
click at [765, 16] on span "Оплачено" at bounding box center [760, 14] width 34 height 8
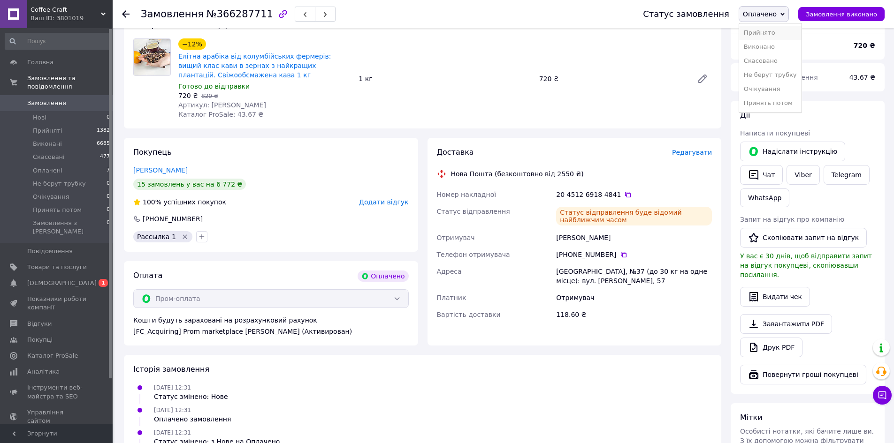
click at [767, 30] on li "Прийнято" at bounding box center [770, 33] width 62 height 14
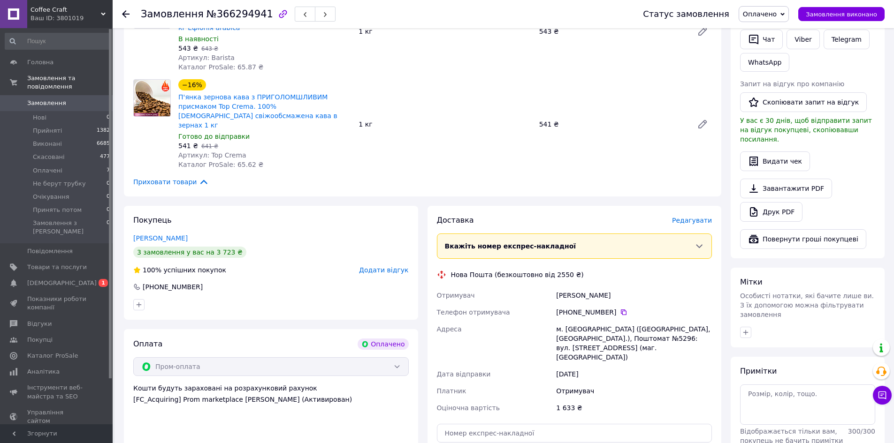
scroll to position [235, 0]
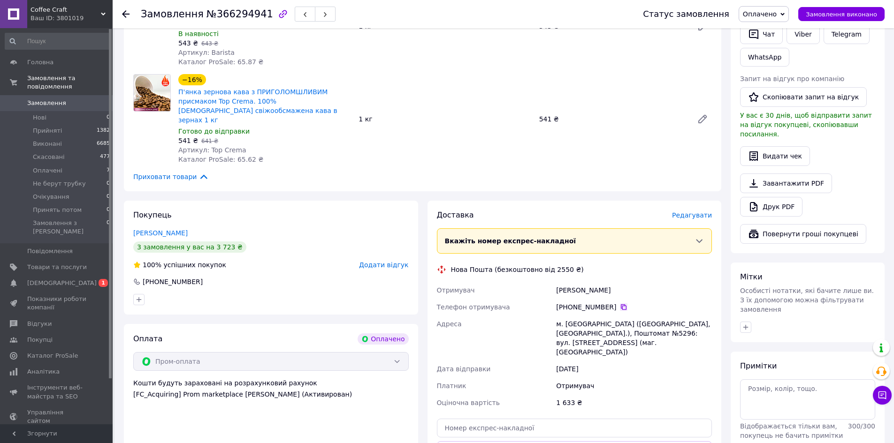
click at [621, 304] on icon at bounding box center [624, 308] width 8 height 8
click at [620, 304] on icon at bounding box center [624, 308] width 8 height 8
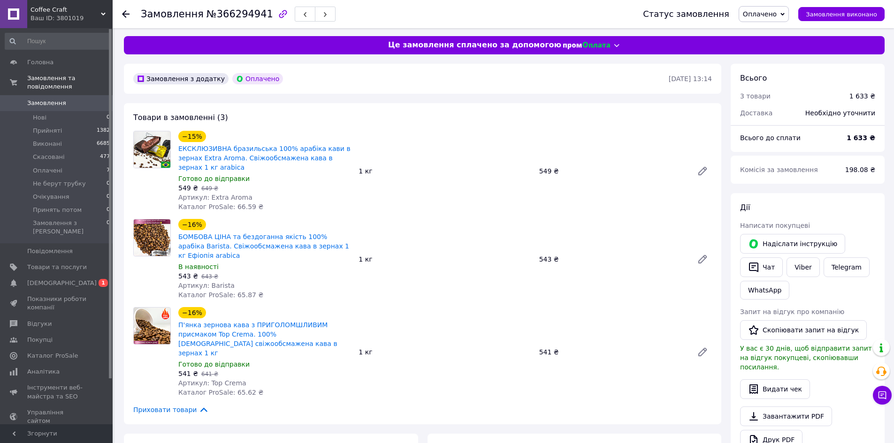
scroll to position [0, 0]
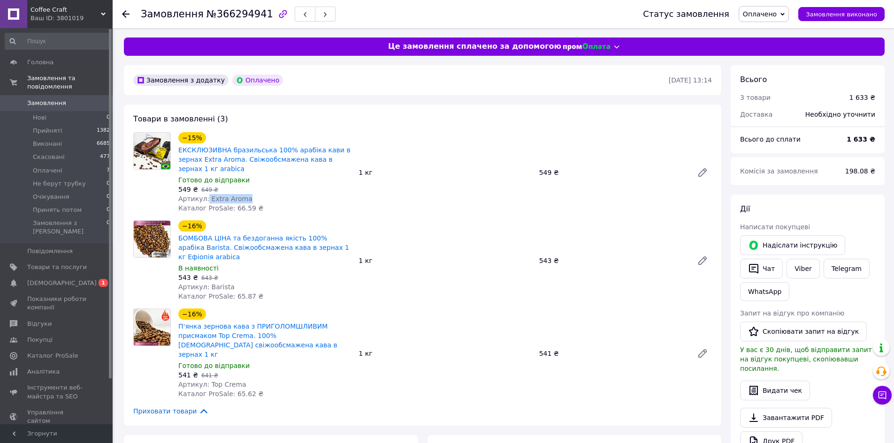
drag, startPoint x: 247, startPoint y: 191, endPoint x: 205, endPoint y: 186, distance: 42.1
click at [205, 194] on div "Артикул: Extra Aroma" at bounding box center [264, 198] width 173 height 9
copy span "Extra Aroma"
drag, startPoint x: 227, startPoint y: 283, endPoint x: 203, endPoint y: 278, distance: 24.4
click at [203, 278] on div "−16% БОМБОВА ЦІНА та бездоганна якість 100% [DEMOGRAPHIC_DATA] Barista. Свіжооб…" at bounding box center [265, 261] width 180 height 84
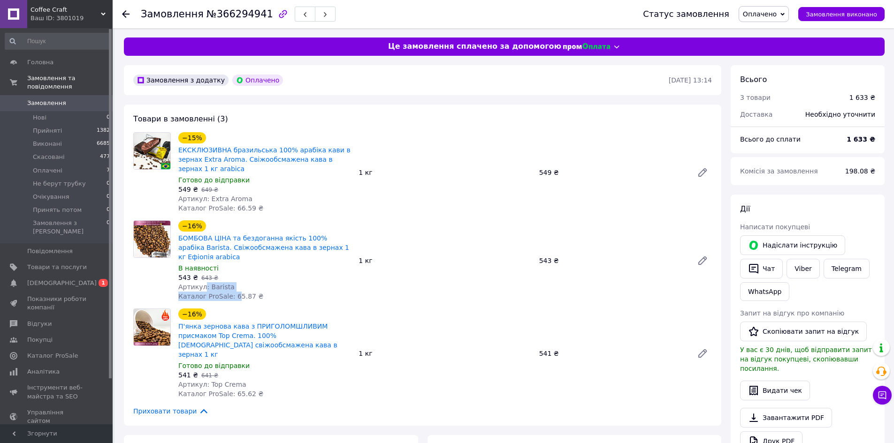
click at [224, 283] on span "Артикул: Barista" at bounding box center [206, 287] width 56 height 8
drag, startPoint x: 225, startPoint y: 279, endPoint x: 210, endPoint y: 279, distance: 15.5
click at [207, 283] on div "Артикул: Barista" at bounding box center [264, 287] width 173 height 9
copy span "Barista"
drag, startPoint x: 237, startPoint y: 367, endPoint x: 207, endPoint y: 364, distance: 30.2
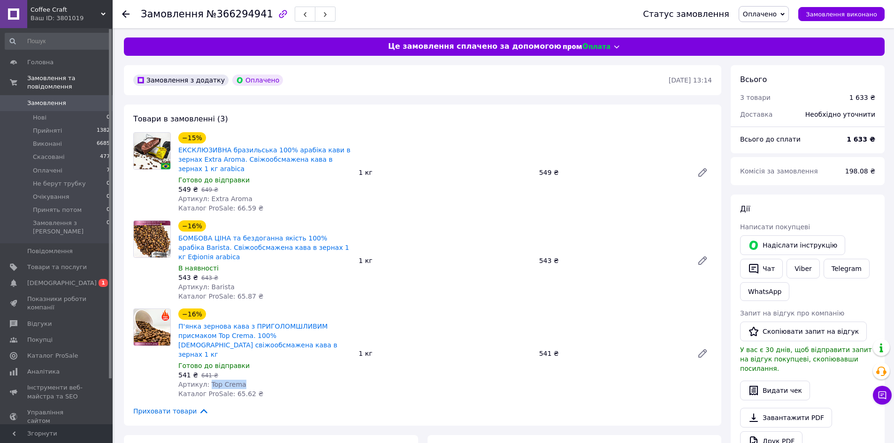
click at [207, 381] on span "Артикул: Top Crema" at bounding box center [212, 385] width 68 height 8
copy span "Top Crema"
click at [241, 14] on span "№366294941" at bounding box center [239, 13] width 67 height 11
copy span "366294941"
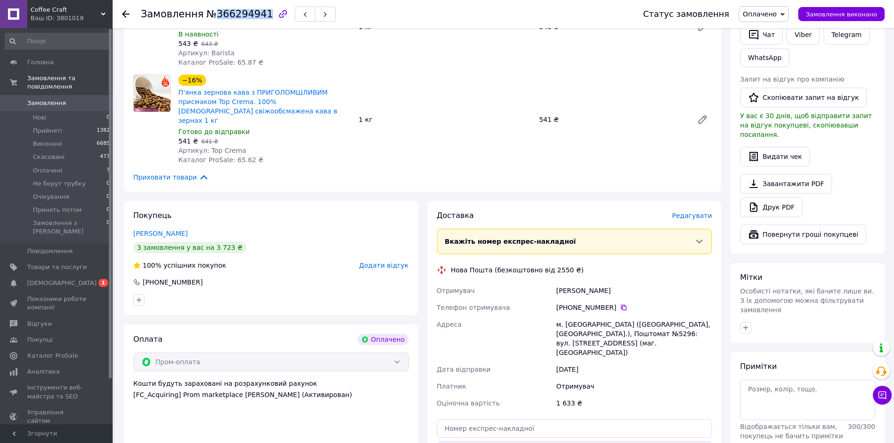
scroll to position [235, 0]
click at [584, 316] on div "м. [GEOGRAPHIC_DATA] ([GEOGRAPHIC_DATA], [GEOGRAPHIC_DATA].), Поштомат №5296: в…" at bounding box center [634, 338] width 160 height 45
click at [585, 316] on div "м. [GEOGRAPHIC_DATA] ([GEOGRAPHIC_DATA], [GEOGRAPHIC_DATA].), Поштомат №5296: в…" at bounding box center [634, 338] width 160 height 45
copy div "[GEOGRAPHIC_DATA]"
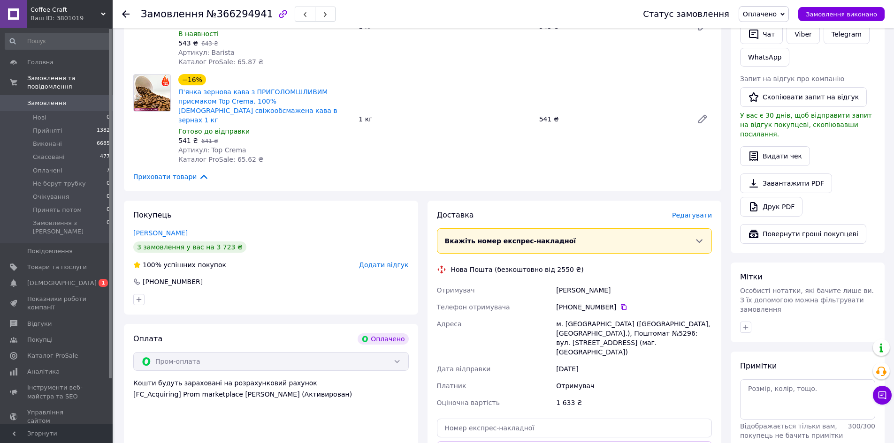
click at [607, 316] on div "м. [GEOGRAPHIC_DATA] ([GEOGRAPHIC_DATA], [GEOGRAPHIC_DATA].), Поштомат №5296: в…" at bounding box center [634, 338] width 160 height 45
click at [606, 316] on div "м. [GEOGRAPHIC_DATA] ([GEOGRAPHIC_DATA], [GEOGRAPHIC_DATA].), Поштомат №5296: в…" at bounding box center [634, 338] width 160 height 45
copy div "5296"
click at [551, 406] on div "Доставка Редагувати Вкажіть номер експрес-накладної Обов'язково введіть номер е…" at bounding box center [574, 356] width 275 height 292
click at [550, 419] on input "text" at bounding box center [574, 428] width 275 height 19
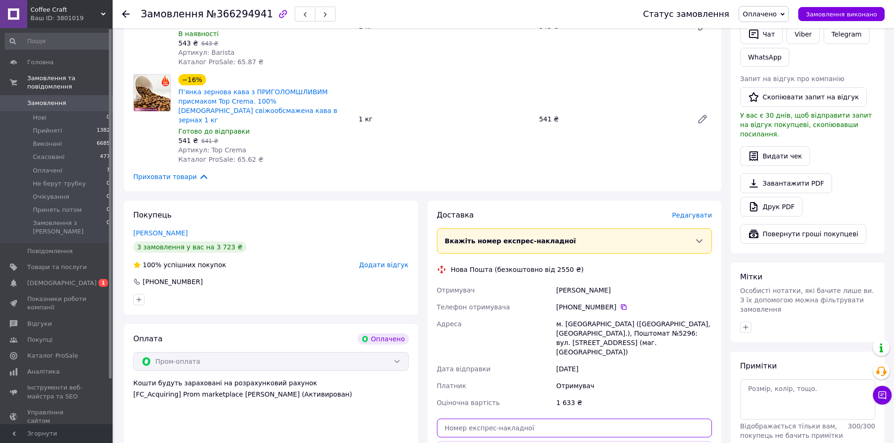
paste input "20451269189028"
type input "20451269189028"
click at [540, 442] on button "Передати номер" at bounding box center [574, 451] width 275 height 19
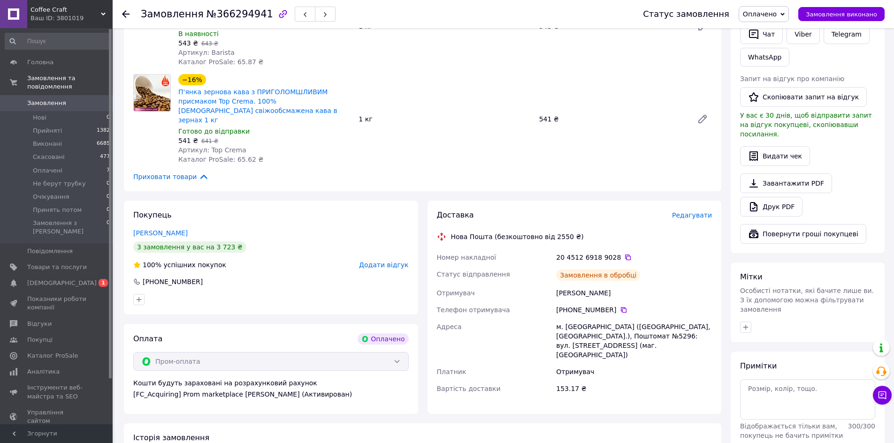
click at [787, 10] on span "Оплачено" at bounding box center [764, 14] width 50 height 16
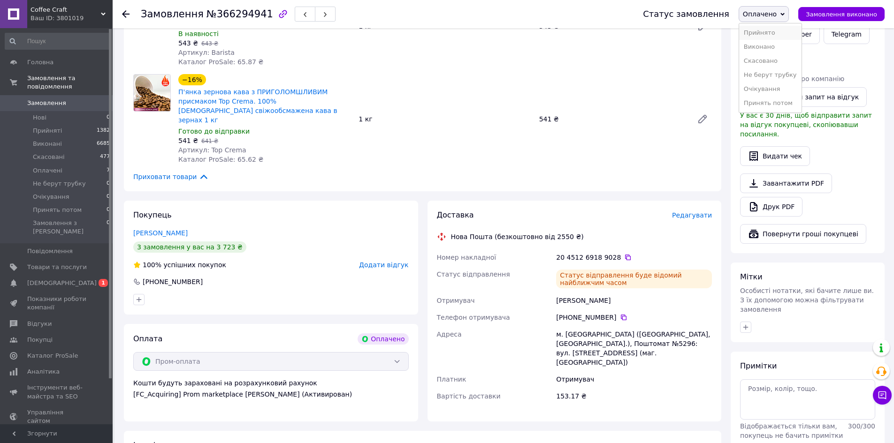
click at [775, 30] on li "Прийнято" at bounding box center [770, 33] width 62 height 14
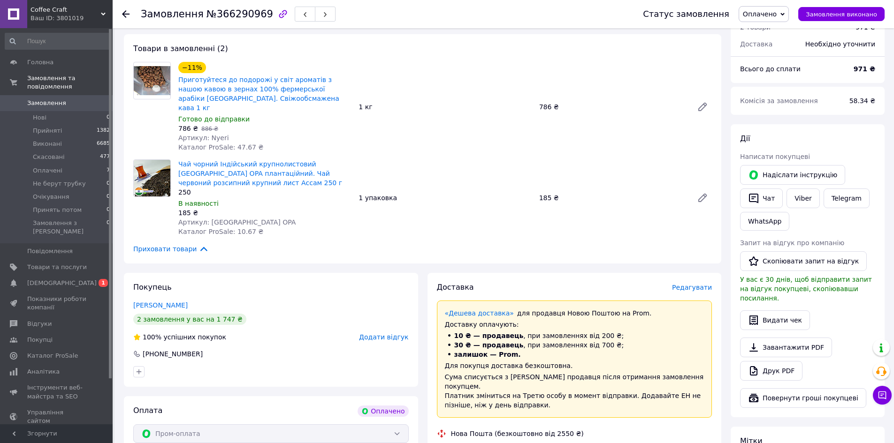
scroll to position [94, 0]
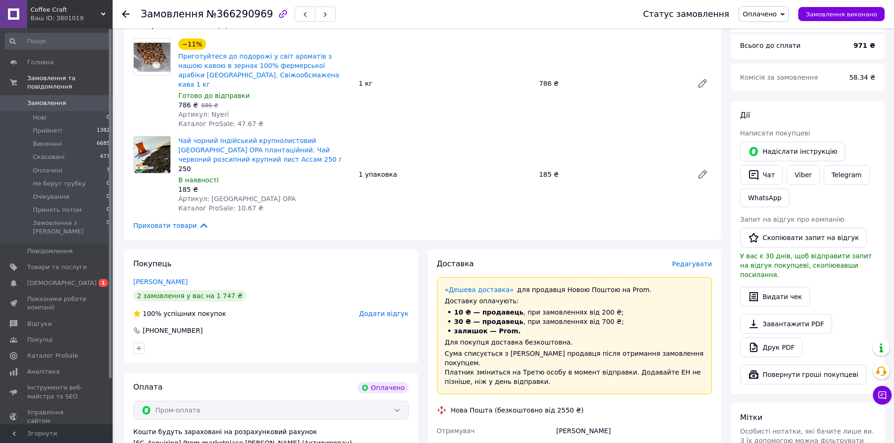
click at [620, 443] on icon at bounding box center [624, 448] width 8 height 8
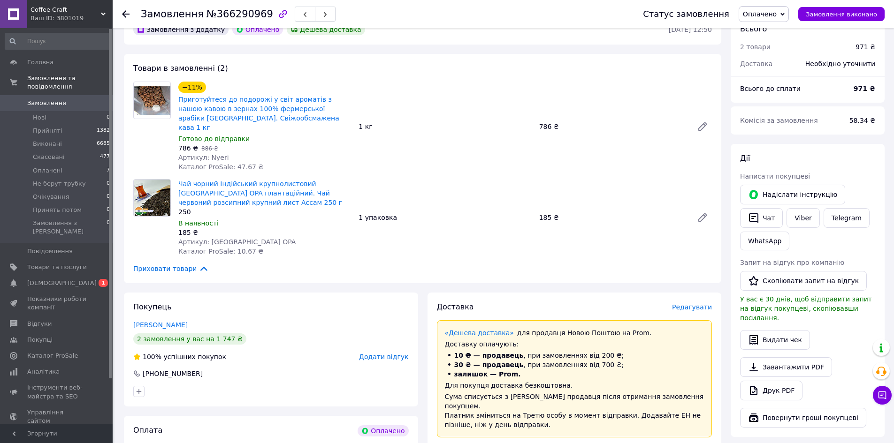
scroll to position [47, 0]
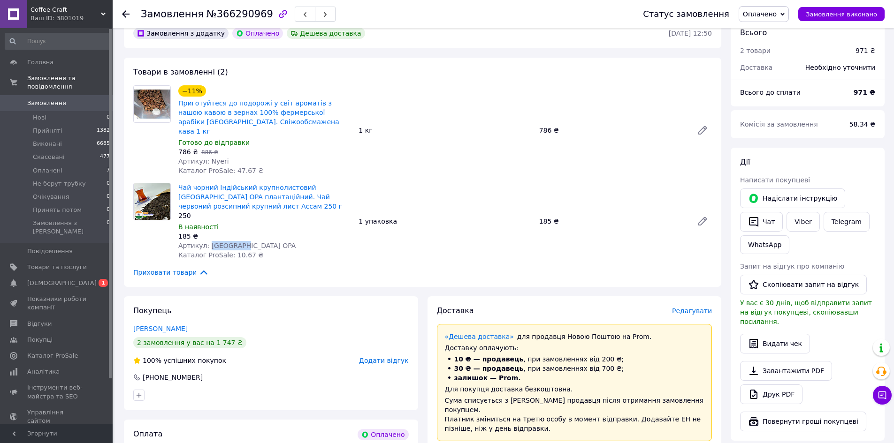
drag, startPoint x: 243, startPoint y: 234, endPoint x: 207, endPoint y: 234, distance: 35.2
click at [207, 241] on div "Артикул: Assam OPA" at bounding box center [264, 245] width 173 height 9
copy span "Assam OPA"
click at [619, 69] on div "Товари в замовленні (2) −11% Приготуйтеся до подорожі у світ ароматів з нашою к…" at bounding box center [422, 172] width 597 height 229
click at [227, 13] on span "№366290969" at bounding box center [239, 13] width 67 height 11
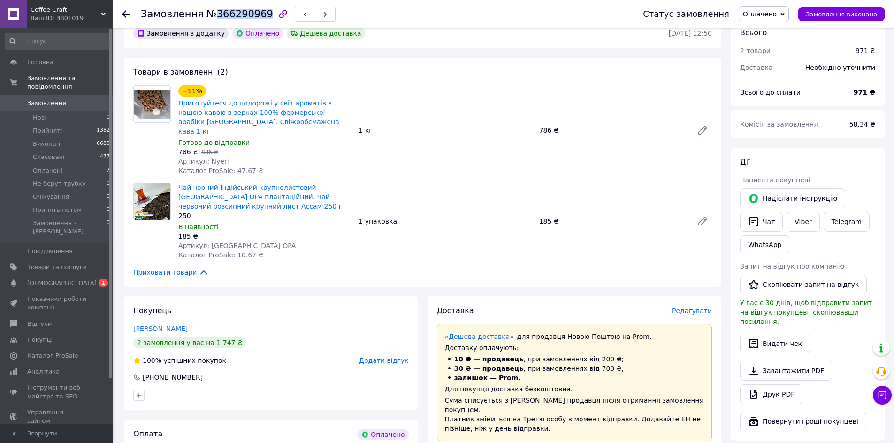
click at [227, 13] on span "№366290969" at bounding box center [239, 13] width 67 height 11
copy span "366290969"
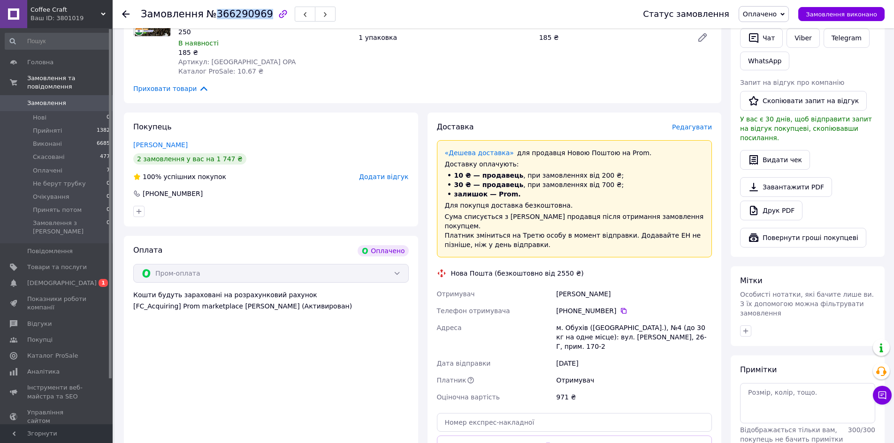
scroll to position [235, 0]
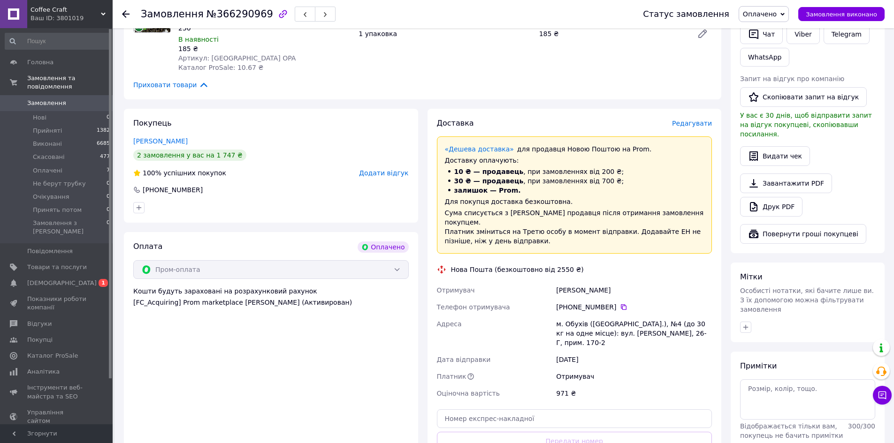
click at [572, 316] on div "м. Обухів (Київська обл.), №4 (до 30 кг на одне місце): вул. Каштанова, 26-Г, п…" at bounding box center [634, 334] width 160 height 36
copy div "Обухів"
click at [530, 410] on input "text" at bounding box center [574, 419] width 275 height 19
paste input "20451269188021"
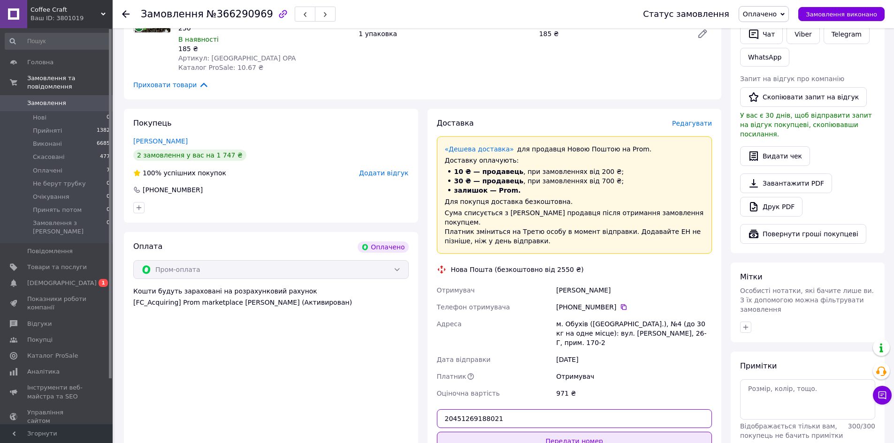
type input "20451269188021"
click at [526, 432] on button "Передати номер" at bounding box center [574, 441] width 275 height 19
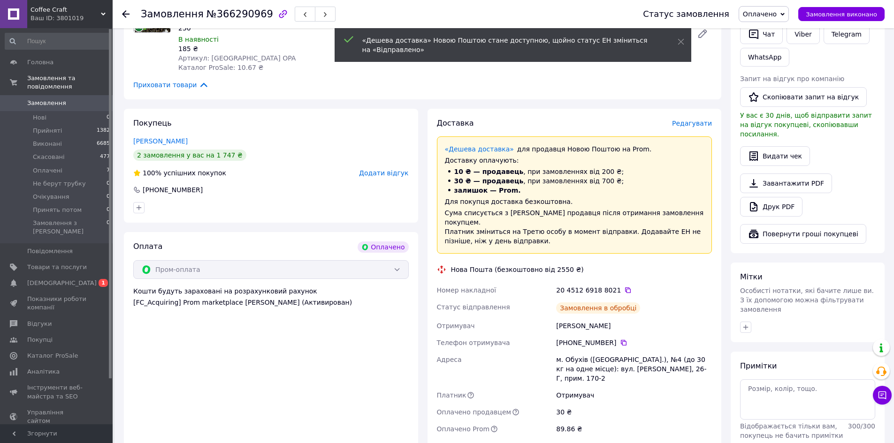
click at [767, 11] on span "Оплачено" at bounding box center [760, 14] width 34 height 8
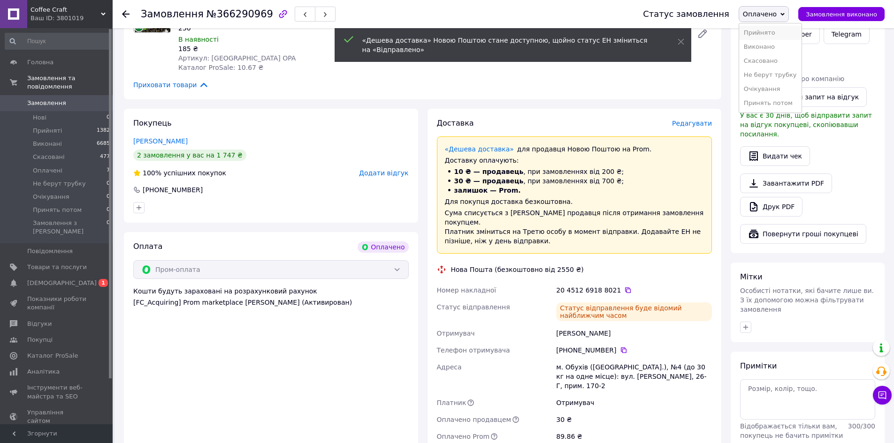
click at [776, 30] on li "Прийнято" at bounding box center [770, 33] width 62 height 14
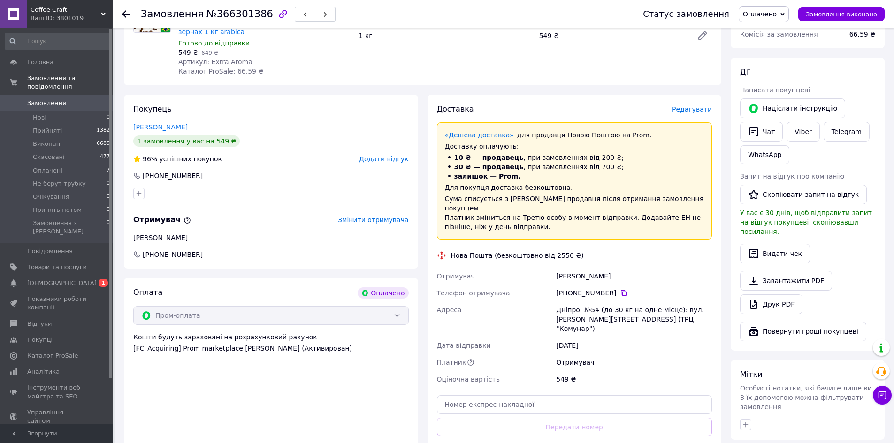
scroll to position [141, 0]
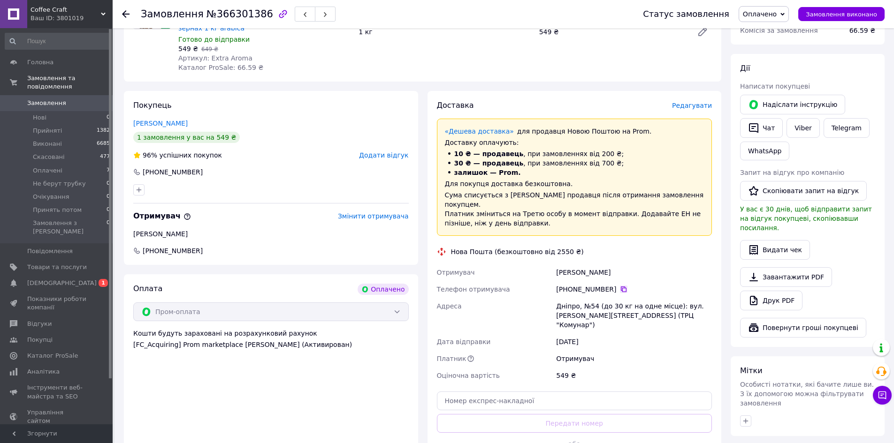
click at [620, 286] on icon at bounding box center [624, 290] width 8 height 8
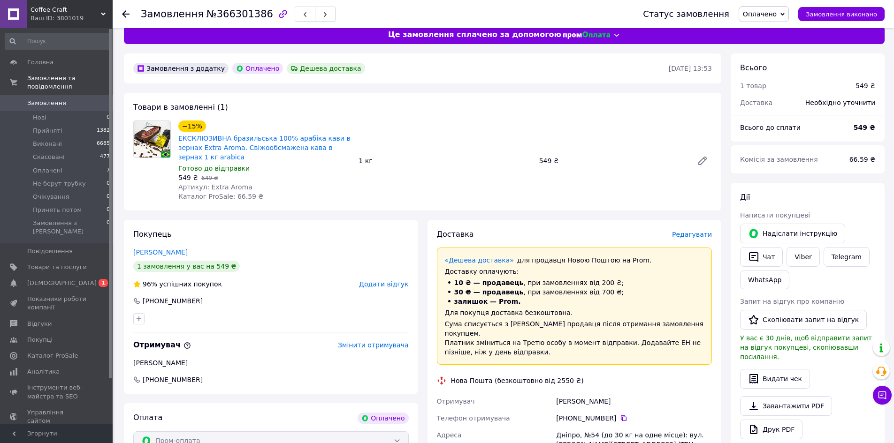
scroll to position [0, 0]
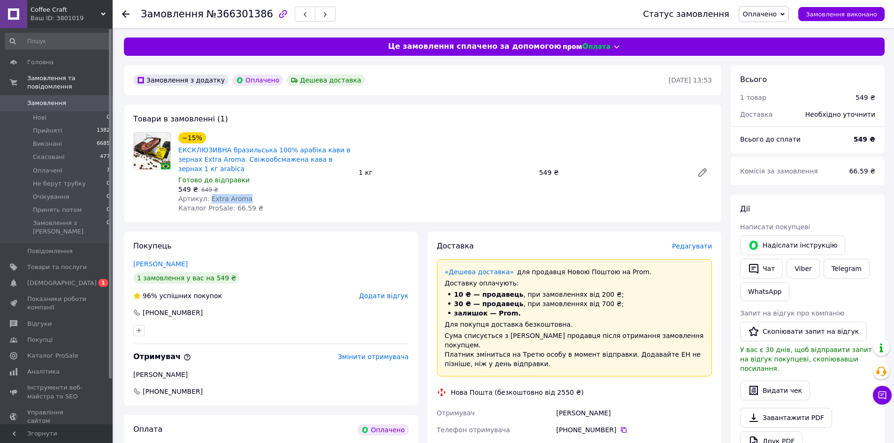
drag, startPoint x: 244, startPoint y: 186, endPoint x: 206, endPoint y: 187, distance: 38.0
click at [206, 194] on div "Артикул: Extra Aroma" at bounding box center [264, 198] width 173 height 9
copy span "Extra Aroma"
click at [238, 17] on span "№366301386" at bounding box center [239, 13] width 67 height 11
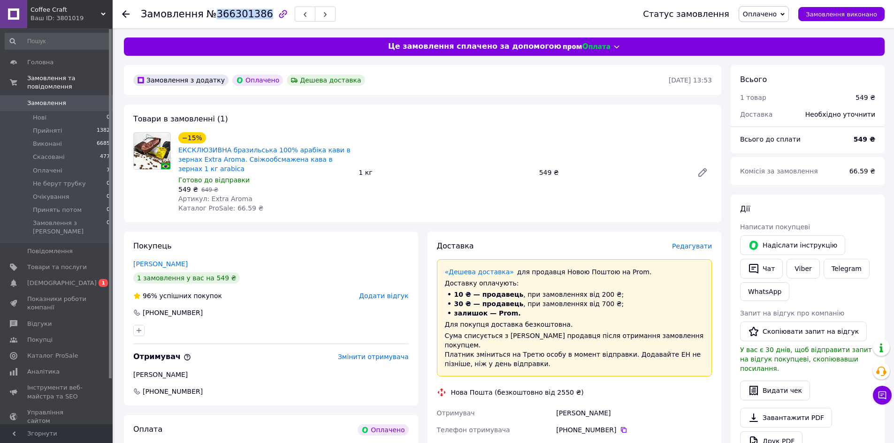
copy span "366301386"
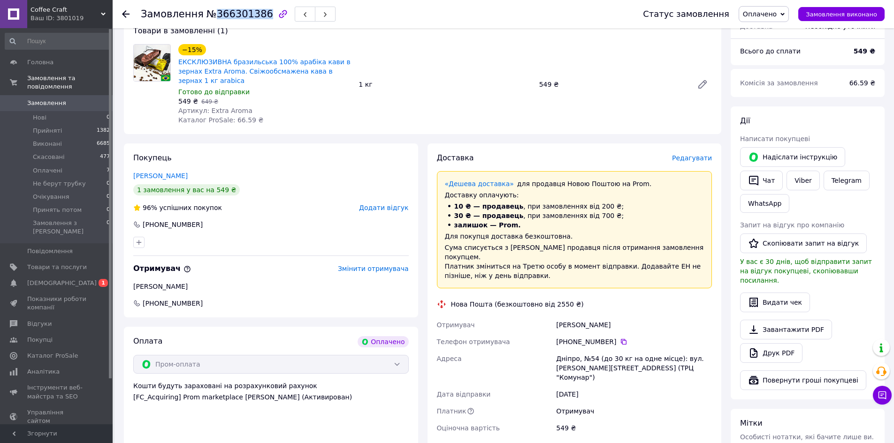
scroll to position [94, 0]
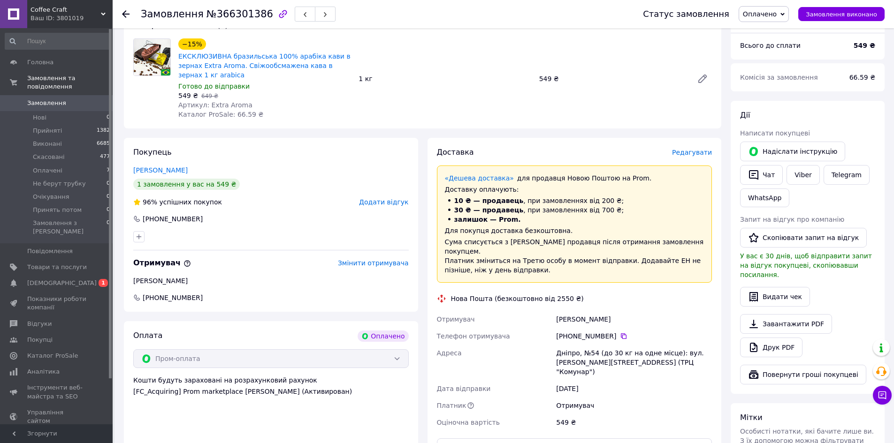
click at [568, 345] on div "Дніпро, №54 (до 30 кг на одне місце): вул. [PERSON_NAME][STREET_ADDRESS] (ТРЦ "…" at bounding box center [634, 363] width 160 height 36
copy div "Дніпро"
click at [587, 408] on div "Доставка Редагувати «Дешева доставка»   для продавця Новою Поштою на Prom. Дост…" at bounding box center [574, 334] width 275 height 374
click at [586, 439] on input "text" at bounding box center [574, 448] width 275 height 19
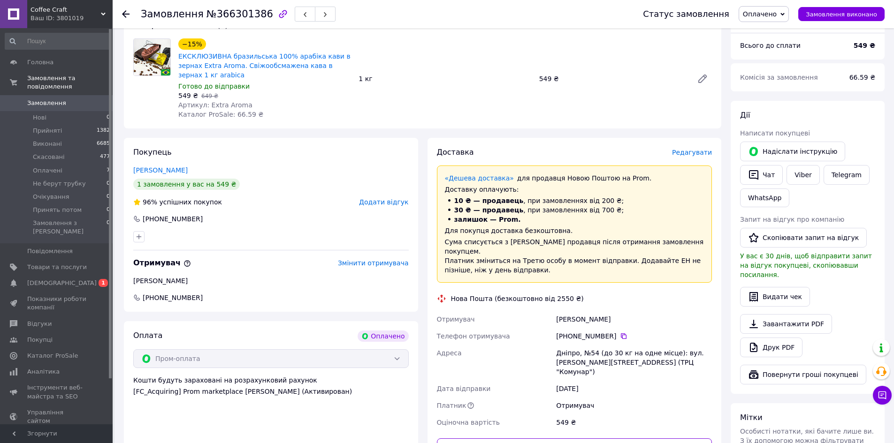
paste input "20451269189713"
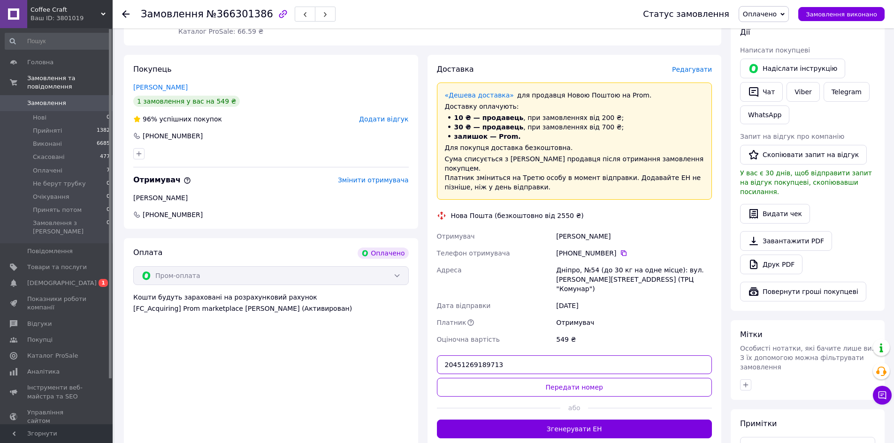
scroll to position [188, 0]
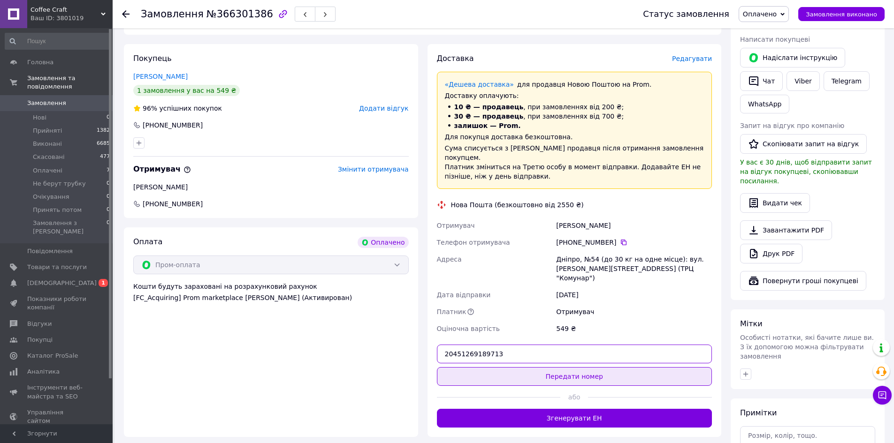
type input "20451269189713"
click at [569, 367] on button "Передати номер" at bounding box center [574, 376] width 275 height 19
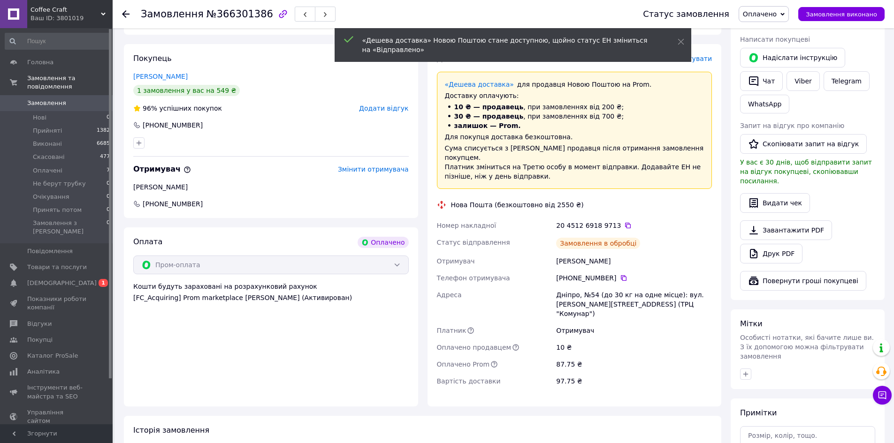
click at [776, 14] on span "Оплачено" at bounding box center [760, 14] width 34 height 8
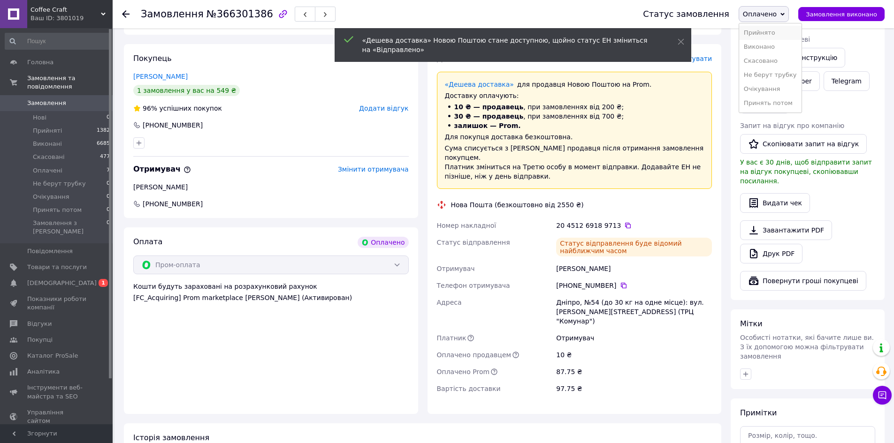
click at [774, 31] on li "Прийнято" at bounding box center [770, 33] width 62 height 14
